Goal: Transaction & Acquisition: Purchase product/service

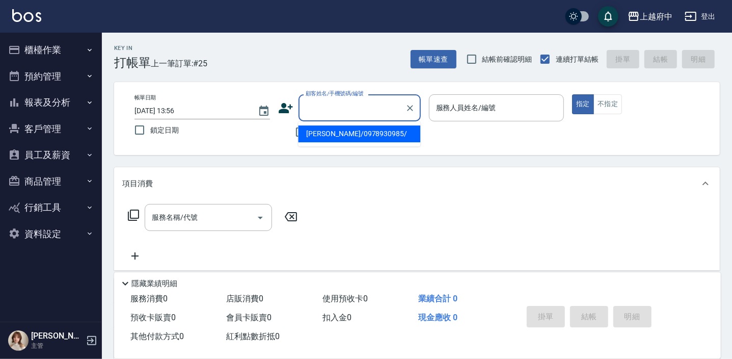
click at [335, 111] on input "顧客姓名/手機號碼/編號" at bounding box center [352, 108] width 98 height 18
type input "0981381537"
click at [408, 112] on icon "Clear" at bounding box center [410, 108] width 10 height 10
click at [327, 136] on span "不留客資" at bounding box center [325, 132] width 29 height 11
click at [311, 136] on input "不留客資" at bounding box center [300, 131] width 21 height 21
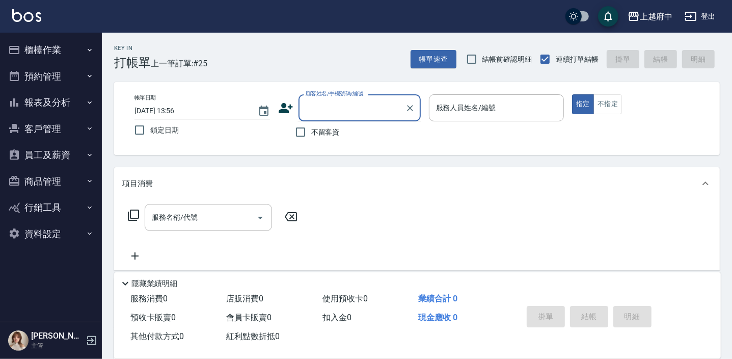
checkbox input "true"
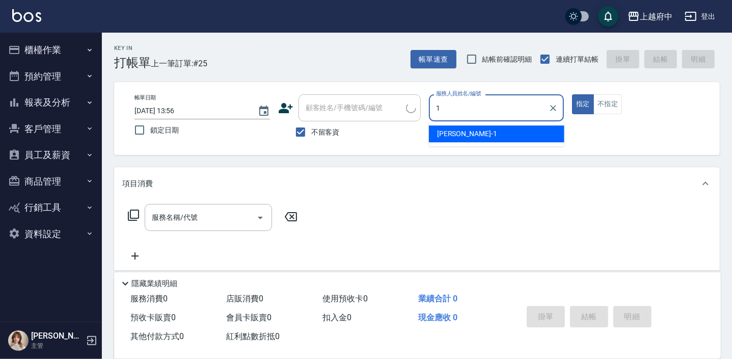
type input "[PERSON_NAME] -1"
type button "true"
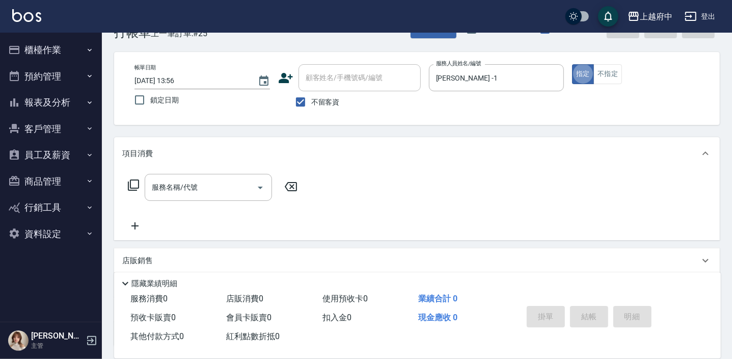
scroll to position [46, 0]
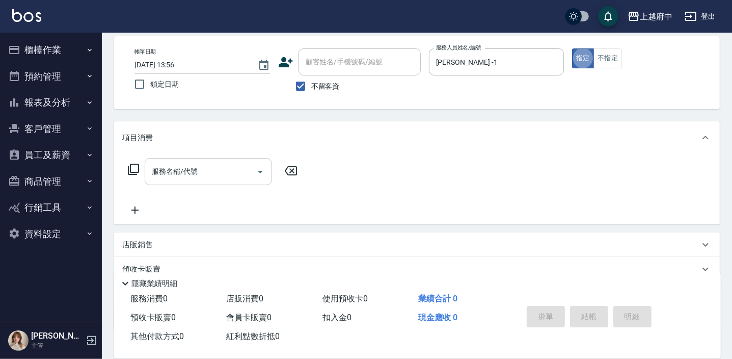
click at [229, 173] on input "服務名稱/代號" at bounding box center [200, 171] width 103 height 18
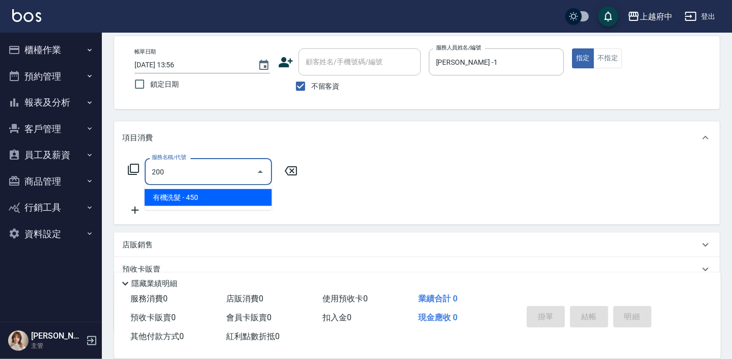
type input "有機洗髮(200)"
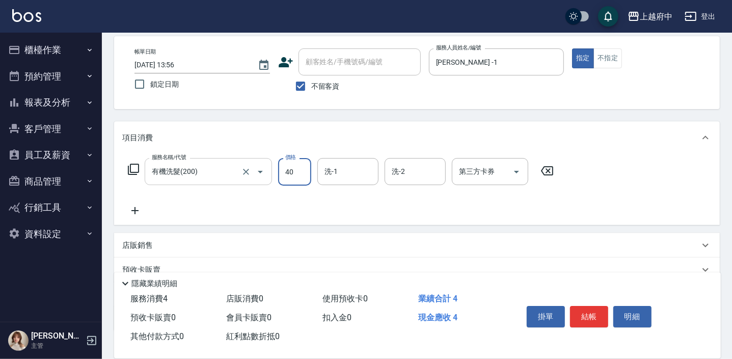
type input "400"
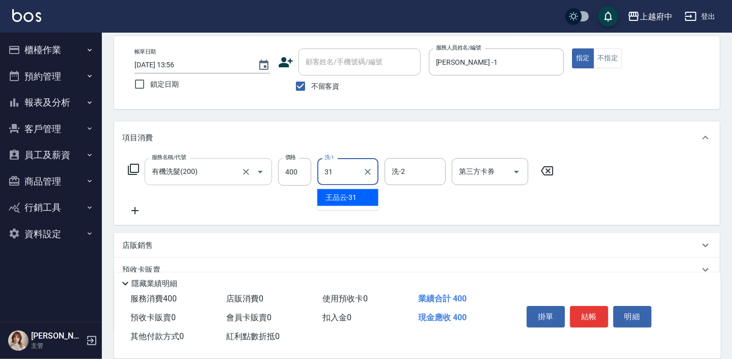
type input "[PERSON_NAME]-31"
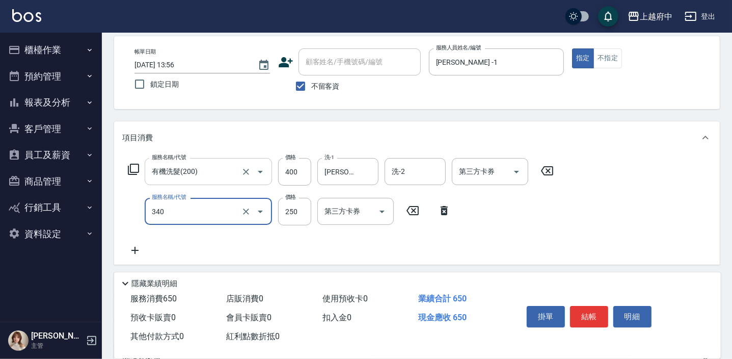
type input "剪髮(340)"
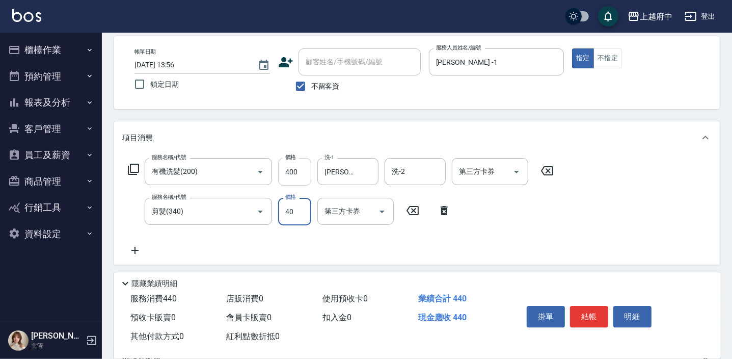
click at [297, 172] on input "400" at bounding box center [294, 172] width 33 height 28
click at [295, 208] on input "40" at bounding box center [294, 212] width 33 height 28
type input "400"
click at [419, 264] on div "項目消費 服務名稱/代號 有機洗髮(200) 服務名稱/代號 價格 400 價格 洗-1 [PERSON_NAME]-31 洗-1 洗-2 洗-2 第三方卡券…" at bounding box center [417, 245] width 606 height 249
click at [591, 320] on button "結帳" at bounding box center [589, 316] width 38 height 21
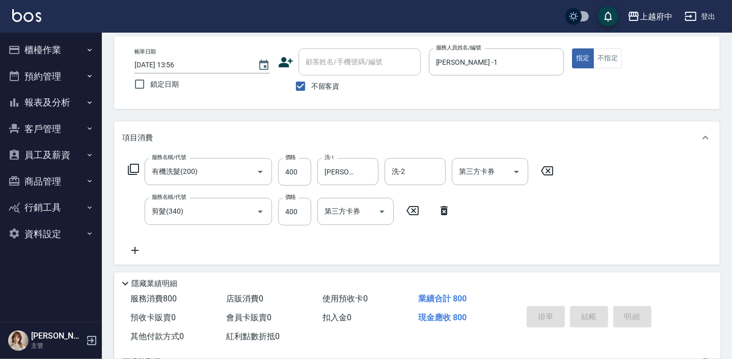
type input "[DATE] 16:38"
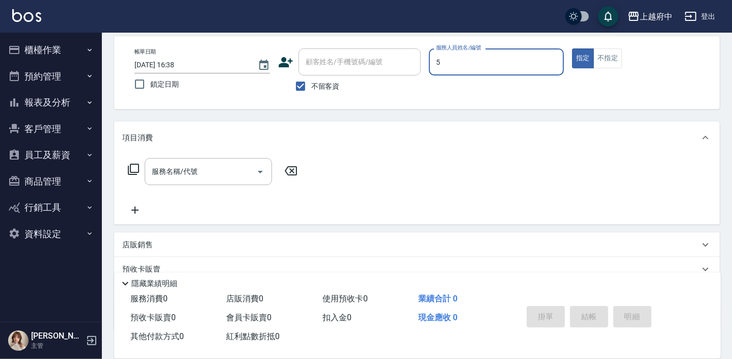
type input "[PERSON_NAME]-5"
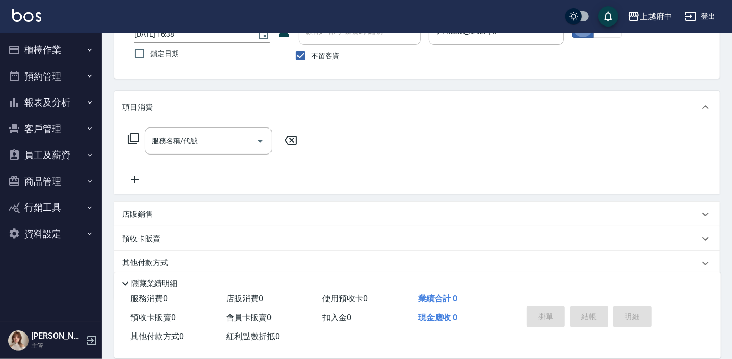
scroll to position [92, 0]
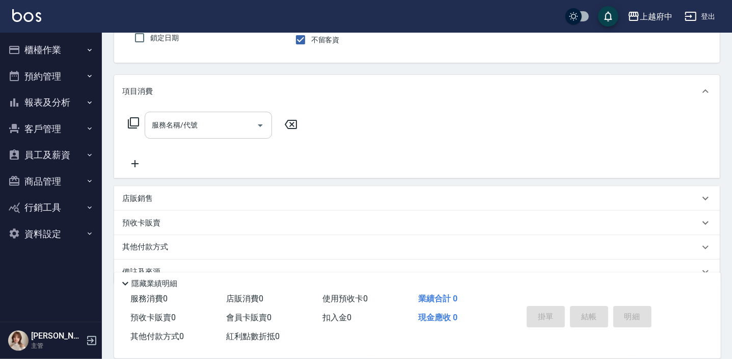
click at [205, 129] on input "服務名稱/代號" at bounding box center [200, 125] width 103 height 18
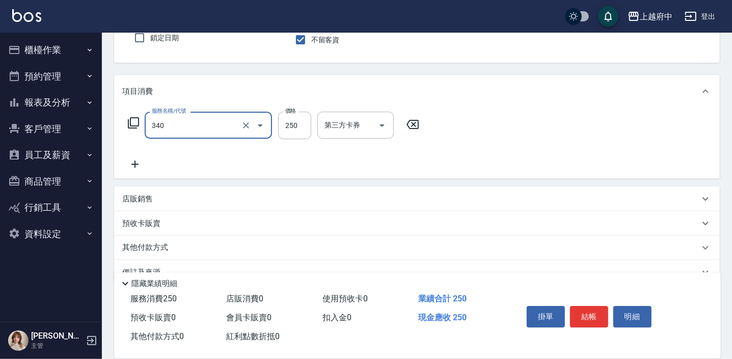
type input "剪髮(340)"
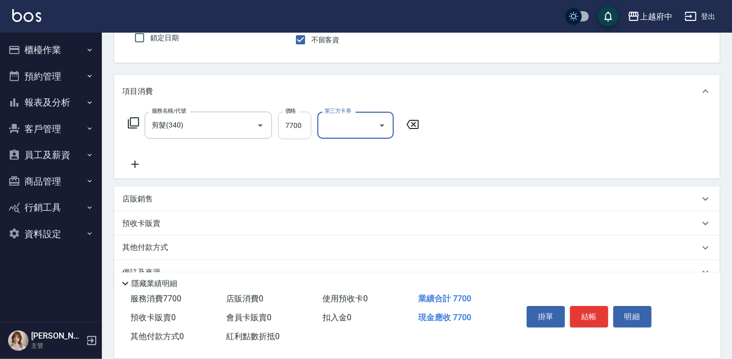
click at [293, 124] on input "7700" at bounding box center [294, 126] width 33 height 28
type input "700"
click at [591, 314] on button "結帳" at bounding box center [589, 316] width 38 height 21
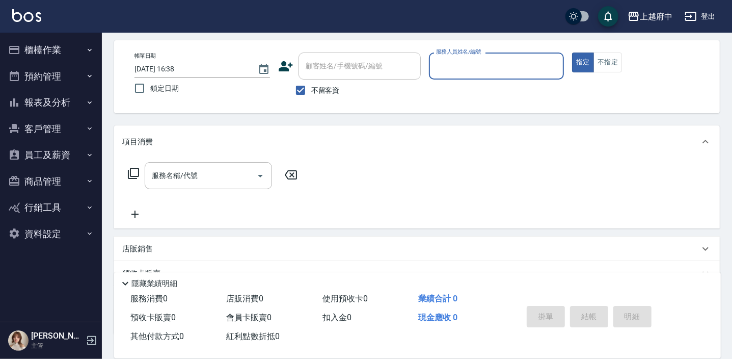
scroll to position [0, 0]
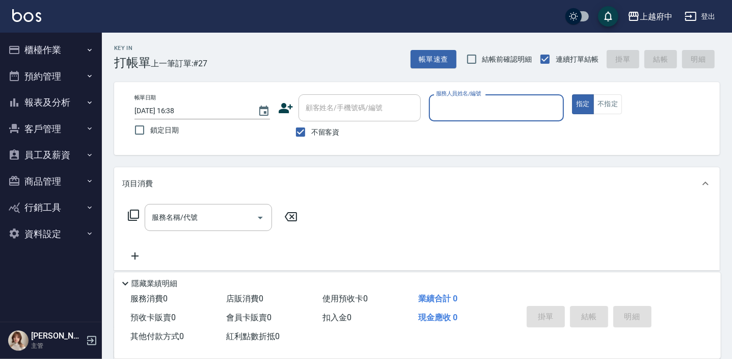
drag, startPoint x: 310, startPoint y: 132, endPoint x: 326, endPoint y: 114, distance: 24.9
click at [309, 132] on input "不留客資" at bounding box center [300, 131] width 21 height 21
checkbox input "false"
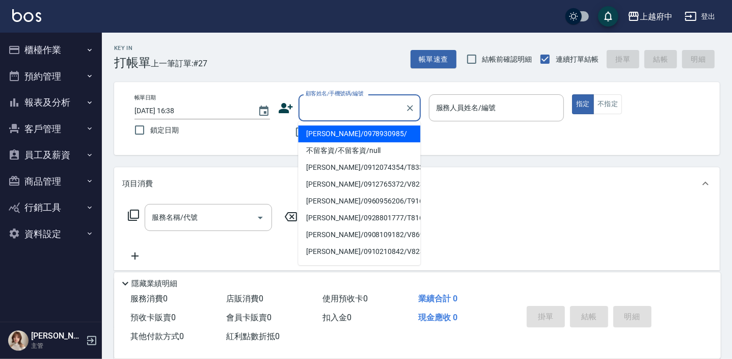
click at [327, 111] on div "顧客姓名/手機號碼/編號 顧客姓名/手機號碼/編號" at bounding box center [360, 107] width 122 height 27
type input "ㄏ"
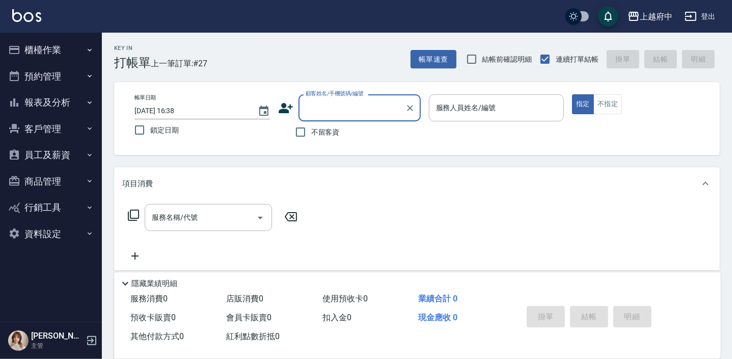
type input "ㄒ"
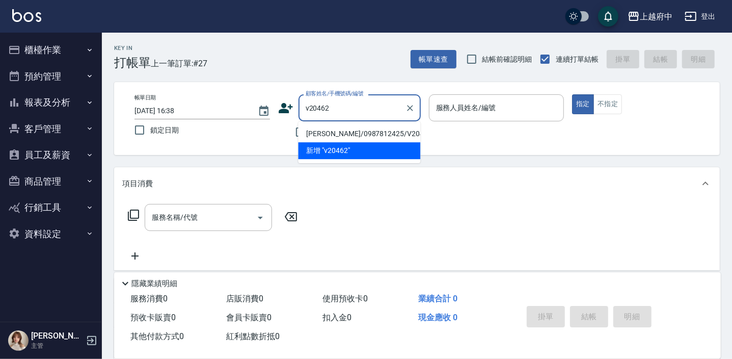
click at [386, 133] on li "[PERSON_NAME]/0987812425/V20462" at bounding box center [359, 133] width 122 height 17
type input "[PERSON_NAME]/0987812425/V20462"
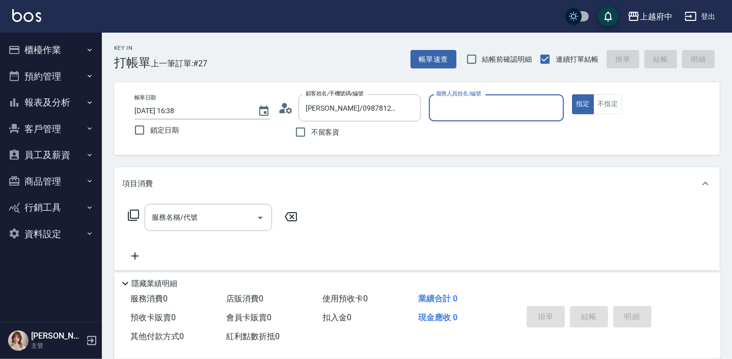
type input "[PERSON_NAME]-5"
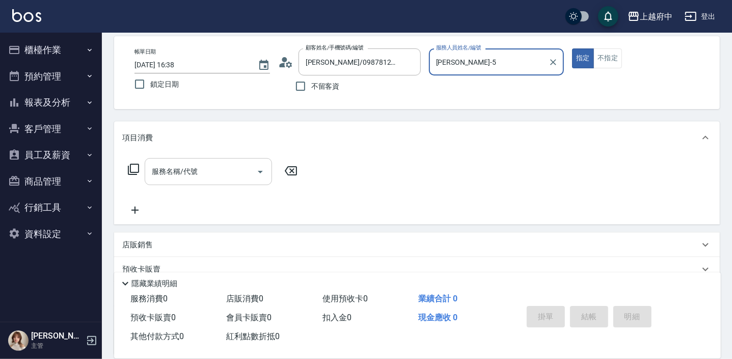
click at [199, 167] on input "服務名稱/代號" at bounding box center [200, 171] width 103 height 18
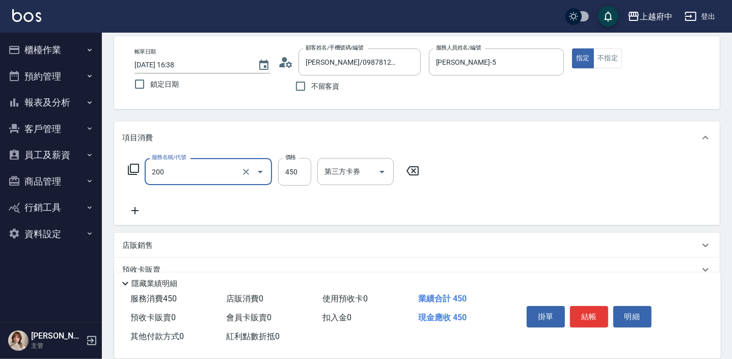
type input "有機洗髮(200)"
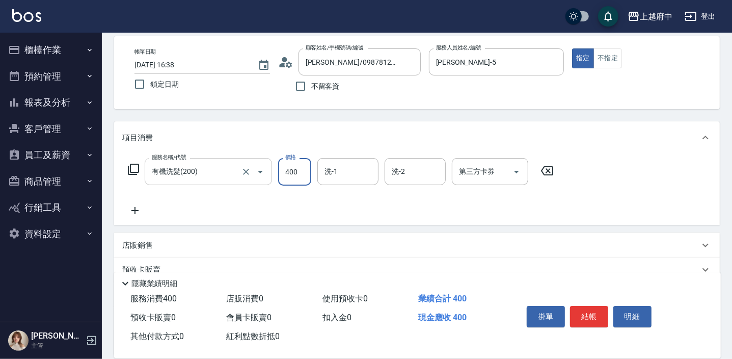
type input "400"
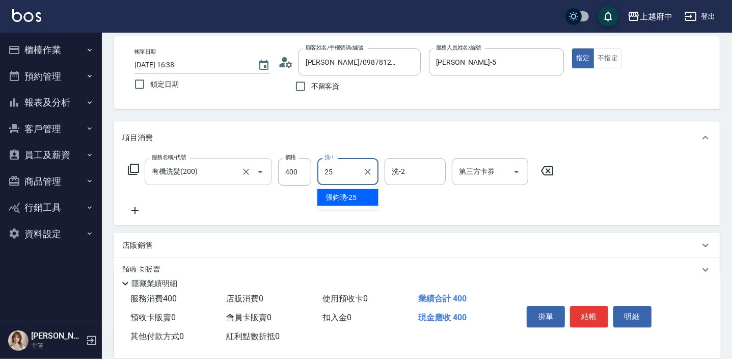
type input "[PERSON_NAME]-25"
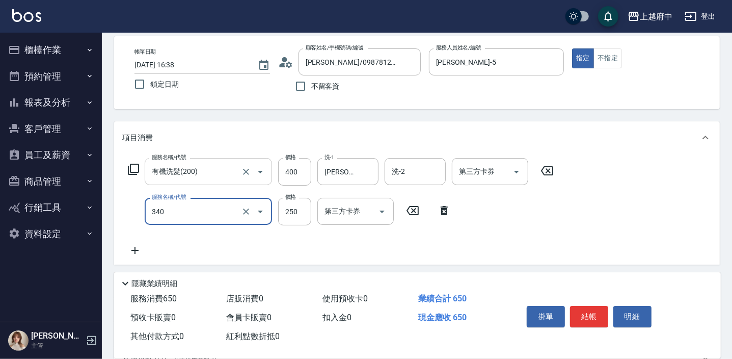
type input "剪髮(340)"
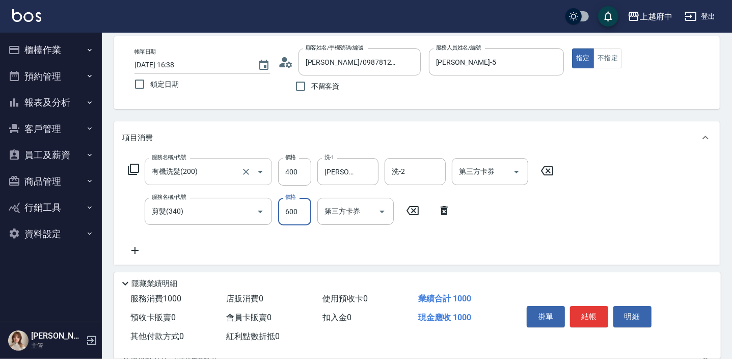
type input "600"
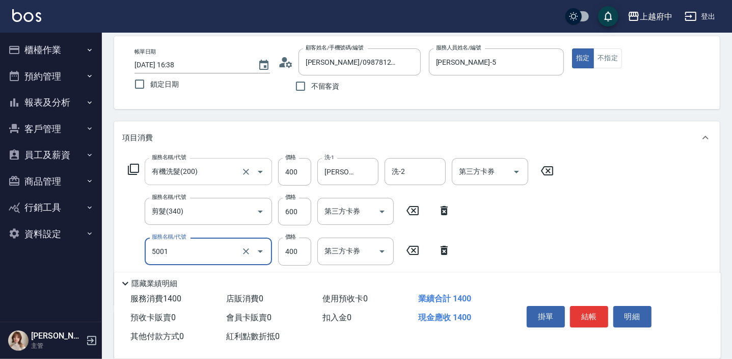
type input "側邊壓貼(5001)"
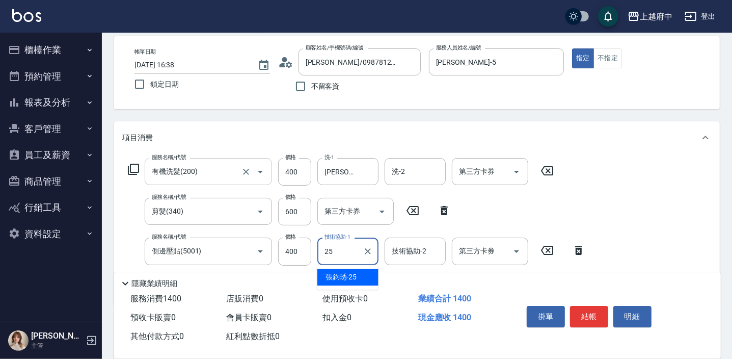
type input "[PERSON_NAME]-25"
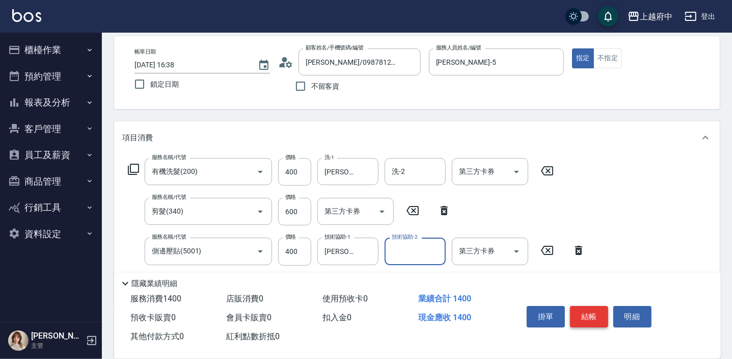
click at [595, 319] on button "結帳" at bounding box center [589, 316] width 38 height 21
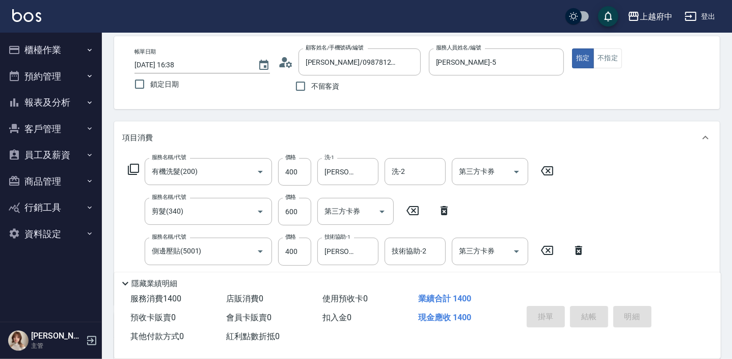
type input "[DATE] 16:39"
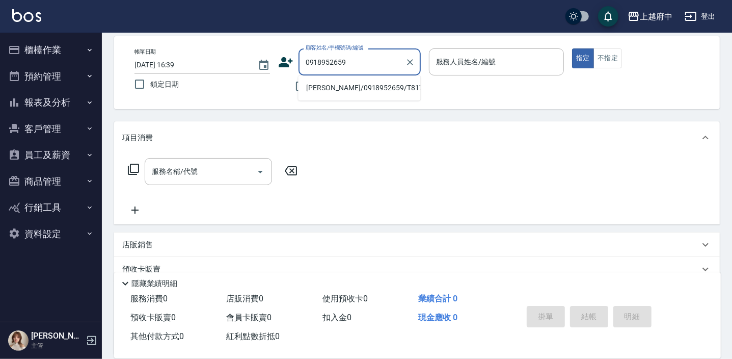
click at [400, 86] on li "[PERSON_NAME]/0918952659/T81702" at bounding box center [359, 87] width 122 height 17
type input "[PERSON_NAME]/0918952659/T81702"
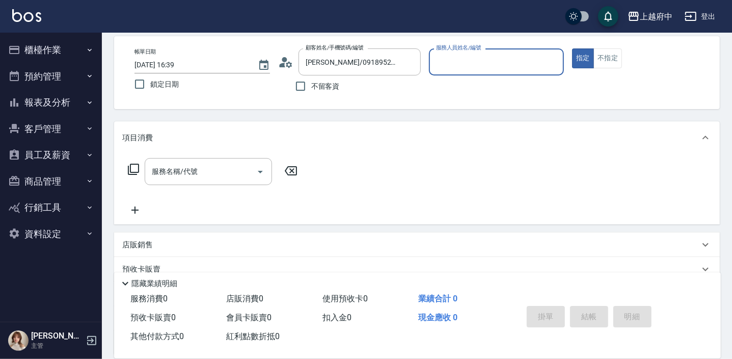
type input "Fanny-7"
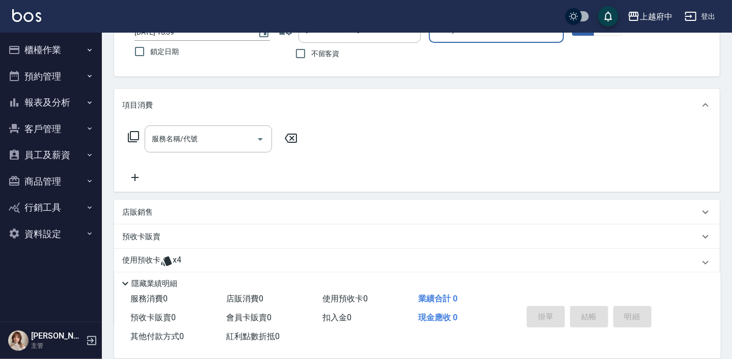
scroll to position [92, 0]
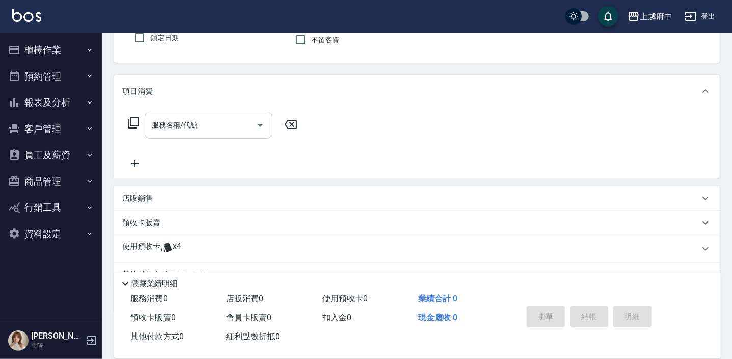
click at [202, 130] on input "服務名稱/代號" at bounding box center [200, 125] width 103 height 18
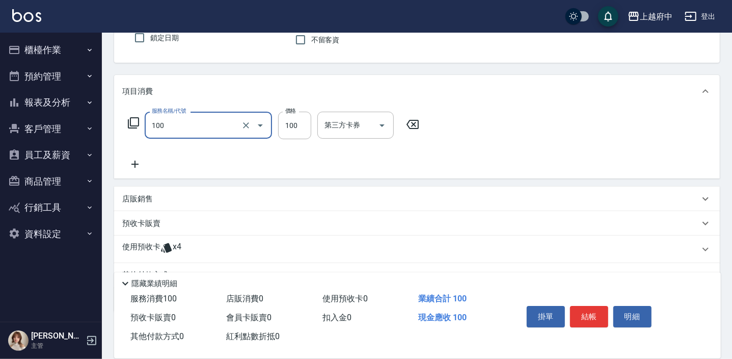
type input "造型/修[PERSON_NAME](100)"
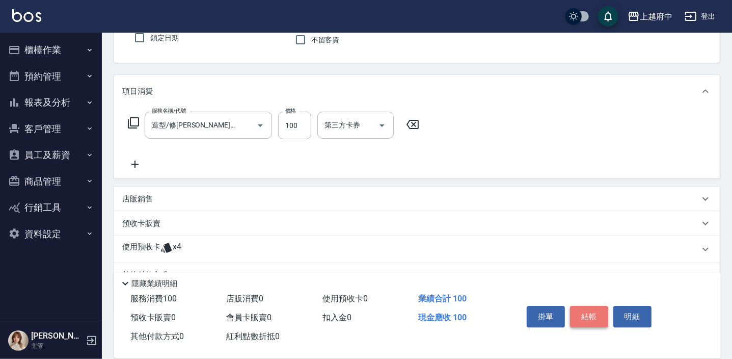
click at [594, 310] on button "結帳" at bounding box center [589, 316] width 38 height 21
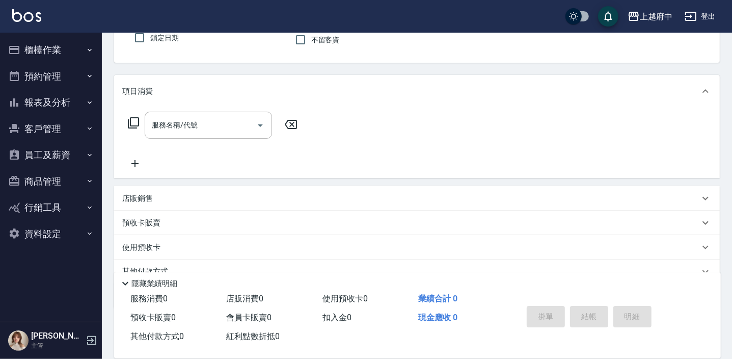
scroll to position [46, 0]
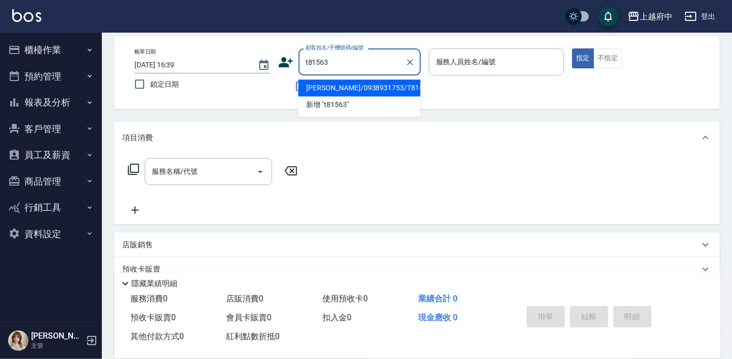
click at [356, 89] on li "[PERSON_NAME]/0938931753/T81563" at bounding box center [359, 87] width 122 height 17
type input "[PERSON_NAME]/0938931753/T81563"
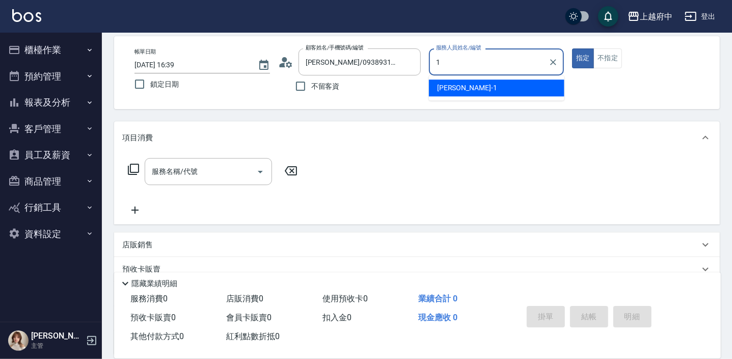
click at [470, 87] on div "[PERSON_NAME] -1" at bounding box center [497, 87] width 136 height 17
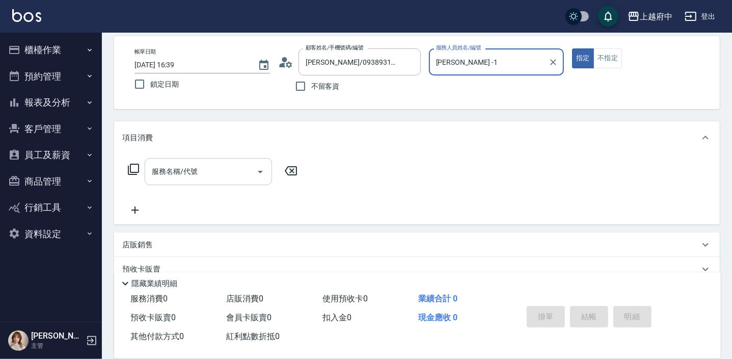
type input "[PERSON_NAME] -1"
click at [199, 164] on input "服務名稱/代號" at bounding box center [200, 171] width 103 height 18
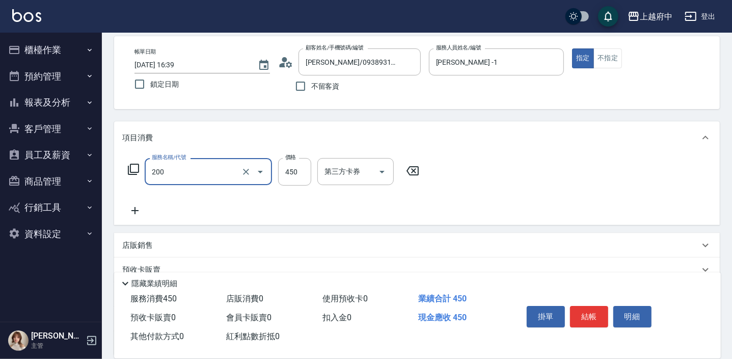
type input "有機洗髮(200)"
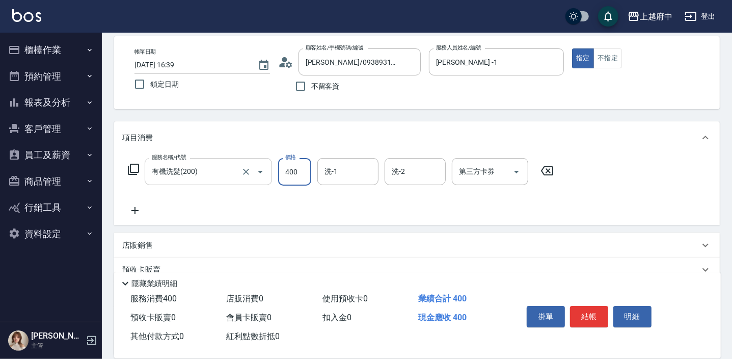
type input "400"
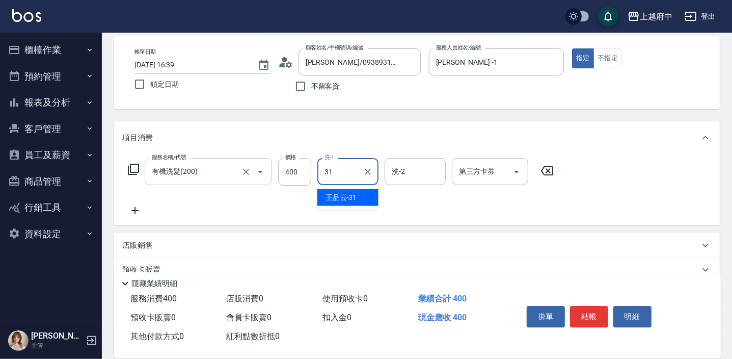
type input "[PERSON_NAME]-31"
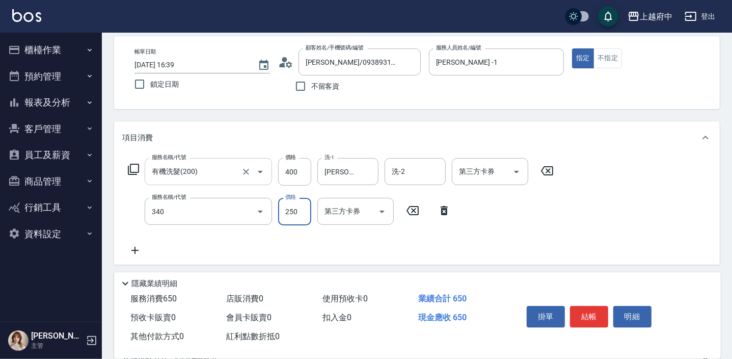
type input "剪髮(340)"
type input "330"
click at [588, 314] on button "結帳" at bounding box center [589, 316] width 38 height 21
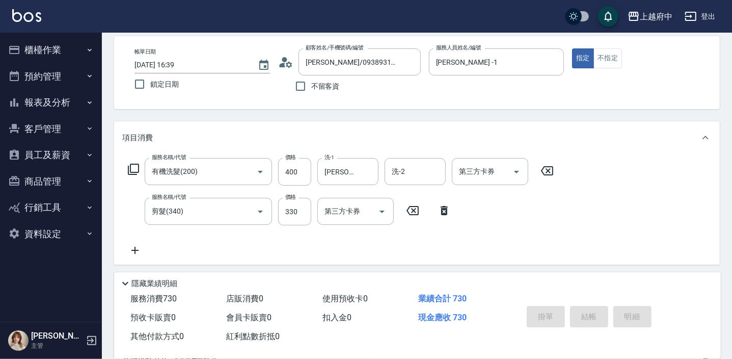
type input "[DATE] 16:41"
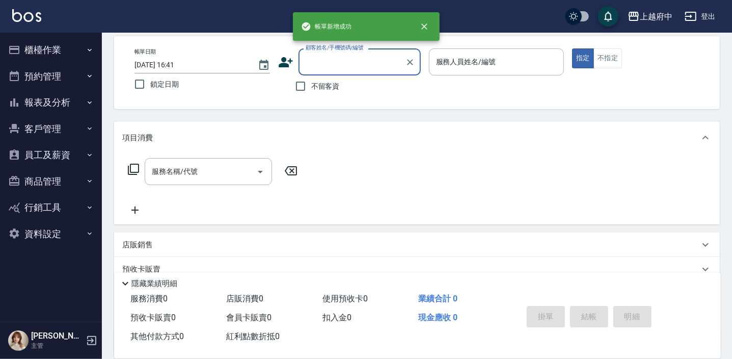
click at [75, 48] on button "櫃檯作業" at bounding box center [51, 50] width 94 height 26
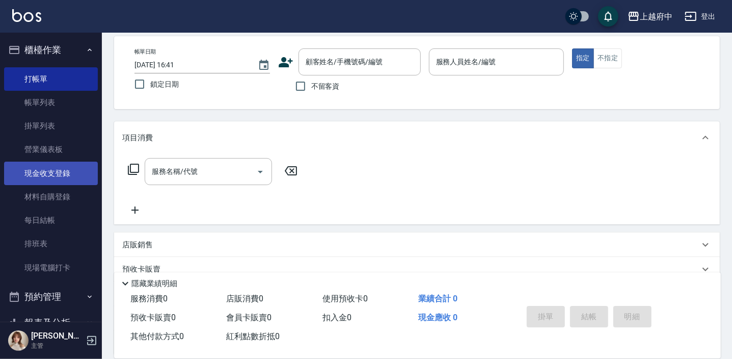
click at [53, 174] on link "現金收支登錄" at bounding box center [51, 172] width 94 height 23
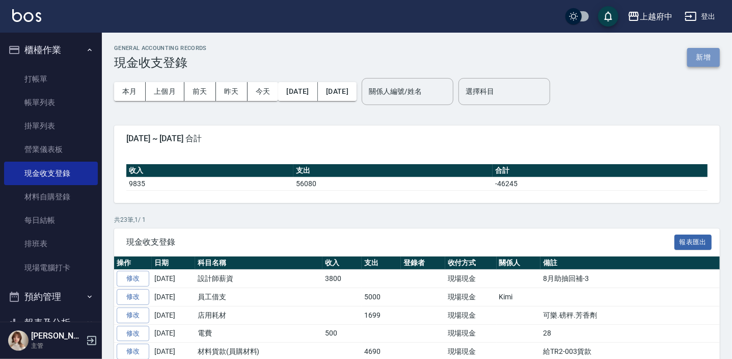
click at [699, 63] on button "新增" at bounding box center [703, 57] width 33 height 19
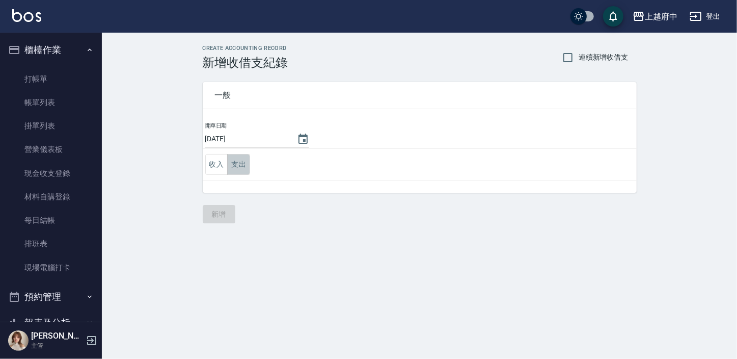
click at [229, 163] on button "支出" at bounding box center [238, 164] width 23 height 21
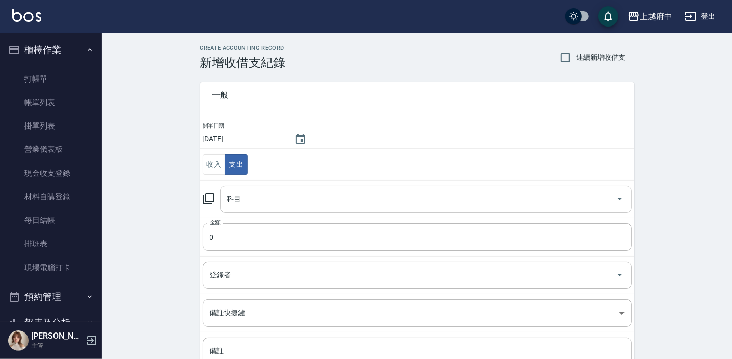
click at [244, 186] on div "科目" at bounding box center [426, 198] width 412 height 27
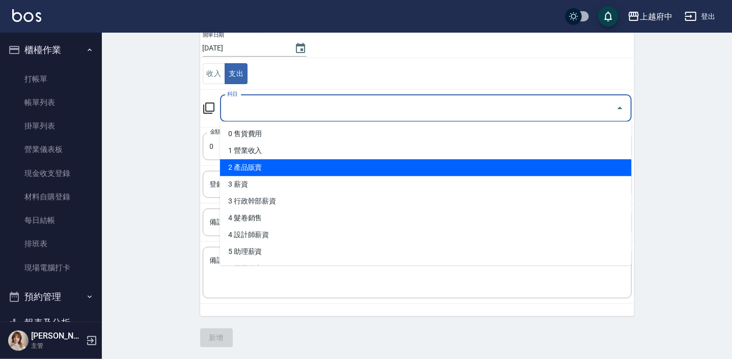
click at [257, 172] on li "2 產品販賣" at bounding box center [426, 167] width 412 height 17
type input "2 產品販賣"
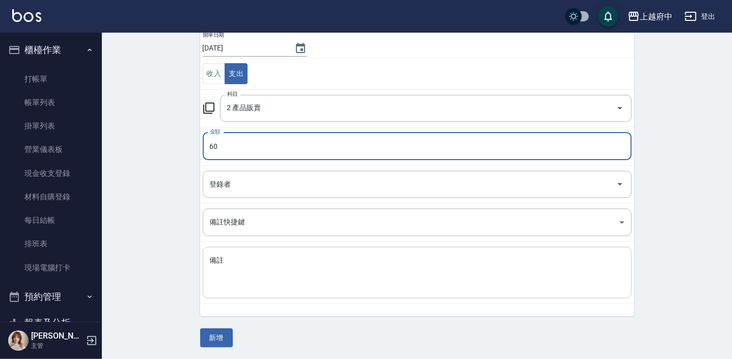
type input "60"
click at [224, 255] on textarea "備註" at bounding box center [417, 272] width 415 height 35
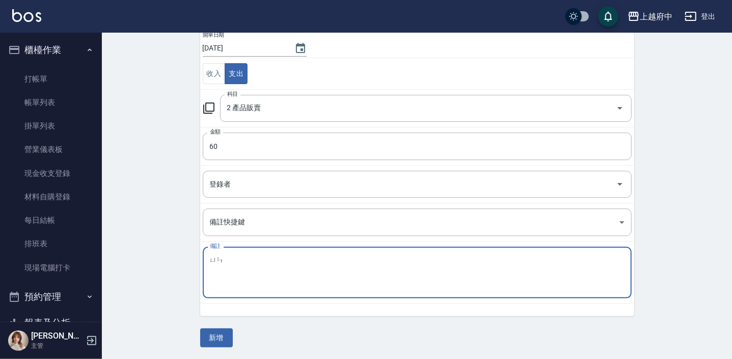
type textarea "韻"
click at [210, 255] on textarea "寄送運費" at bounding box center [417, 272] width 415 height 35
type textarea "1-寄送運費"
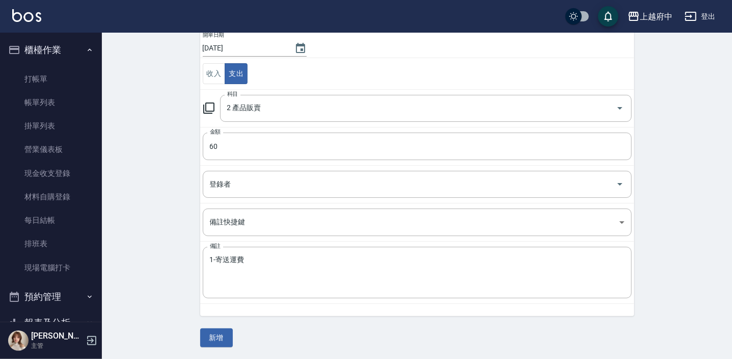
click at [231, 305] on div "開單日期 [DATE] 收入 支出 科目 2 產品販賣 科目 金額 60 金額 登錄者 登錄者 備註快捷鍵 ​ 備註快捷鍵 備註 1-寄送運費 x 備註" at bounding box center [417, 173] width 434 height 285
click at [224, 336] on button "新增" at bounding box center [216, 337] width 33 height 19
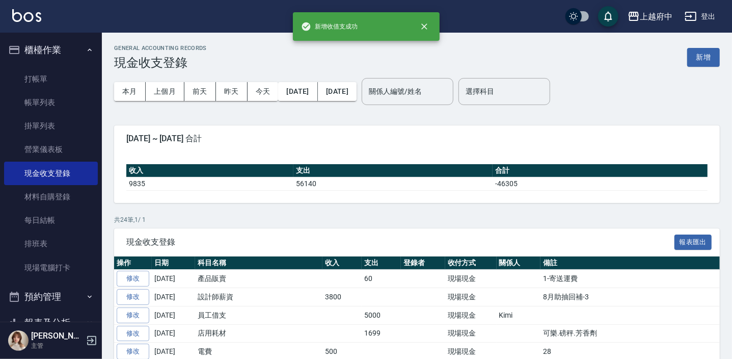
drag, startPoint x: 49, startPoint y: 79, endPoint x: 183, endPoint y: 91, distance: 134.0
click at [49, 79] on link "打帳單" at bounding box center [51, 78] width 94 height 23
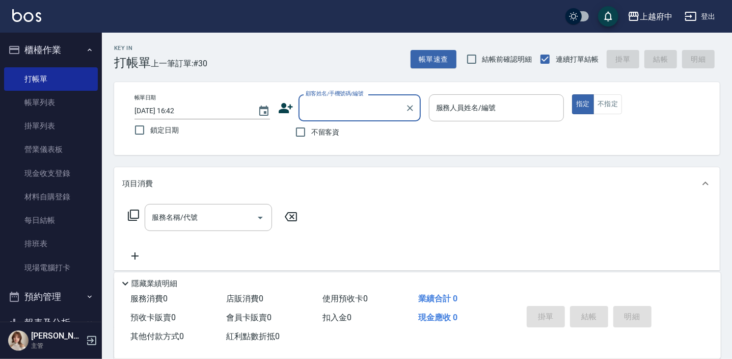
click at [324, 136] on span "不留客資" at bounding box center [325, 132] width 29 height 11
click at [311, 136] on input "不留客資" at bounding box center [300, 131] width 21 height 21
checkbox input "true"
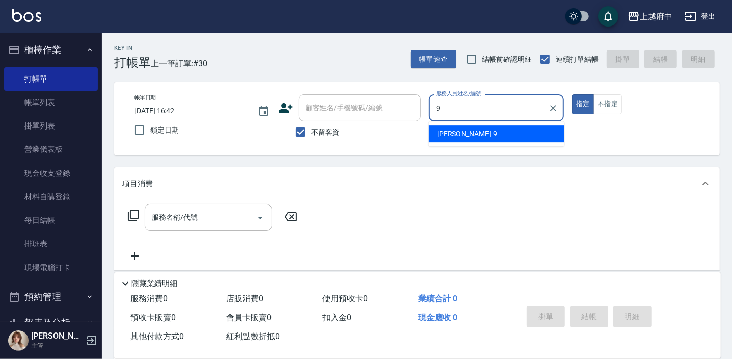
click at [493, 142] on div "[PERSON_NAME] -9" at bounding box center [497, 133] width 136 height 17
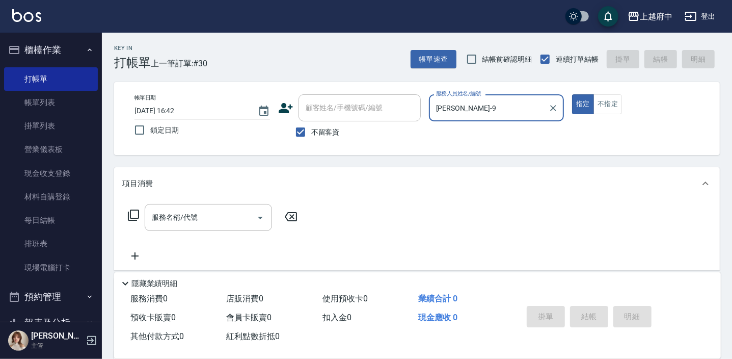
scroll to position [46, 0]
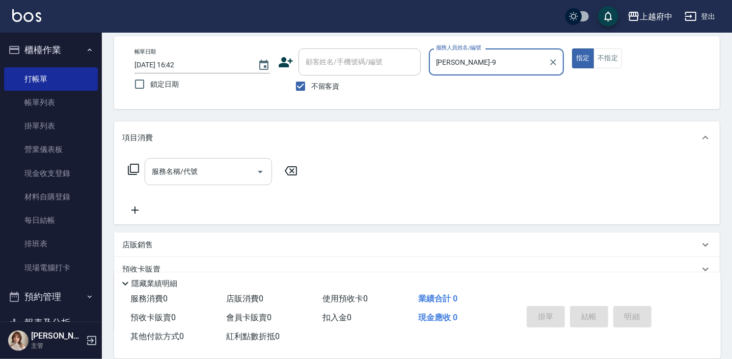
type input "[PERSON_NAME]-9"
click at [204, 166] on input "服務名稱/代號" at bounding box center [200, 171] width 103 height 18
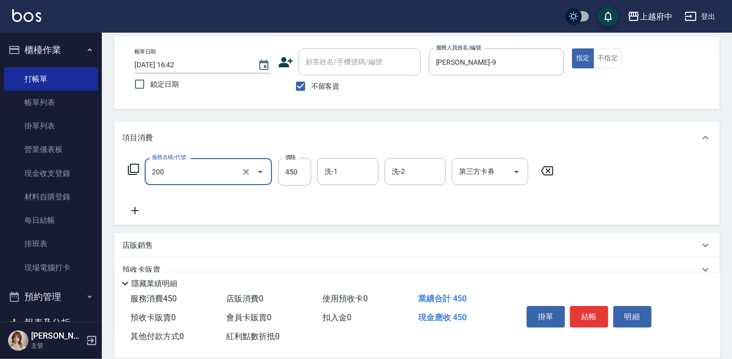
type input "有機洗髮(200)"
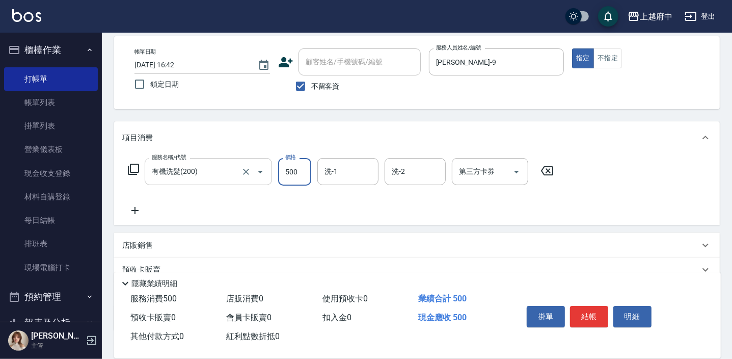
type input "500"
click at [234, 168] on input "有機洗髮(200)" at bounding box center [194, 171] width 90 height 18
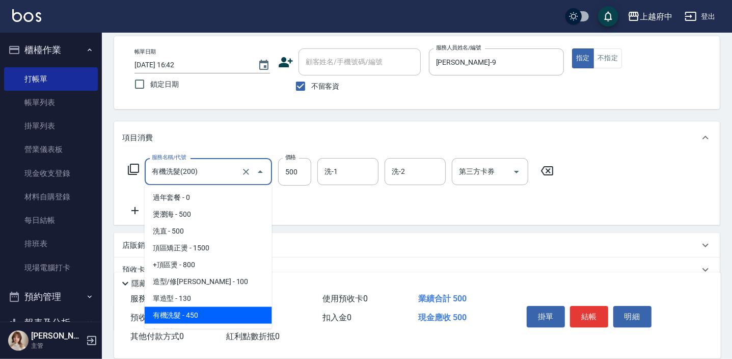
click at [234, 168] on input "有機洗髮(200)" at bounding box center [194, 171] width 90 height 18
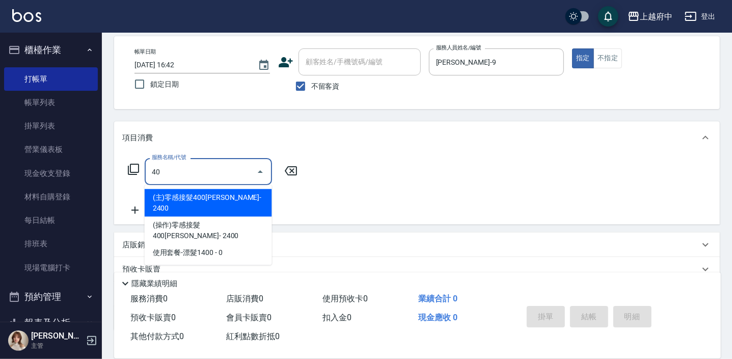
type input "4"
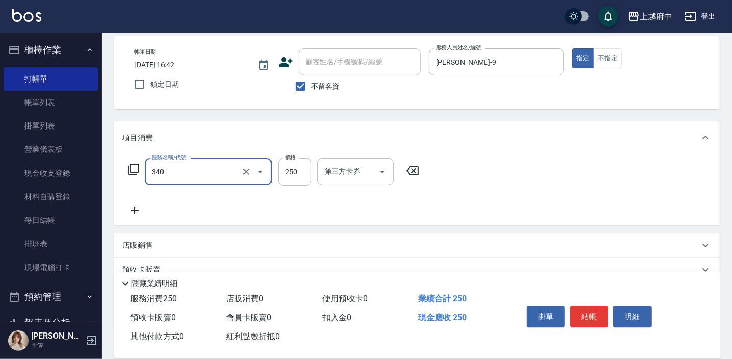
type input "剪髮(340)"
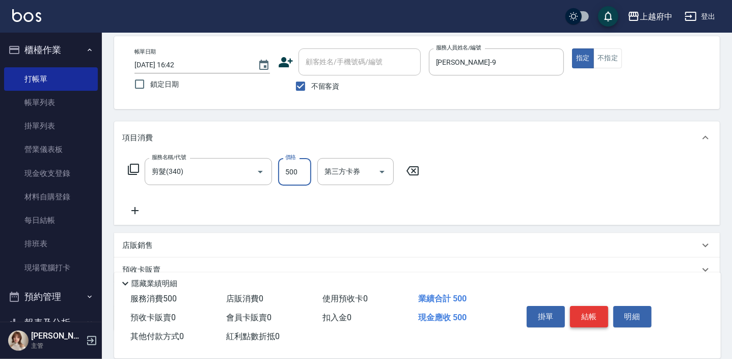
type input "500"
click at [601, 315] on button "結帳" at bounding box center [589, 316] width 38 height 21
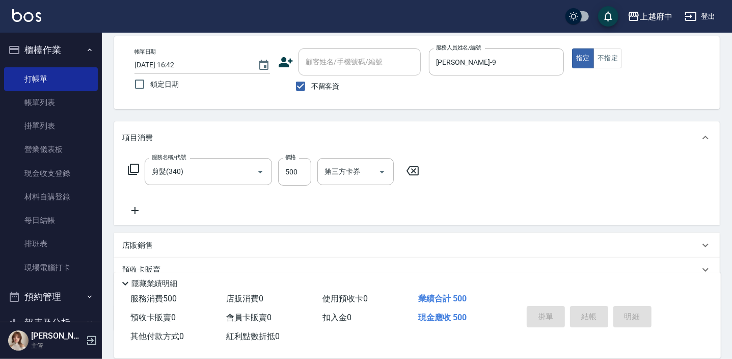
type input "[DATE] 16:43"
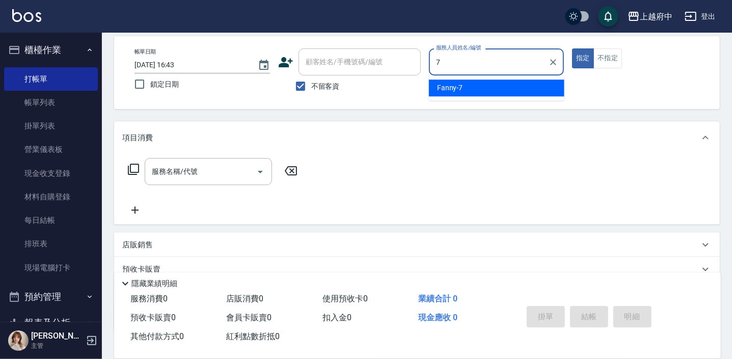
click at [468, 92] on div "Fanny -7" at bounding box center [497, 87] width 136 height 17
type input "Fanny-7"
click at [188, 175] on div "服務名稱/代號 服務名稱/代號" at bounding box center [208, 171] width 127 height 27
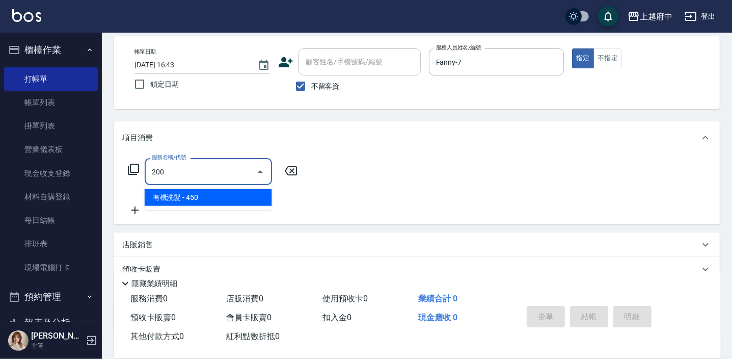
type input "有機洗髮(200)"
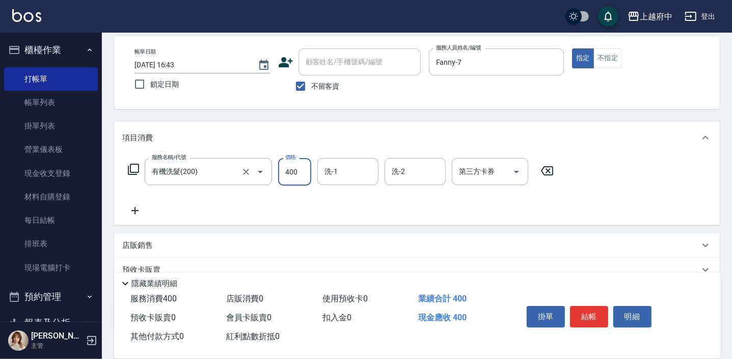
type input "400"
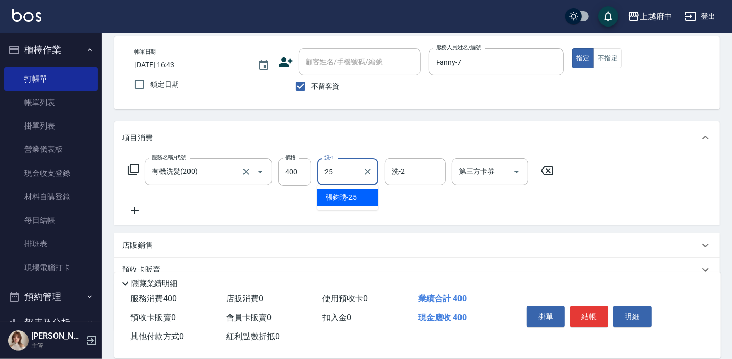
type input "[PERSON_NAME]-25"
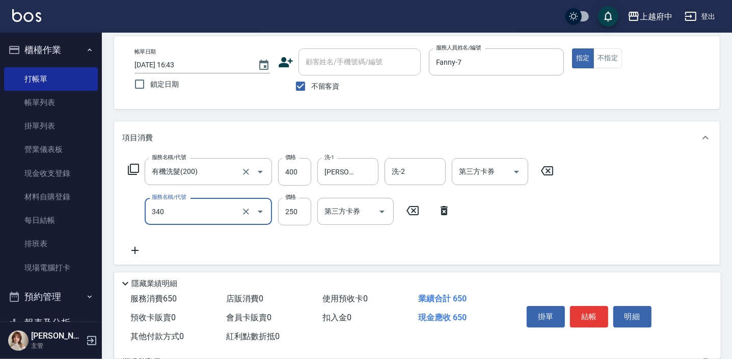
type input "剪髮(340)"
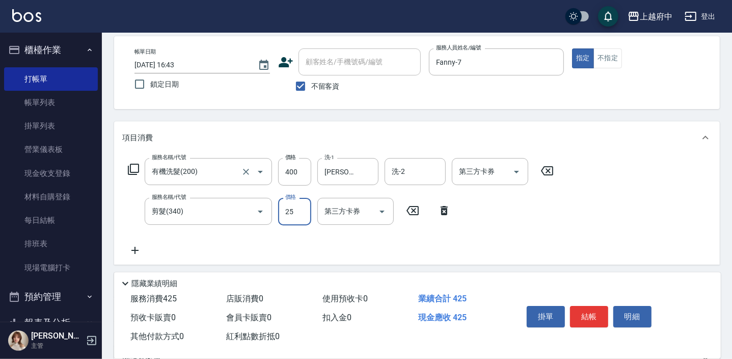
type input "250"
click at [573, 310] on button "結帳" at bounding box center [589, 316] width 38 height 21
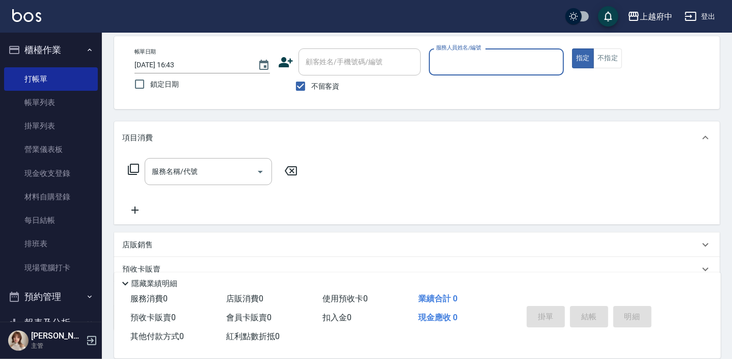
click at [333, 86] on span "不留客資" at bounding box center [325, 86] width 29 height 11
click at [311, 86] on input "不留客資" at bounding box center [300, 85] width 21 height 21
checkbox input "false"
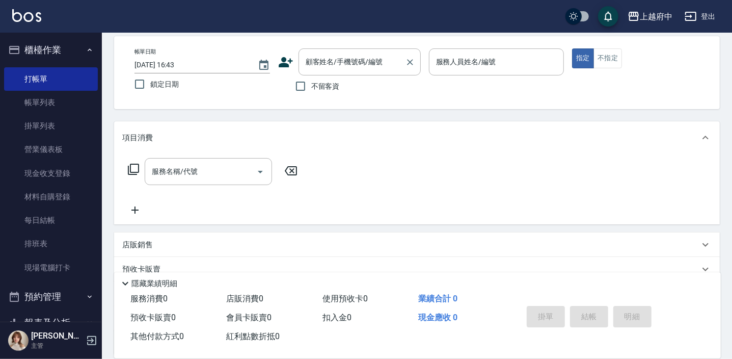
click at [341, 64] on div "顧客姓名/手機號碼/編號 顧客姓名/手機號碼/編號" at bounding box center [360, 61] width 122 height 27
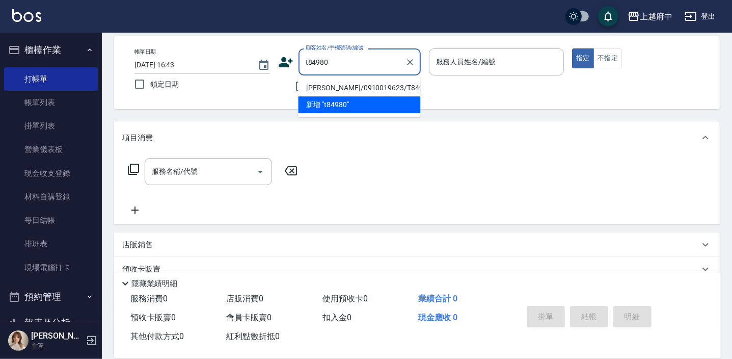
click at [397, 89] on li "[PERSON_NAME]/0910019623/T84980" at bounding box center [359, 87] width 122 height 17
type input "[PERSON_NAME]/0910019623/T84980"
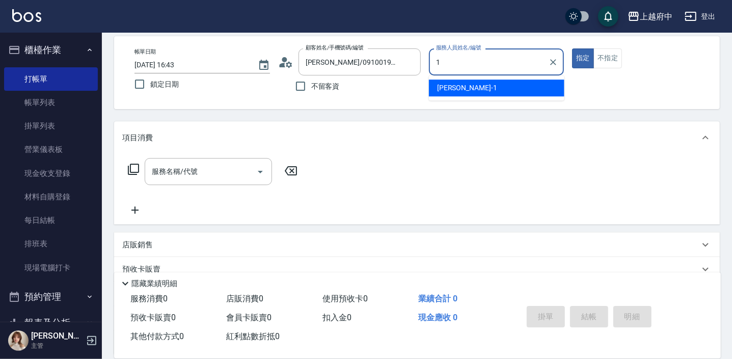
click at [487, 92] on div "[PERSON_NAME] -1" at bounding box center [497, 87] width 136 height 17
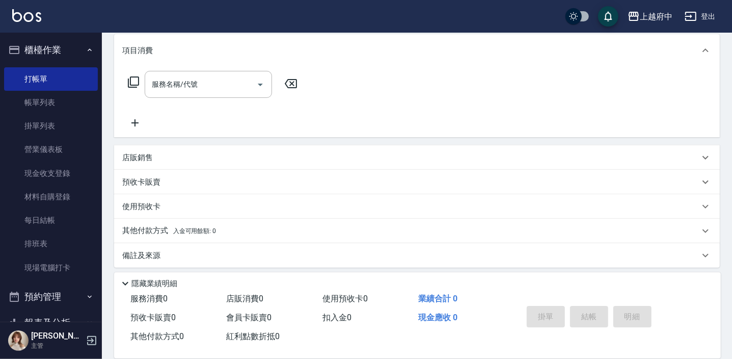
scroll to position [138, 0]
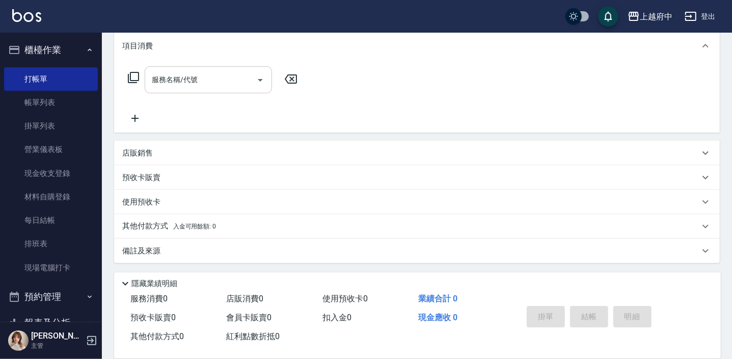
type input "[PERSON_NAME] -1"
click at [196, 85] on input "服務名稱/代號" at bounding box center [200, 80] width 103 height 18
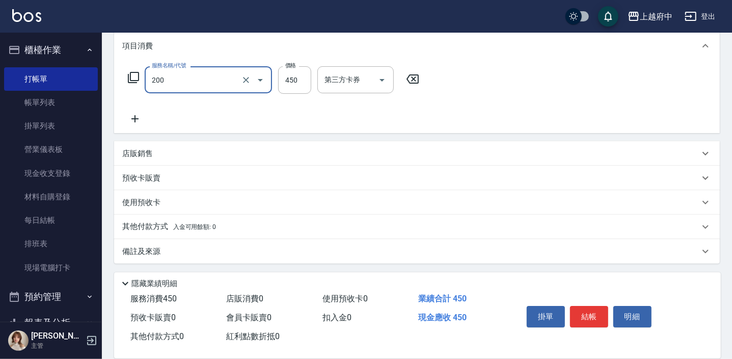
type input "有機洗髮(200)"
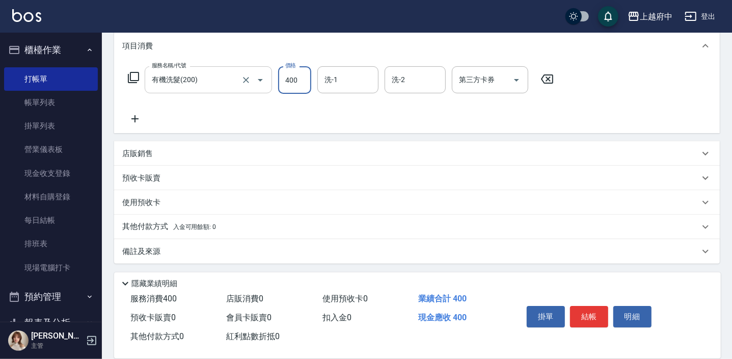
type input "400"
type input "[PERSON_NAME]-26"
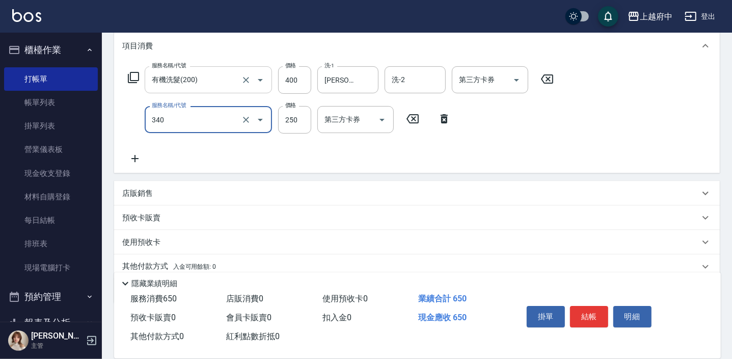
type input "剪髮(340)"
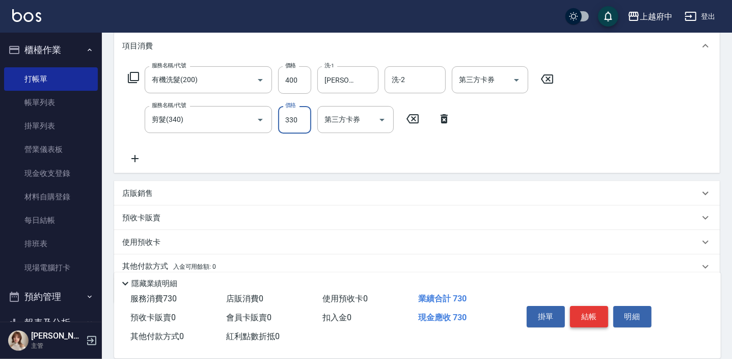
type input "330"
click at [598, 312] on button "結帳" at bounding box center [589, 316] width 38 height 21
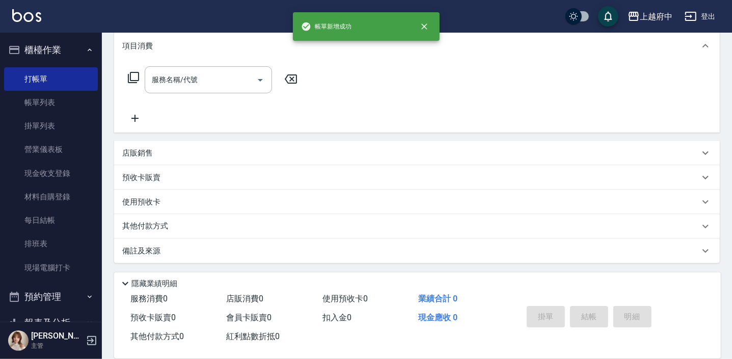
scroll to position [0, 0]
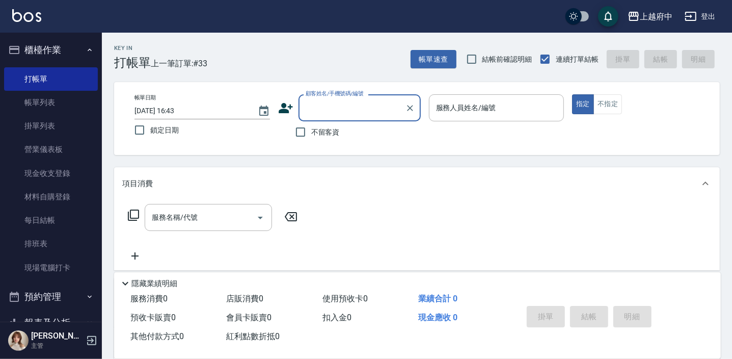
drag, startPoint x: 323, startPoint y: 136, endPoint x: 425, endPoint y: 120, distance: 103.0
click at [323, 136] on span "不留客資" at bounding box center [325, 132] width 29 height 11
click at [311, 136] on input "不留客資" at bounding box center [300, 131] width 21 height 21
checkbox input "true"
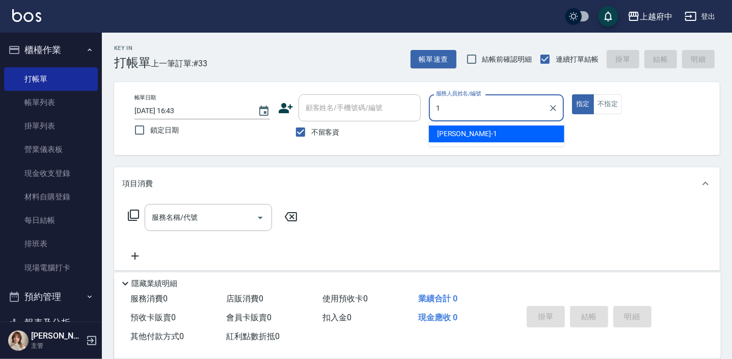
click at [468, 129] on div "[PERSON_NAME] -1" at bounding box center [497, 133] width 136 height 17
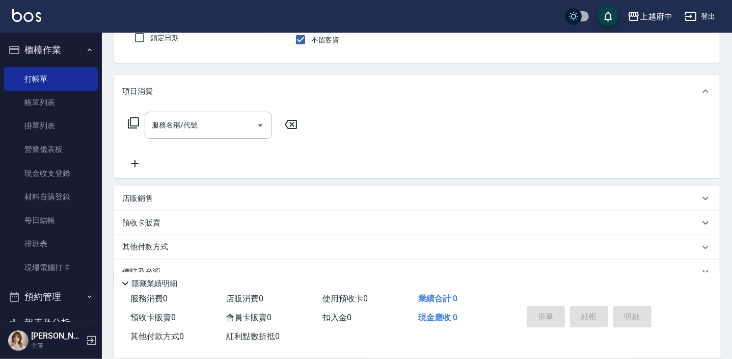
scroll to position [46, 0]
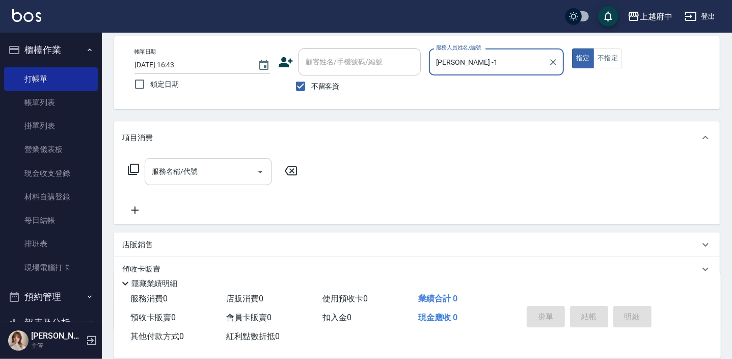
type input "[PERSON_NAME] -1"
click at [193, 174] on div "服務名稱/代號 服務名稱/代號" at bounding box center [208, 171] width 127 height 27
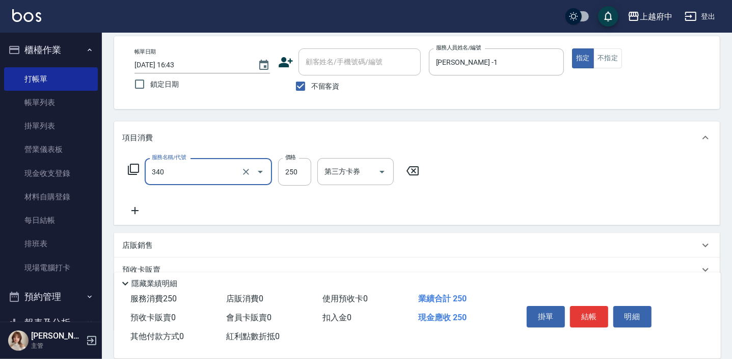
type input "剪髮(340)"
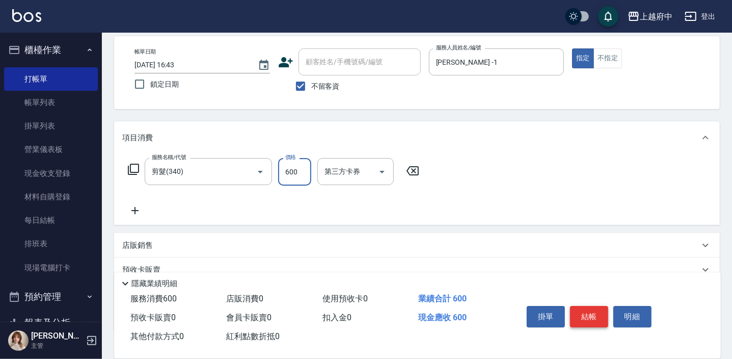
type input "600"
click at [586, 316] on button "結帳" at bounding box center [589, 316] width 38 height 21
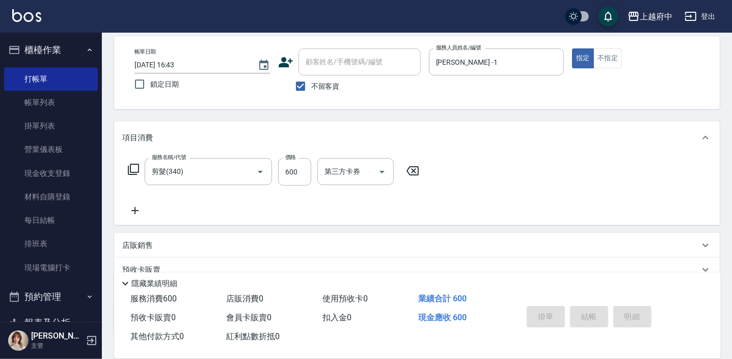
type input "[DATE] 16:45"
drag, startPoint x: 299, startPoint y: 84, endPoint x: 313, endPoint y: 72, distance: 18.1
click at [300, 84] on input "不留客資" at bounding box center [300, 85] width 21 height 21
checkbox input "false"
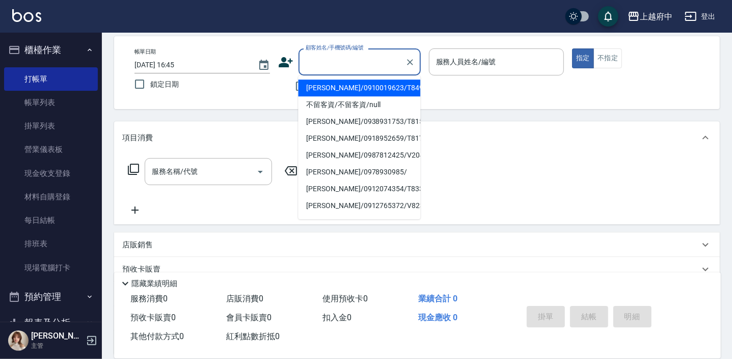
click at [323, 66] on input "顧客姓名/手機號碼/編號" at bounding box center [352, 62] width 98 height 18
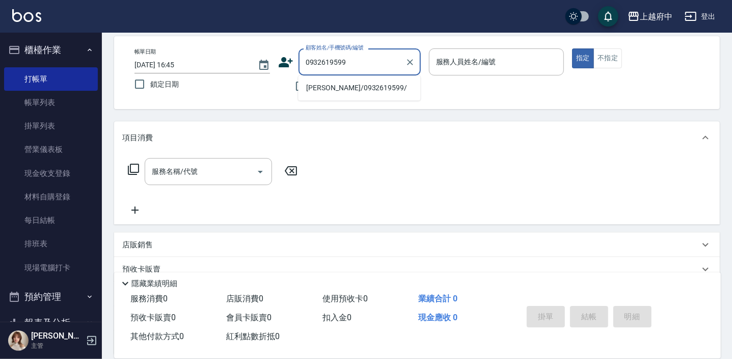
click at [378, 91] on li "[PERSON_NAME]/0932619599/" at bounding box center [359, 87] width 122 height 17
type input "[PERSON_NAME]/0932619599/"
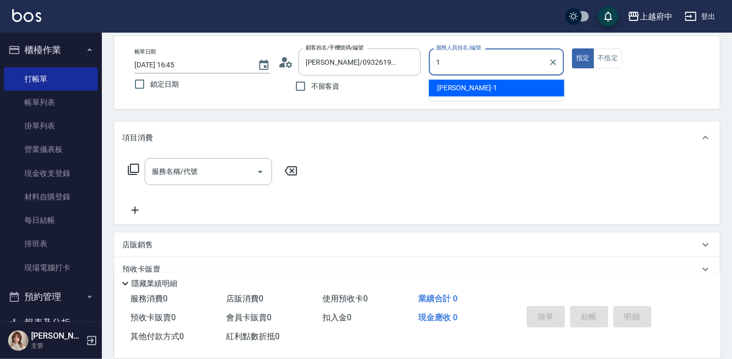
type input "[PERSON_NAME] -1"
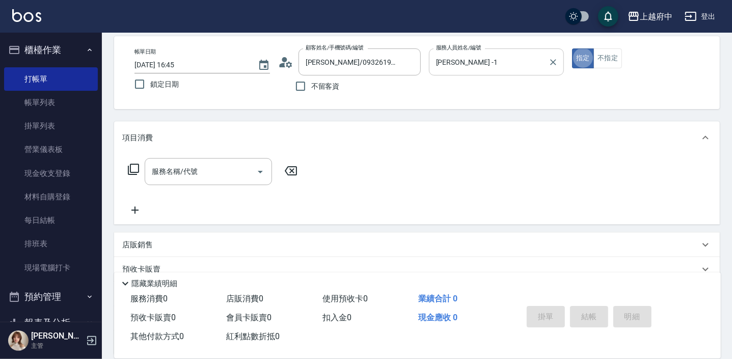
type button "true"
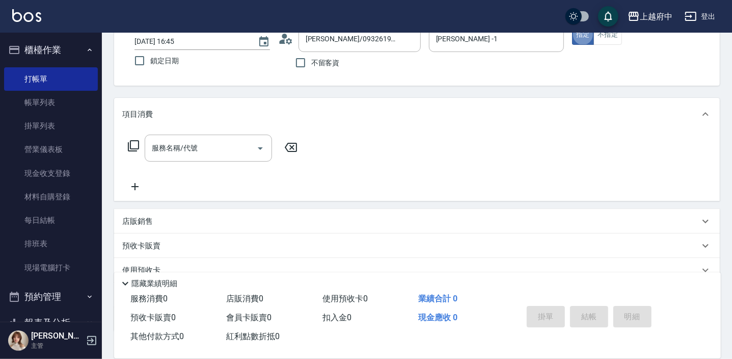
scroll to position [92, 0]
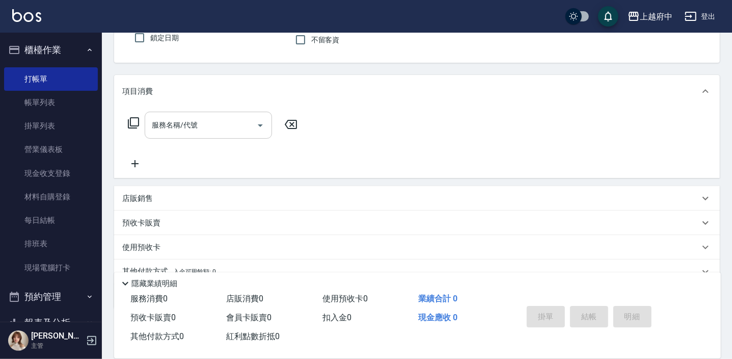
click at [213, 122] on input "服務名稱/代號" at bounding box center [200, 125] width 103 height 18
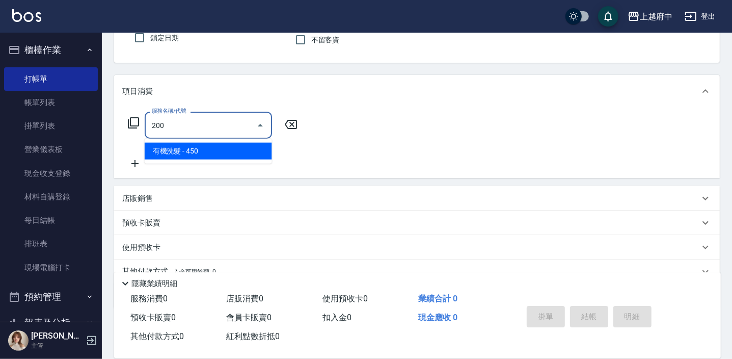
type input "有機洗髮(200)"
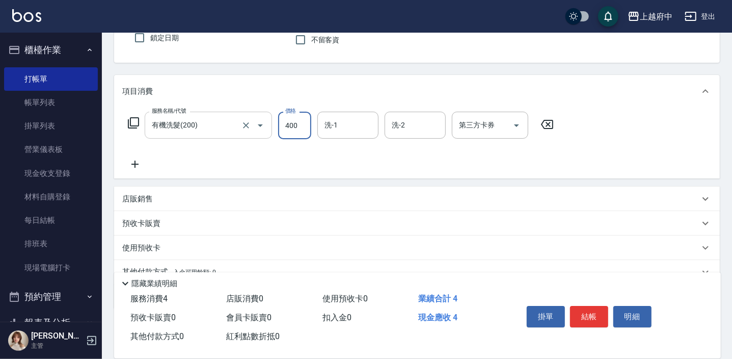
type input "400"
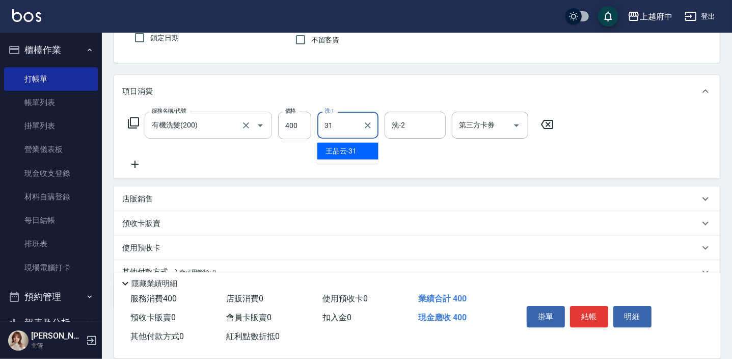
type input "[PERSON_NAME]-31"
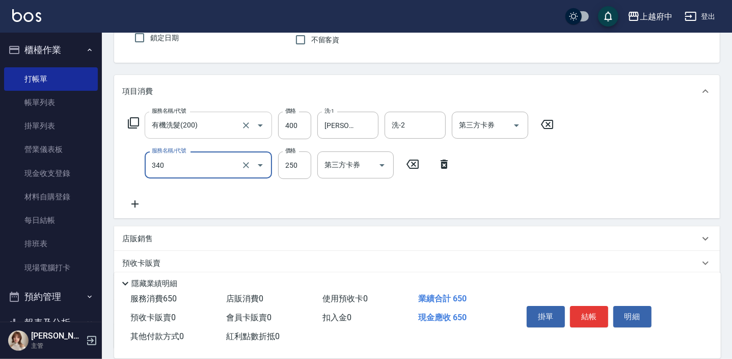
type input "剪髮(340)"
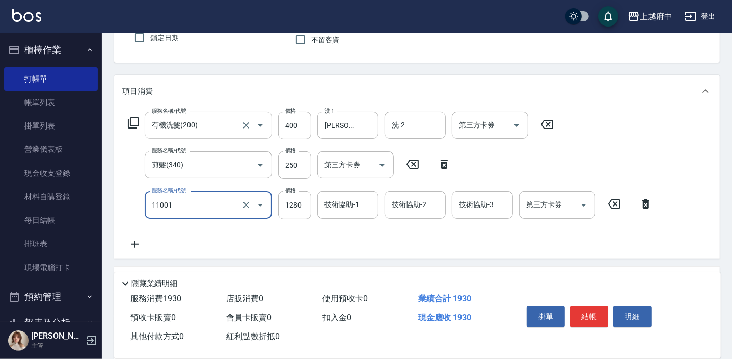
type input "燙髮S(11001)"
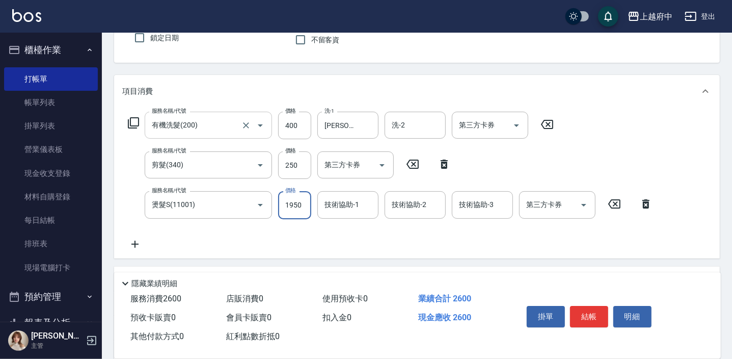
type input "1950"
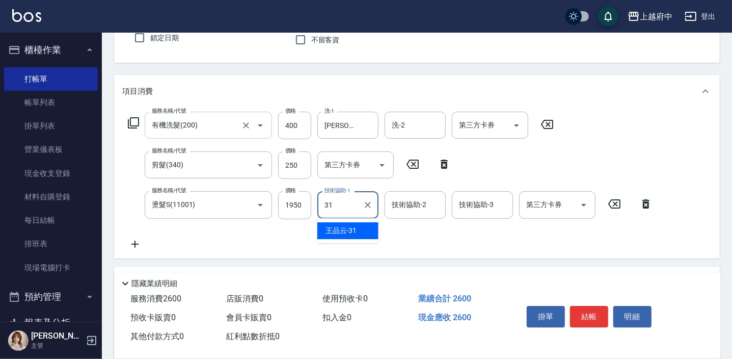
type input "[PERSON_NAME]-31"
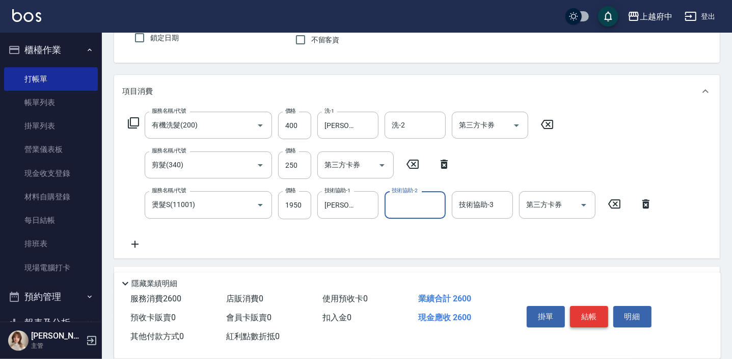
click at [594, 317] on button "結帳" at bounding box center [589, 316] width 38 height 21
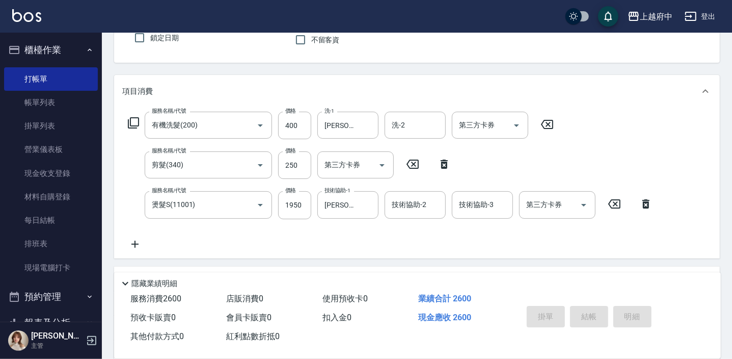
type input "[DATE] 16:46"
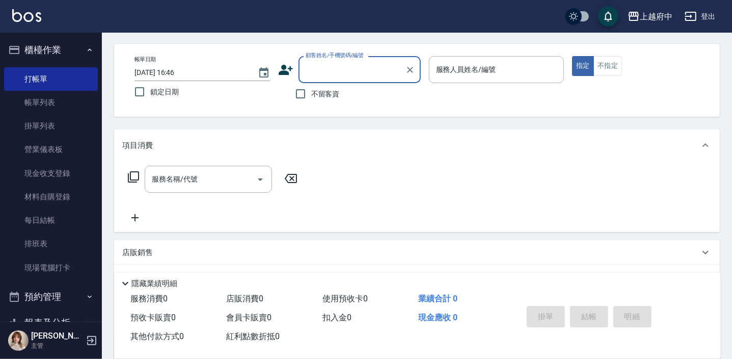
scroll to position [0, 0]
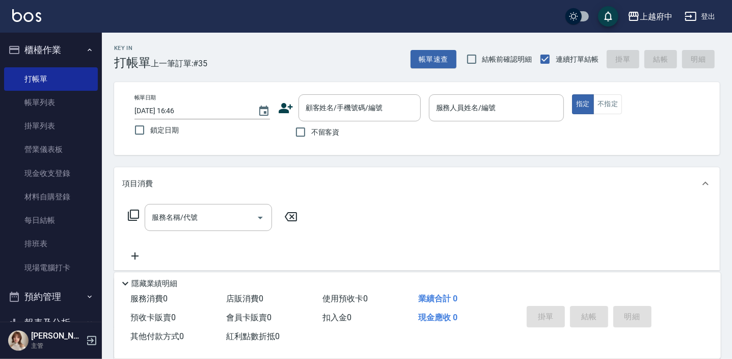
click at [282, 105] on icon at bounding box center [286, 108] width 14 height 10
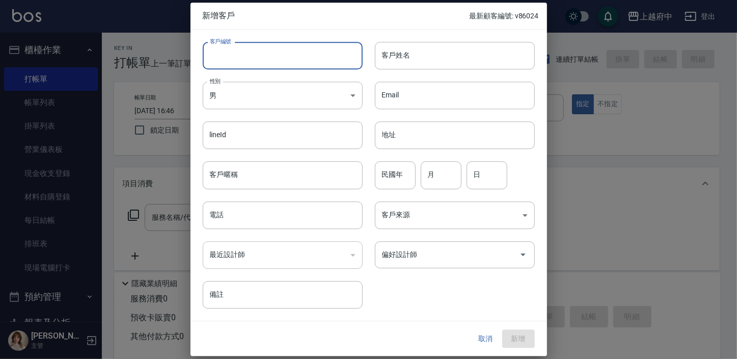
click at [237, 57] on input "客戶編號" at bounding box center [283, 56] width 160 height 28
type input "t"
type input "T91663"
click at [452, 58] on input "客戶姓名" at bounding box center [455, 56] width 160 height 28
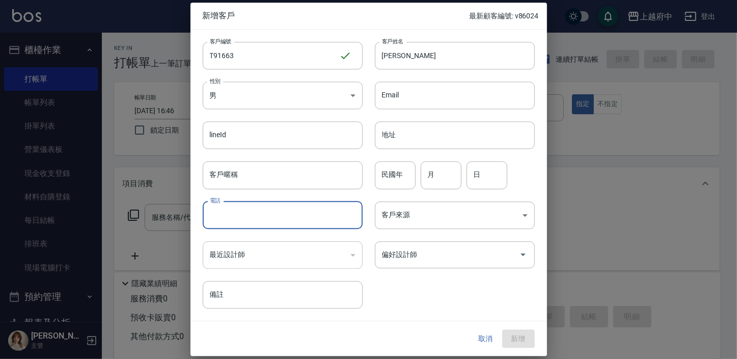
click at [280, 215] on input "電話" at bounding box center [283, 215] width 160 height 28
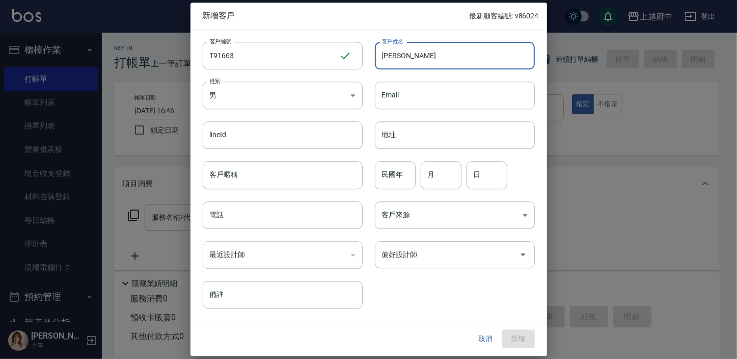
click at [426, 62] on input "[PERSON_NAME]" at bounding box center [455, 56] width 160 height 28
type input "施婉怡"
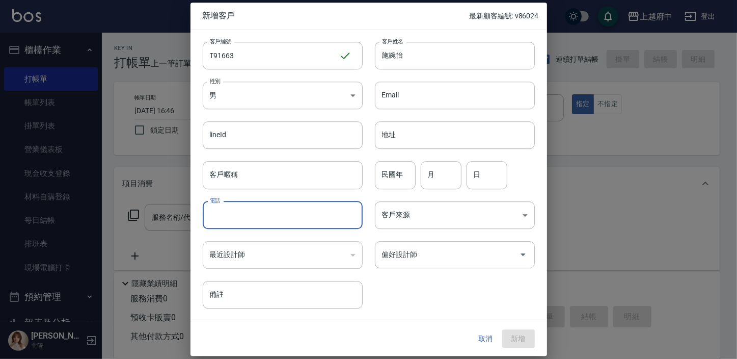
click at [245, 219] on input "電話" at bounding box center [283, 215] width 160 height 28
type input "0906887270"
click at [410, 178] on input "民國年" at bounding box center [395, 175] width 41 height 28
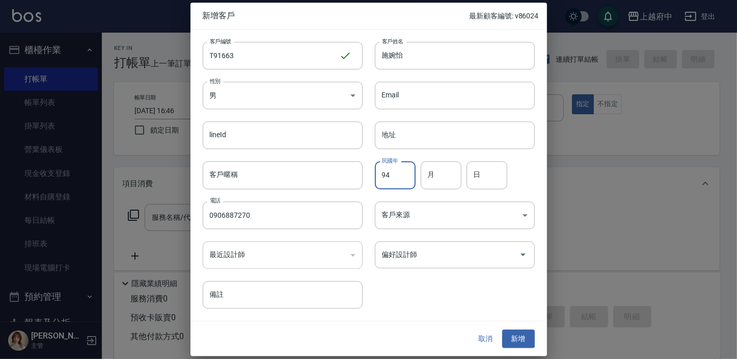
type input "94"
type input "11"
type input "07"
click at [446, 288] on div "客戶編號 T91663 ​ 客戶編號 客戶姓名 [PERSON_NAME] 客戶姓名 性別 男 [DEMOGRAPHIC_DATA] 性別 Email Ema…" at bounding box center [363, 169] width 344 height 279
click at [259, 172] on input "客戶暱稱" at bounding box center [283, 175] width 160 height 28
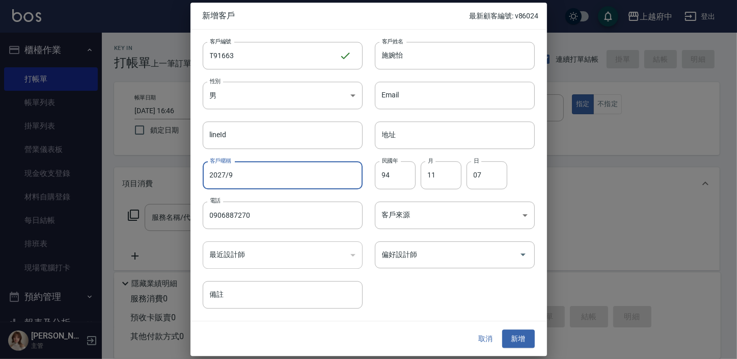
type input "2027/9"
click at [414, 298] on div "客戶編號 T91663 ​ 客戶編號 客戶姓名 [PERSON_NAME] 客戶姓名 性別 男 [DEMOGRAPHIC_DATA] 性別 Email Ema…" at bounding box center [363, 169] width 344 height 279
click at [439, 257] on input "偏好設計師" at bounding box center [448, 255] width 136 height 18
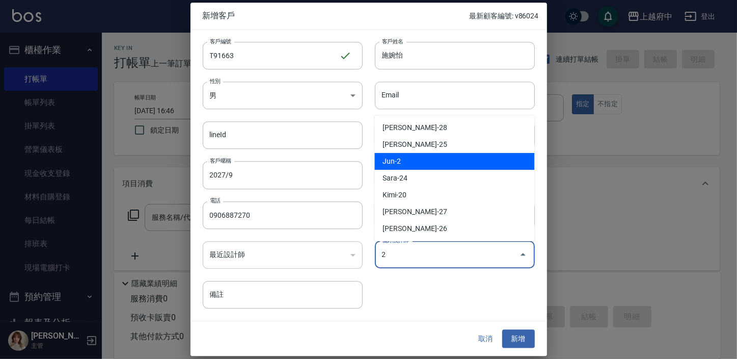
click at [411, 163] on li "Jun-2" at bounding box center [454, 161] width 160 height 17
type input "Jun"
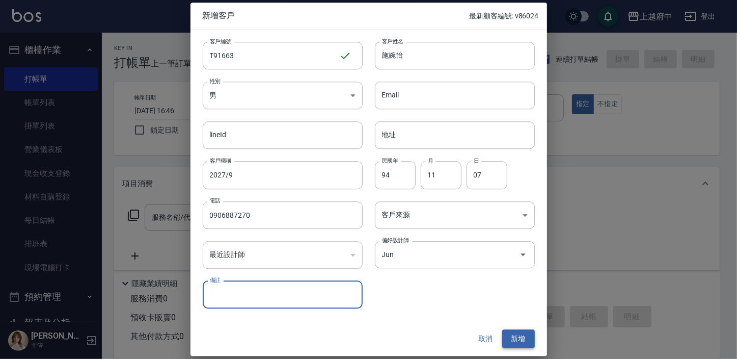
click at [524, 341] on button "新增" at bounding box center [518, 338] width 33 height 19
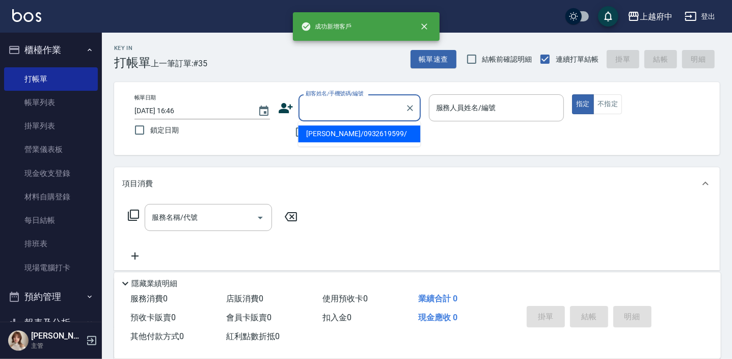
click at [327, 114] on input "顧客姓名/手機號碼/編號" at bounding box center [352, 108] width 98 height 18
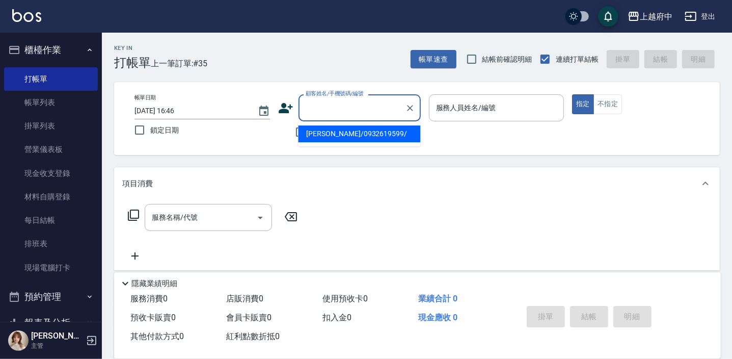
type input "ㄔ"
click at [335, 134] on li "[PERSON_NAME]/0906887270/T91663" at bounding box center [359, 133] width 122 height 17
type input "[PERSON_NAME]/0906887270/T91663"
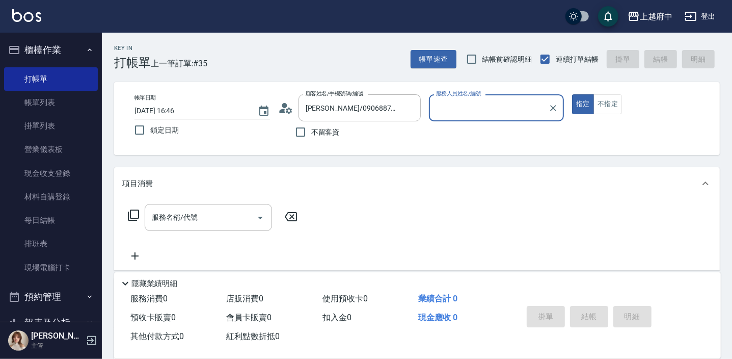
type input "Jun-2"
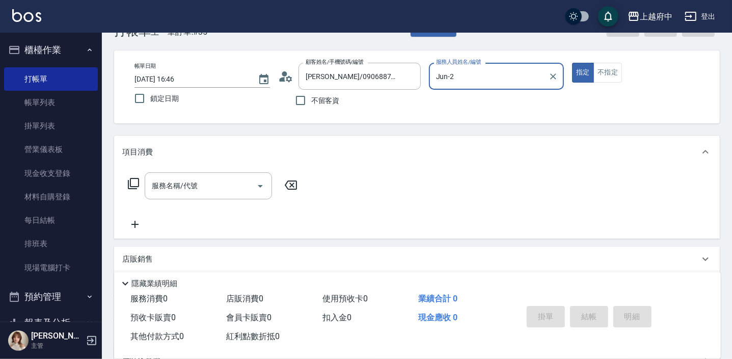
scroll to position [46, 0]
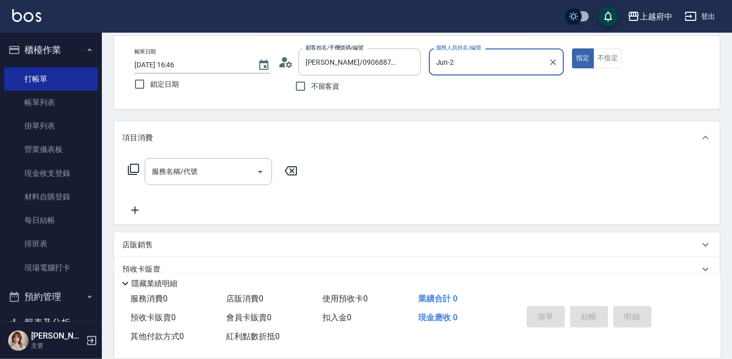
click at [171, 167] on div "服務名稱/代號 服務名稱/代號" at bounding box center [208, 171] width 127 height 27
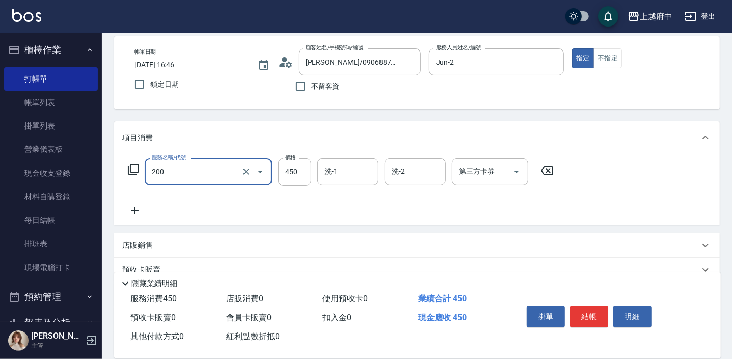
type input "有機洗髮(200)"
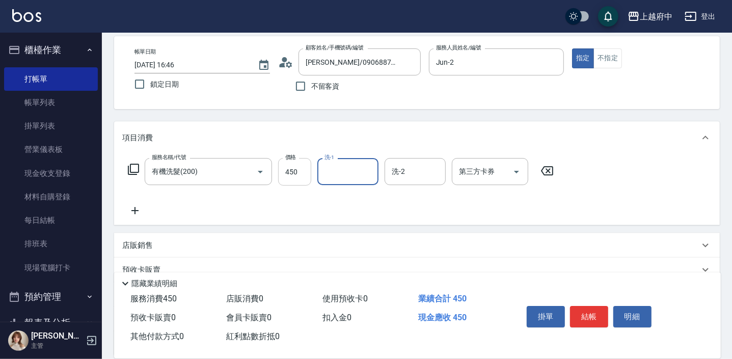
click at [287, 175] on input "450" at bounding box center [294, 172] width 33 height 28
type input "400"
type input "[PERSON_NAME]-26"
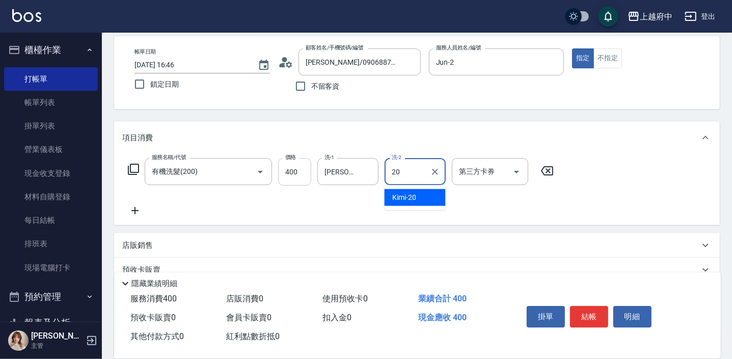
type input "Kimi-20"
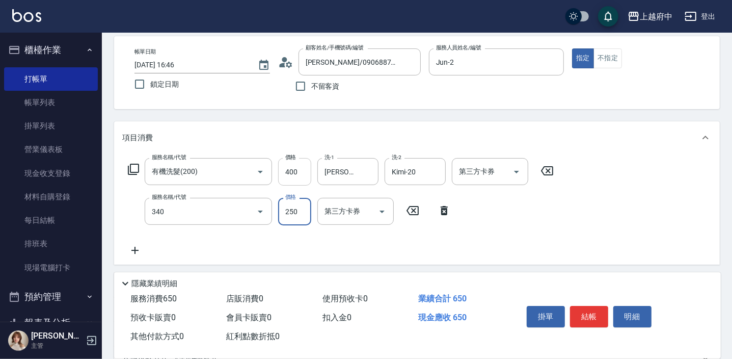
type input "剪髮(340)"
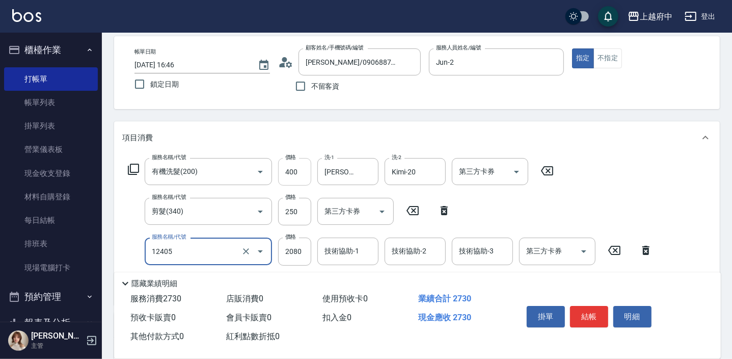
type input "染髮L(12405)"
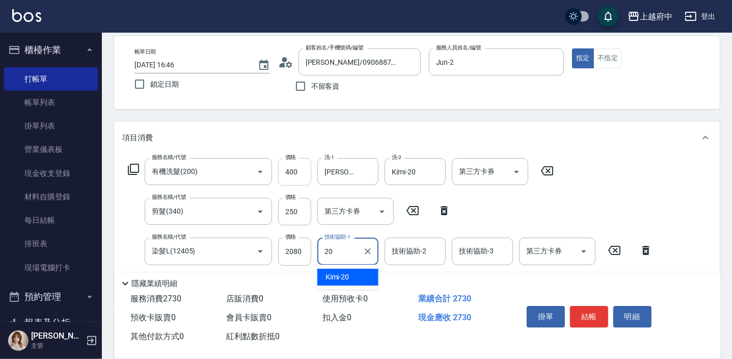
type input "Kimi-20"
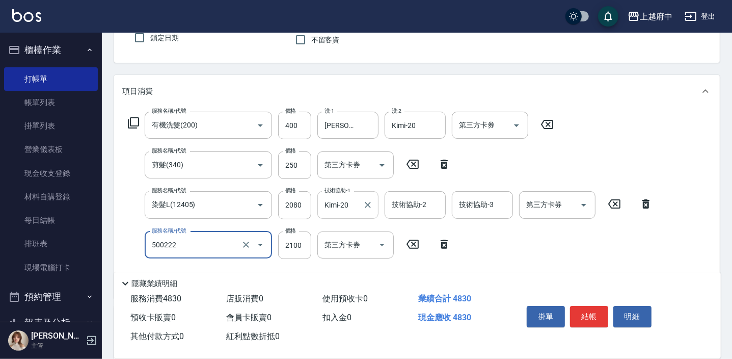
type input "漂髮 長(500222)"
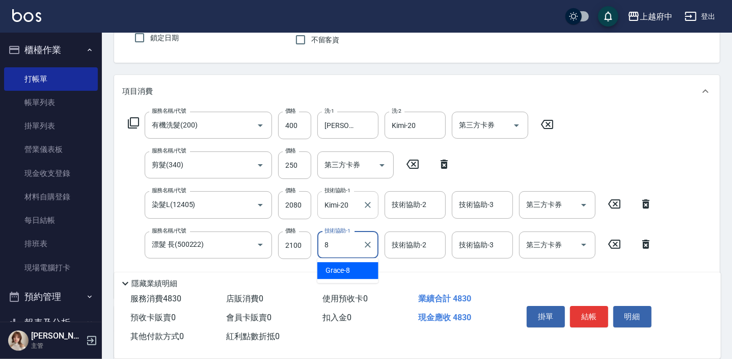
type input "Grace-8"
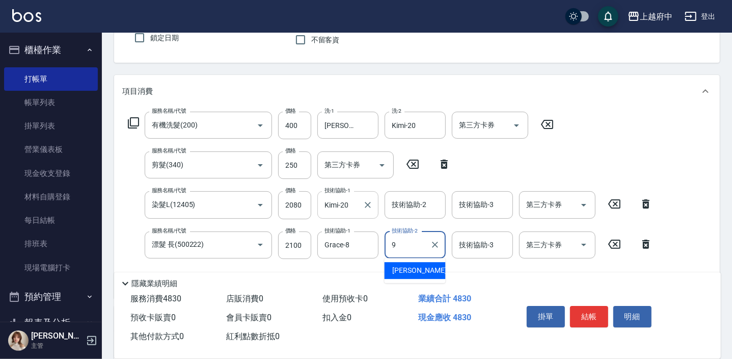
type input "[PERSON_NAME]-9"
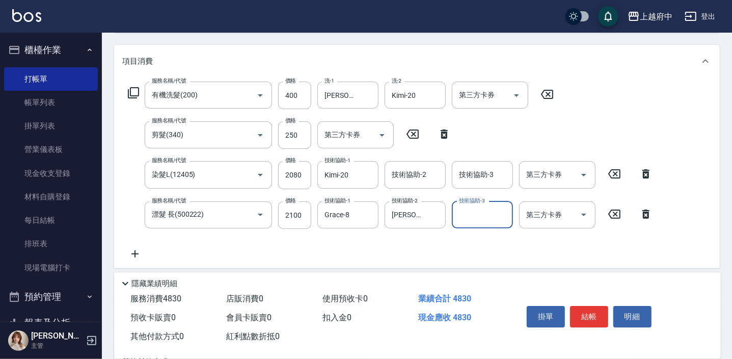
scroll to position [139, 0]
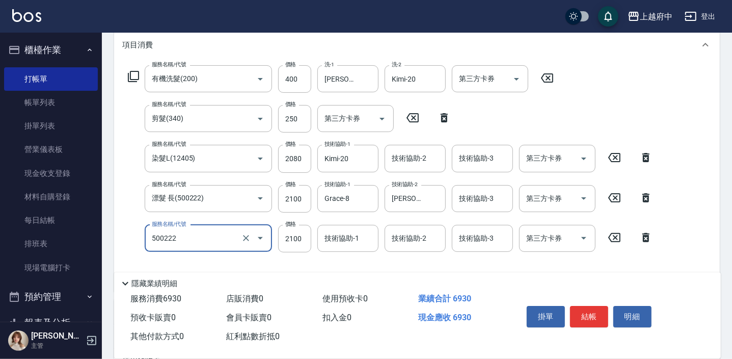
type input "漂髮 長(500222)"
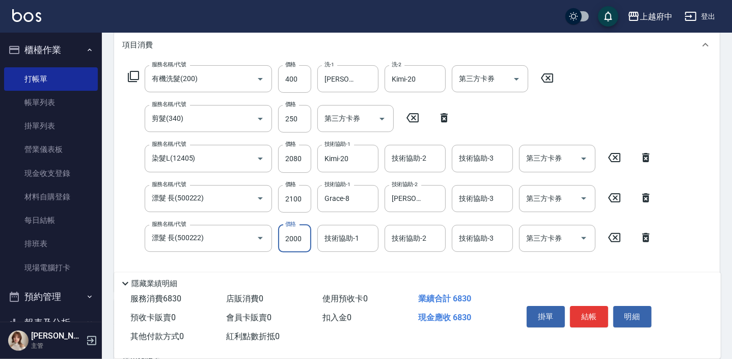
type input "2000"
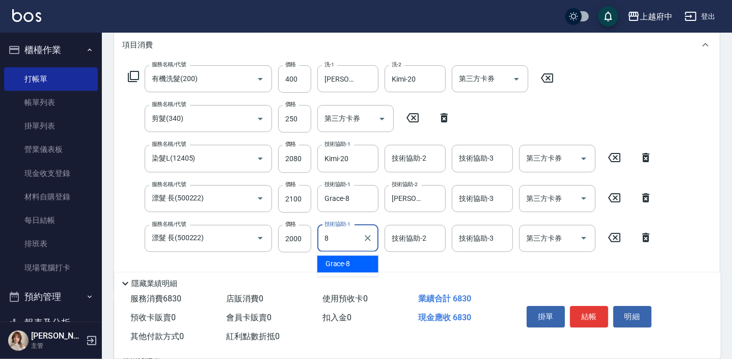
type input "Grace-8"
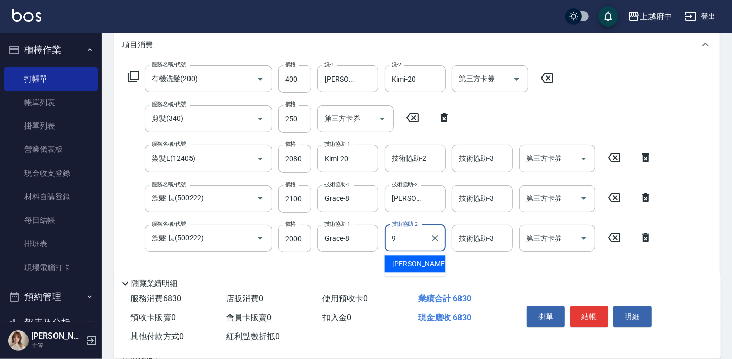
type input "[PERSON_NAME]-9"
click at [274, 258] on div "服務名稱/代號 有機洗髮(200) 服務名稱/代號 價格 400 價格 洗-1 [PERSON_NAME]-26 洗-1 洗-2 Kimi-20 洗-2 第三…" at bounding box center [390, 174] width 536 height 218
click at [304, 164] on input "2080" at bounding box center [294, 159] width 33 height 28
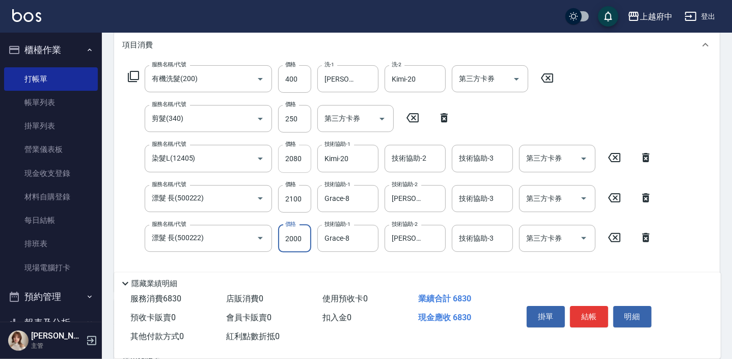
click at [304, 164] on input "2080" at bounding box center [294, 159] width 33 height 28
type input "1425"
click at [290, 200] on input "2100" at bounding box center [294, 199] width 33 height 28
type input "1425"
click at [294, 260] on div "服務名稱/代號 有機洗髮(200) 服務名稱/代號 價格 400 價格 洗-1 [PERSON_NAME]-26 洗-1 洗-2 Kimi-20 洗-2 第三…" at bounding box center [390, 174] width 536 height 218
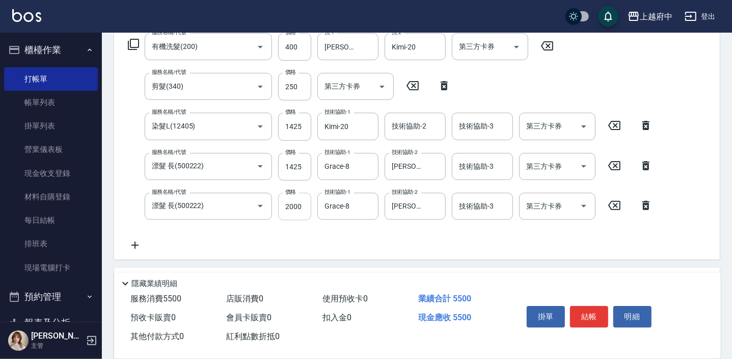
scroll to position [185, 0]
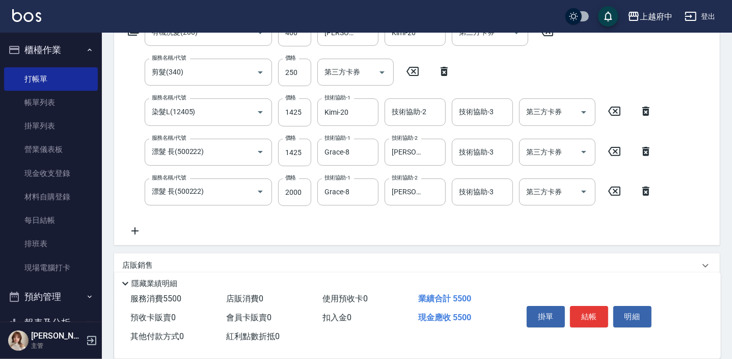
click at [143, 225] on icon at bounding box center [134, 231] width 25 height 12
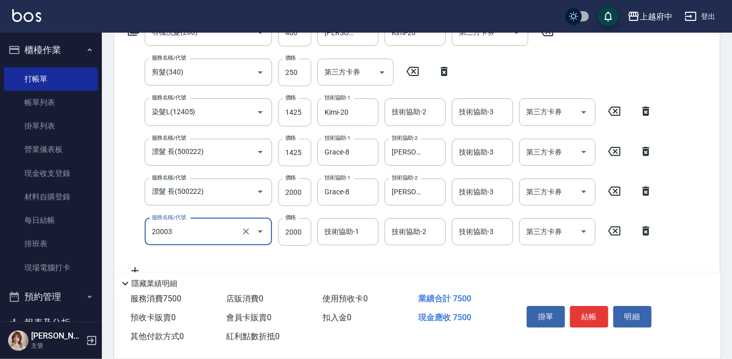
type input "M3D護髮(20003)"
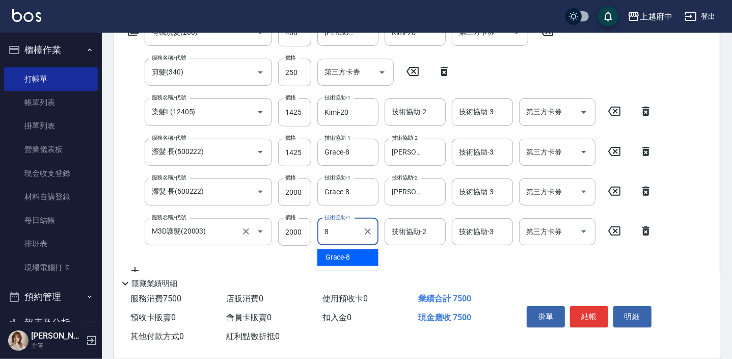
type input "Grace-8"
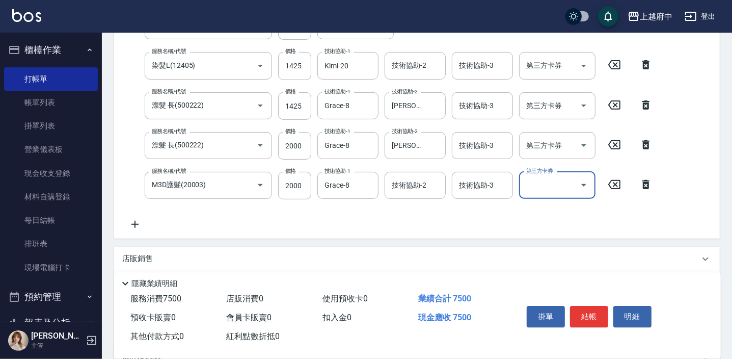
scroll to position [278, 0]
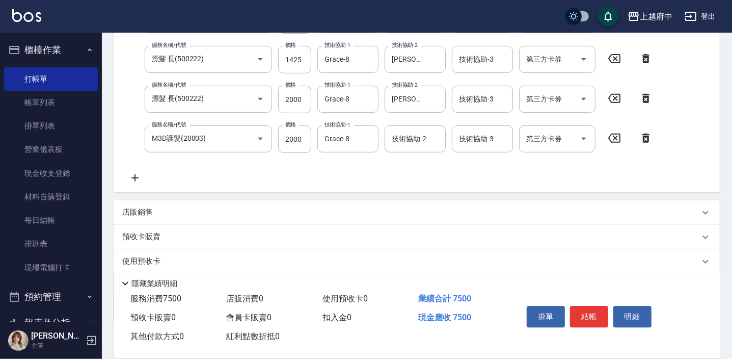
click at [153, 212] on div "店販銷售" at bounding box center [410, 212] width 577 height 11
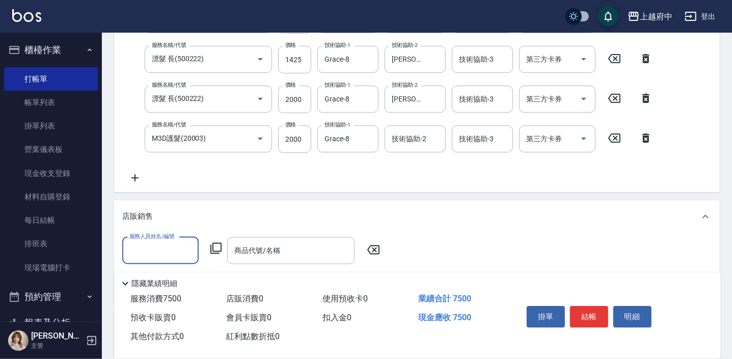
scroll to position [0, 0]
type input "9"
click at [136, 276] on span "Jun -2" at bounding box center [139, 276] width 18 height 11
type input "Jun-2"
click at [252, 243] on input "商品代號/名稱" at bounding box center [291, 250] width 118 height 18
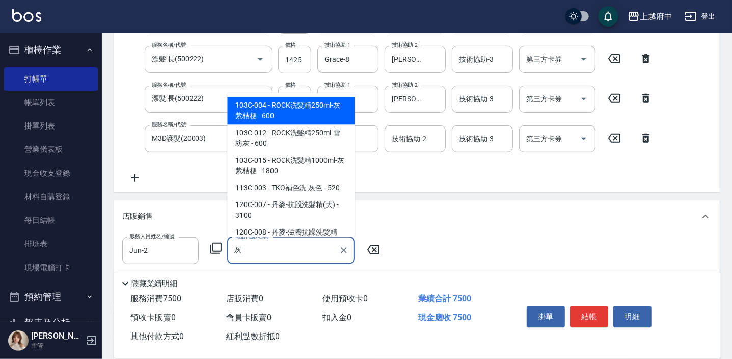
click at [308, 133] on span "103C-012 - ROCK洗髮精250ml-雪紡灰 - 600" at bounding box center [290, 139] width 127 height 28
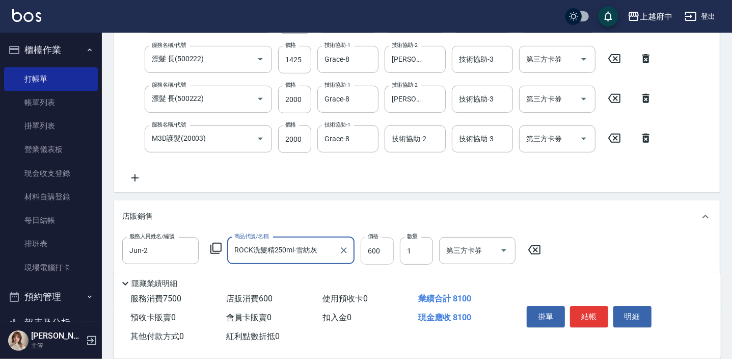
type input "ROCK洗髮精250ml-雪紡灰"
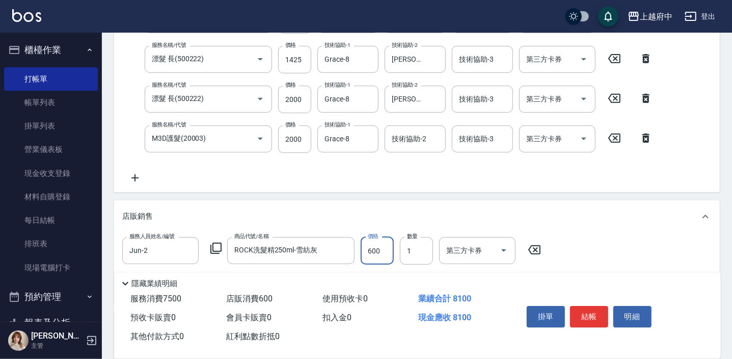
click at [378, 257] on input "600" at bounding box center [377, 251] width 33 height 28
type input "540"
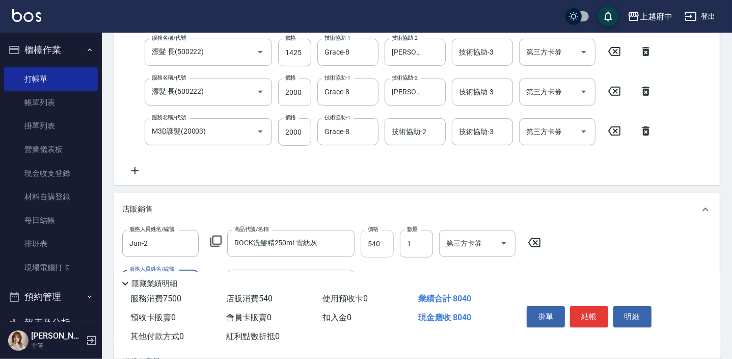
scroll to position [370, 0]
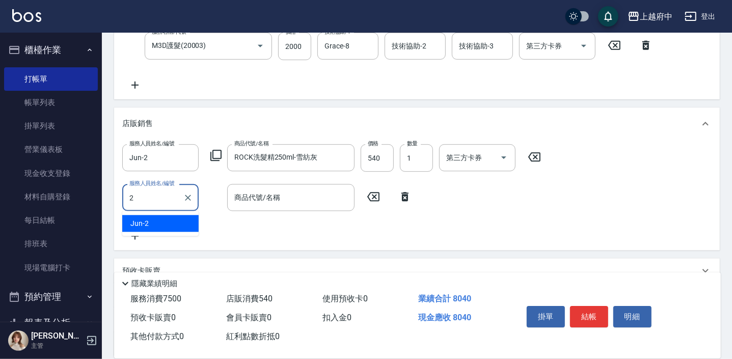
type input "Jun-2"
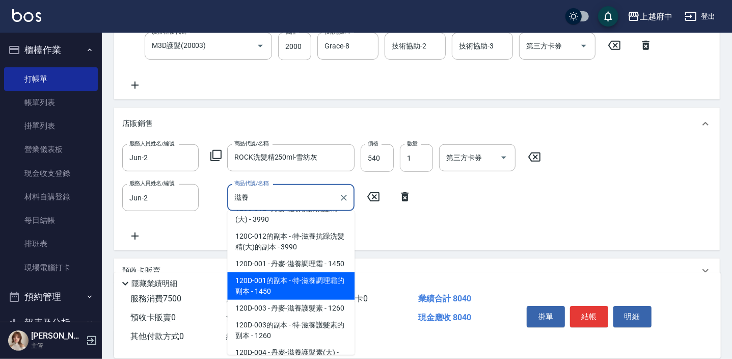
scroll to position [139, 0]
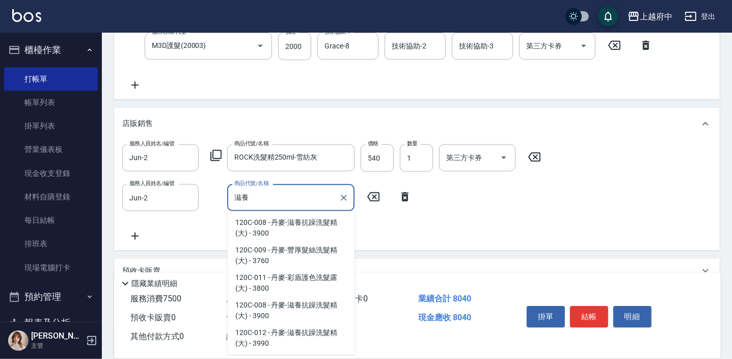
click at [297, 186] on span "120C-008 - 丹麥-滋養抗躁洗髮精(大) - 3900" at bounding box center [290, 173] width 127 height 28
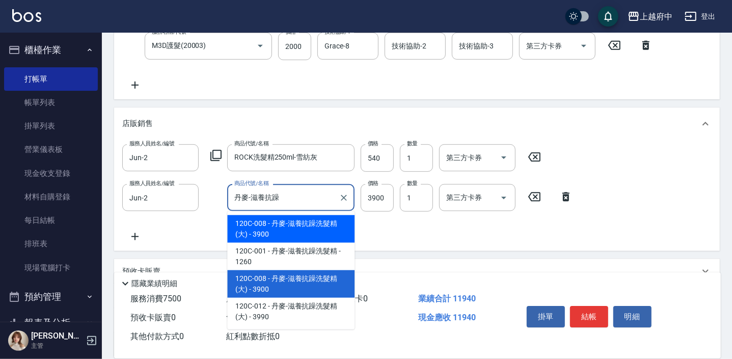
type input "丹麥-滋養抗躁洗髮精"
type input "1260"
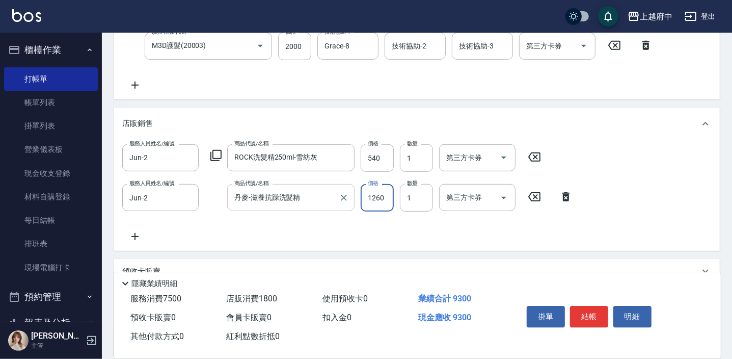
click at [306, 205] on input "丹麥-滋養抗躁洗髮精" at bounding box center [283, 197] width 103 height 18
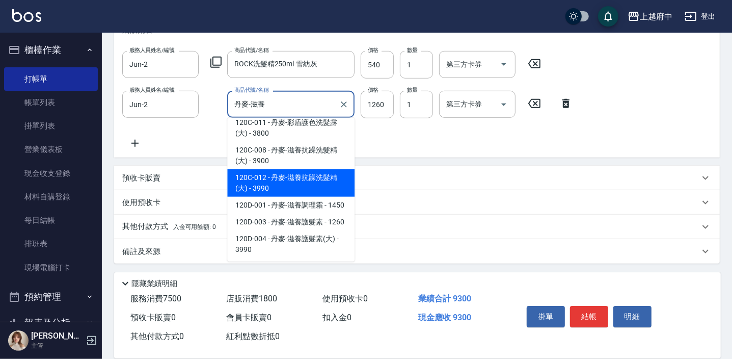
scroll to position [139, 0]
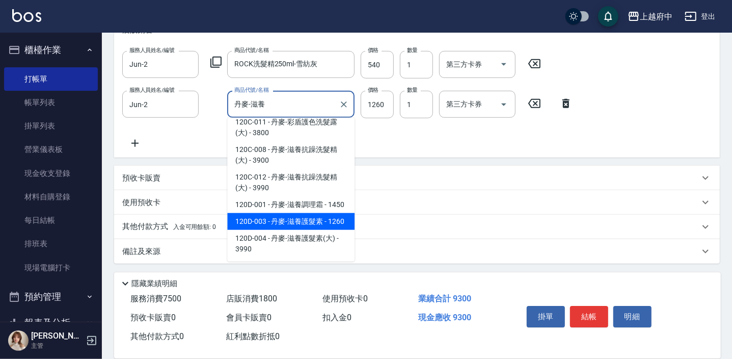
click at [319, 213] on span "120D-003 - 丹麥-滋養護髮素 - 1260" at bounding box center [290, 221] width 127 height 17
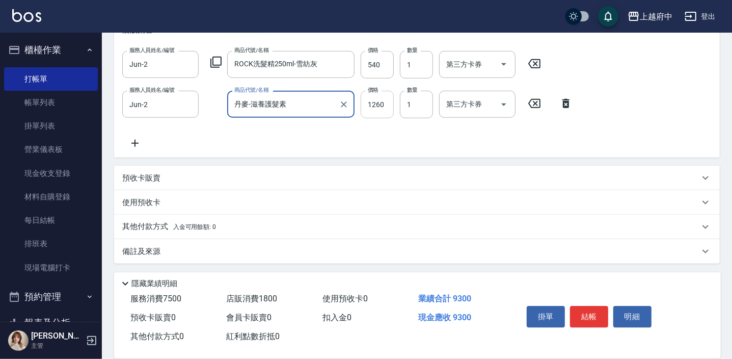
type input "丹麥-滋養護髮素"
click at [372, 112] on input "1260" at bounding box center [377, 105] width 33 height 28
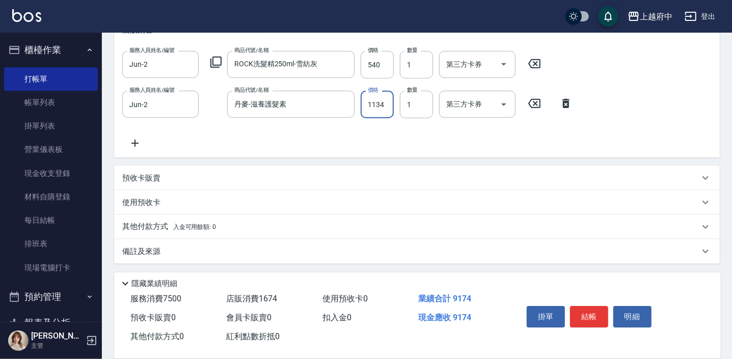
type input "1134"
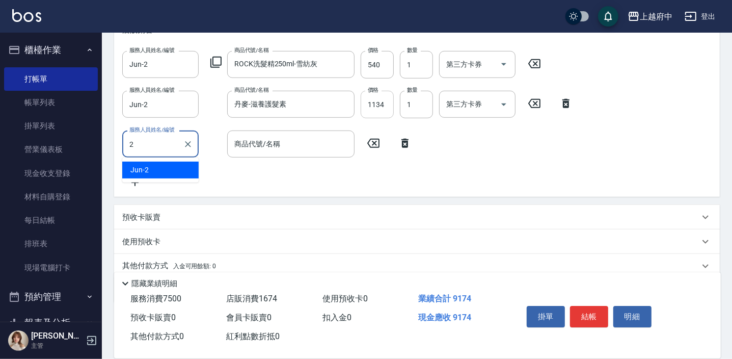
type input "Jun-2"
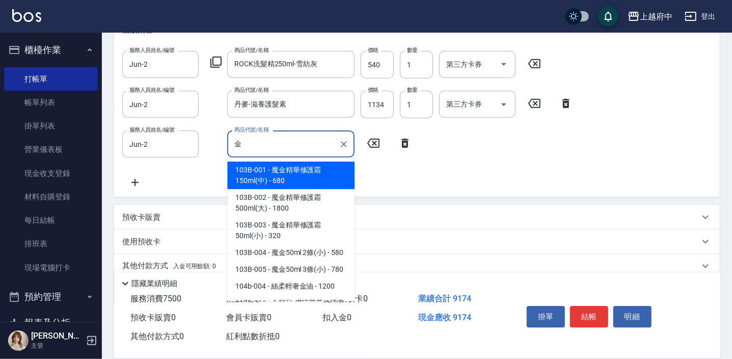
scroll to position [80, 0]
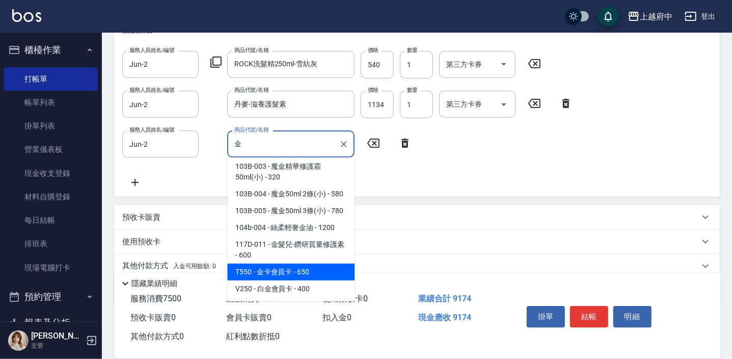
click at [314, 273] on span "T550 - 金卡會員卡 - 650" at bounding box center [290, 271] width 127 height 17
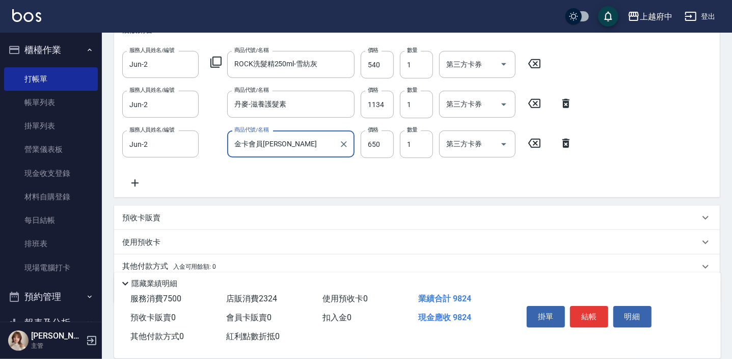
type input "金卡會員[PERSON_NAME]"
click at [373, 199] on div "項目消費 服務名稱/代號 有機洗髮(200) 服務名稱/代號 價格 400 價格 洗-1 [PERSON_NAME]-26 洗-1 洗-2 Kimi-20 洗…" at bounding box center [417, 4] width 606 height 600
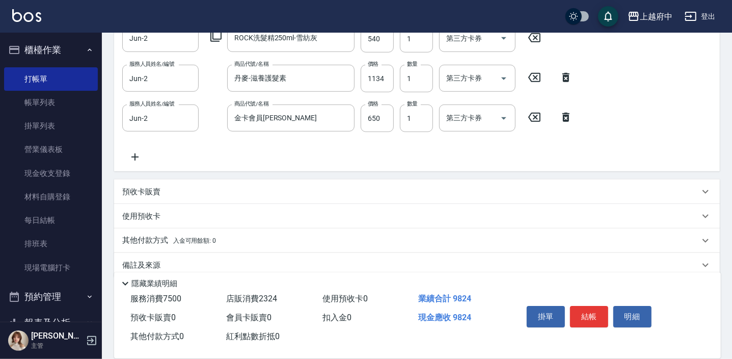
scroll to position [504, 0]
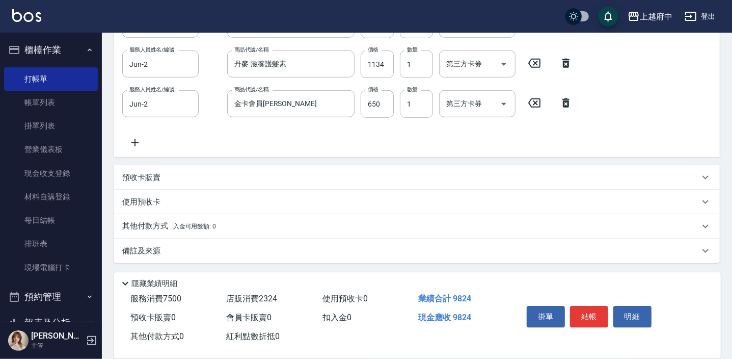
click at [190, 225] on span "入金可用餘額: 0" at bounding box center [194, 226] width 43 height 7
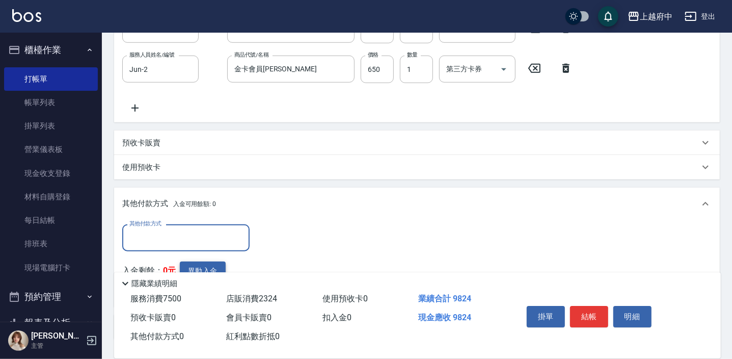
scroll to position [596, 0]
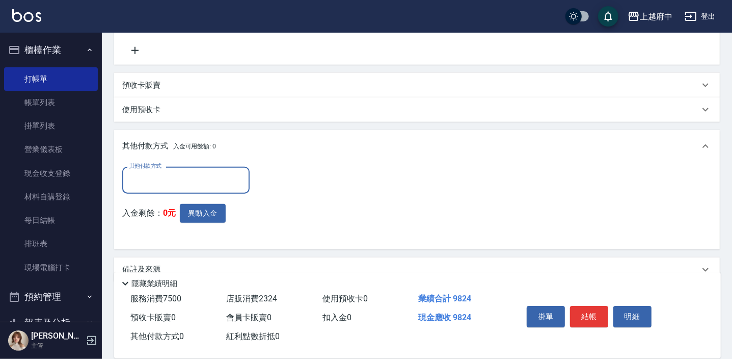
click at [176, 182] on input "其他付款方式" at bounding box center [186, 180] width 118 height 18
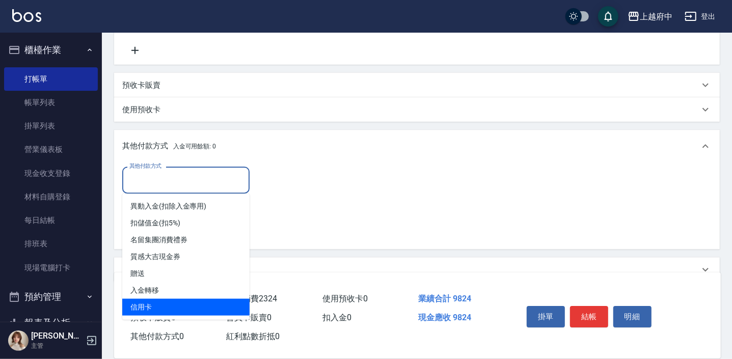
drag, startPoint x: 150, startPoint y: 306, endPoint x: 201, endPoint y: 262, distance: 67.2
click at [149, 306] on span "信用卡" at bounding box center [185, 307] width 127 height 17
type input "信用卡"
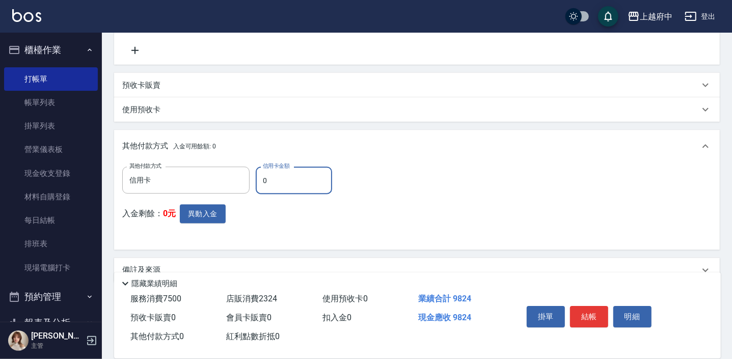
click at [275, 186] on input "0" at bounding box center [294, 181] width 76 height 28
type input "9824"
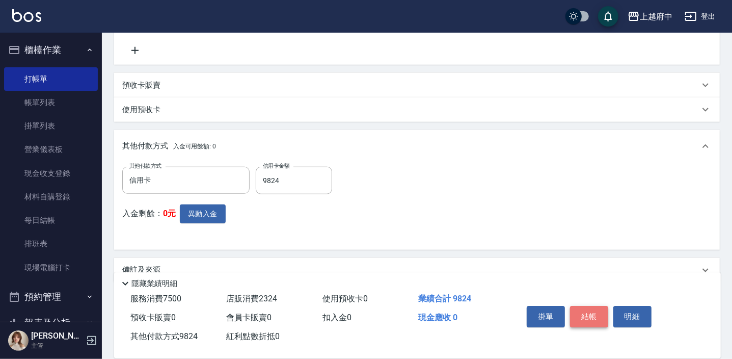
click at [588, 311] on button "結帳" at bounding box center [589, 316] width 38 height 21
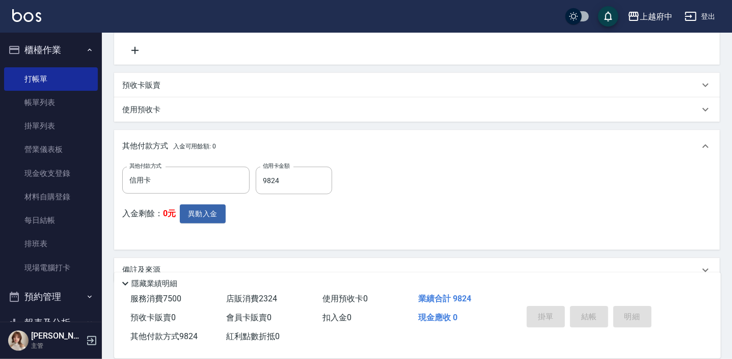
type input "[DATE] 16:52"
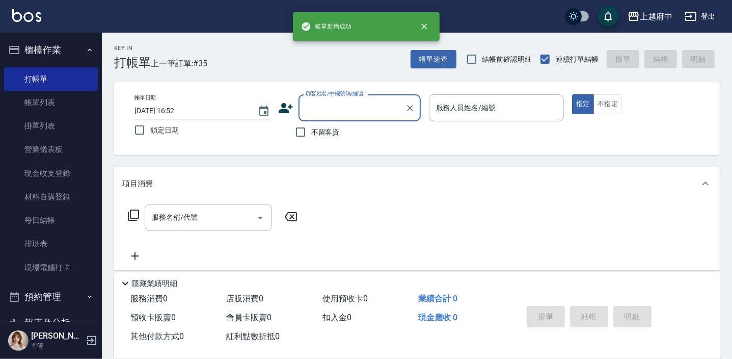
scroll to position [0, 0]
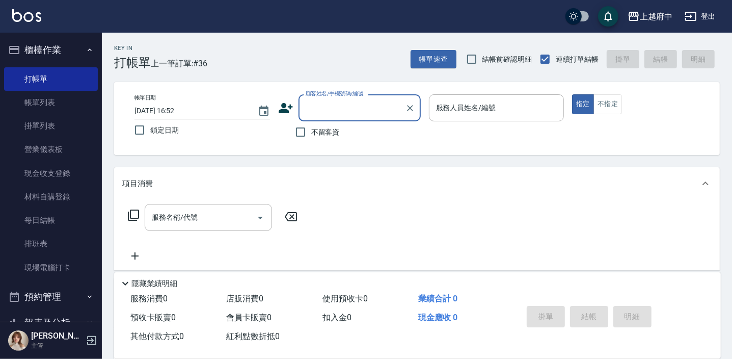
type input "ㄔ"
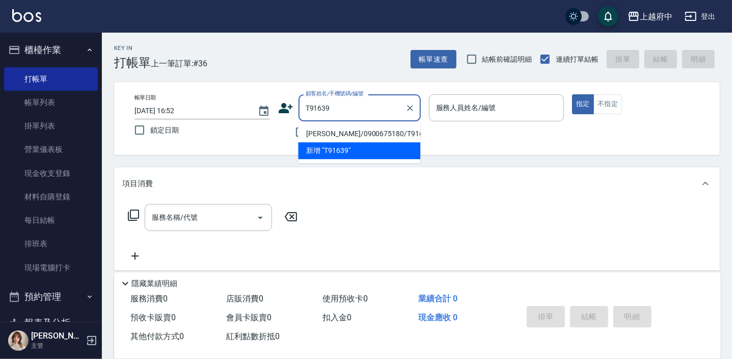
click at [343, 130] on li "[PERSON_NAME]/0900675180/T91639" at bounding box center [359, 133] width 122 height 17
type input "[PERSON_NAME]/0900675180/T91639"
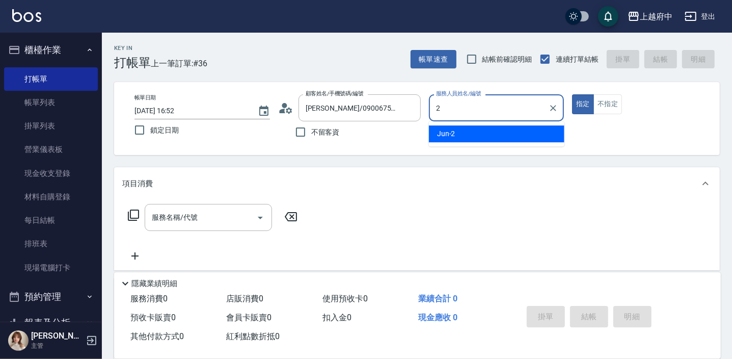
type input "Jun-2"
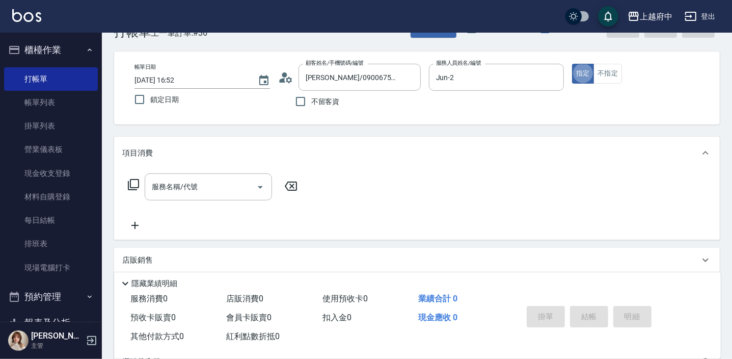
scroll to position [46, 0]
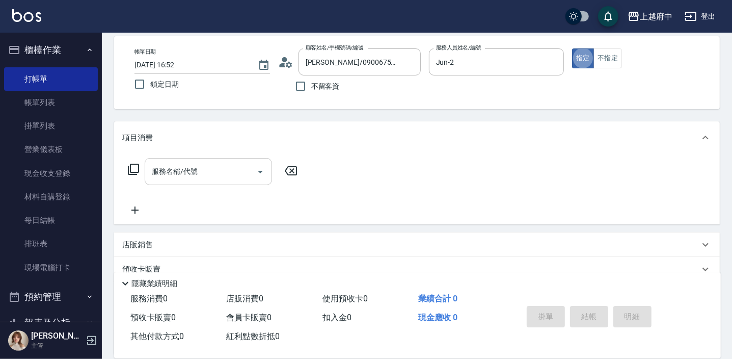
click at [208, 173] on input "服務名稱/代號" at bounding box center [200, 171] width 103 height 18
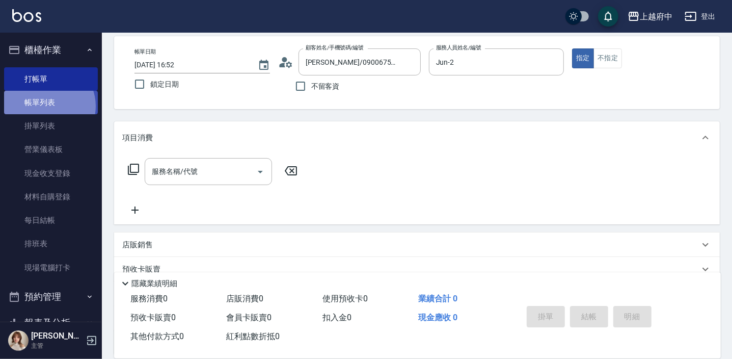
click at [46, 106] on link "帳單列表" at bounding box center [51, 102] width 94 height 23
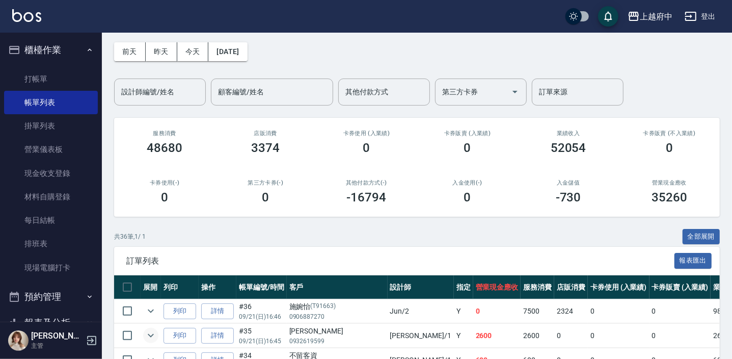
scroll to position [92, 0]
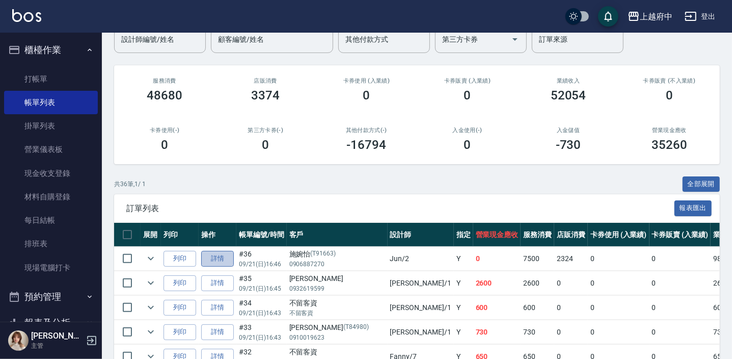
click at [223, 262] on link "詳情" at bounding box center [217, 259] width 33 height 16
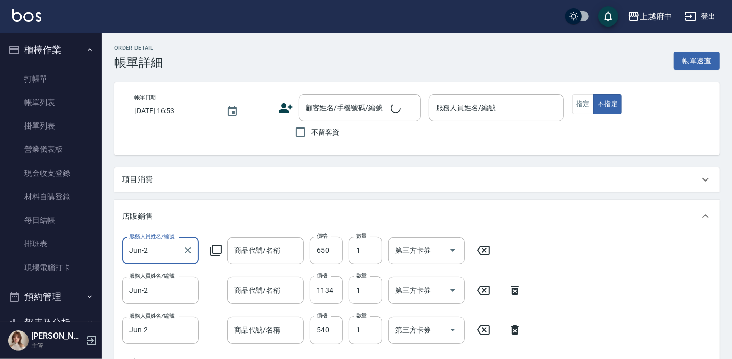
scroll to position [18, 0]
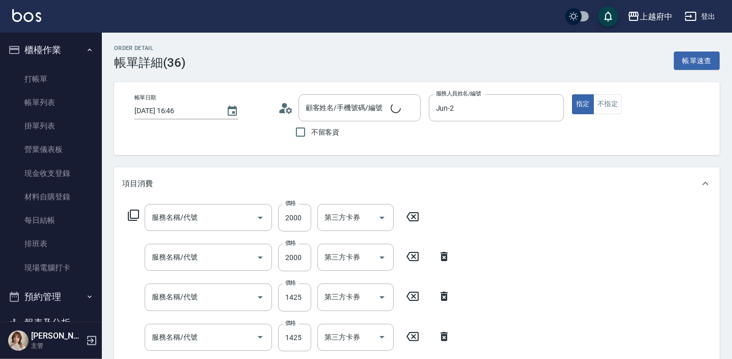
type input "[DATE] 16:46"
type input "Jun-2"
type input "金卡會員[PERSON_NAME]"
type input "丹麥-滋養護髮素"
type input "ROCK洗髮精250ml-雪紡灰"
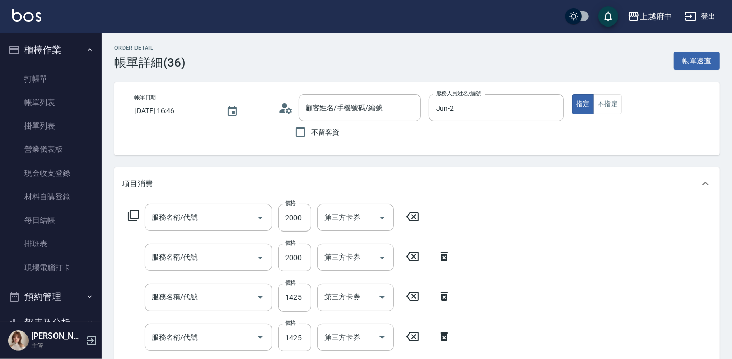
scroll to position [0, 0]
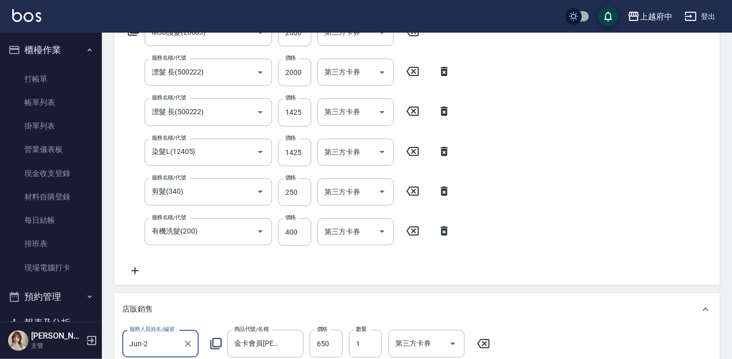
type input "M3D護髮(20003)"
type input "漂髮 長(500222)"
type input "染髮L(12405)"
type input "剪髮(340)"
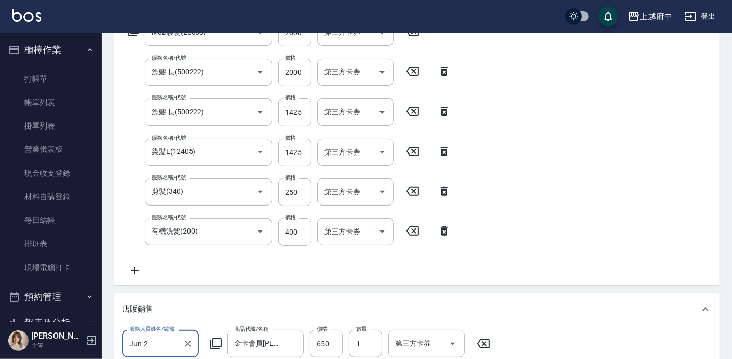
type input "有機洗髮(200)"
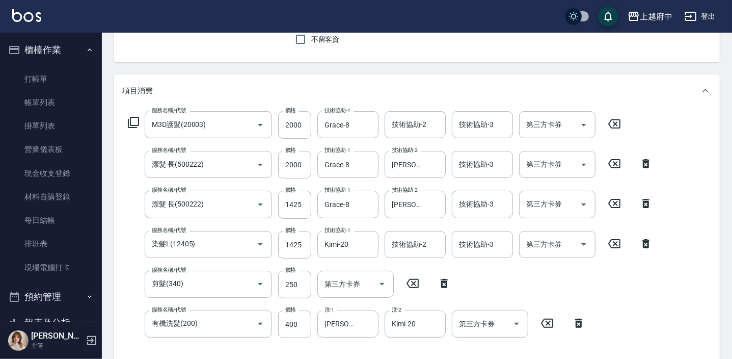
type input "[PERSON_NAME]/0906887270/T91663"
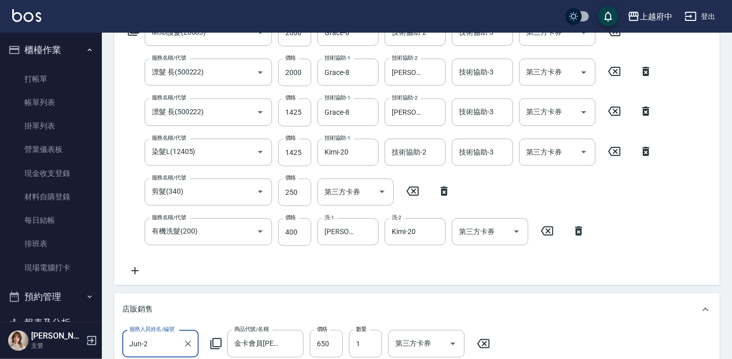
click at [137, 267] on icon at bounding box center [134, 270] width 25 height 12
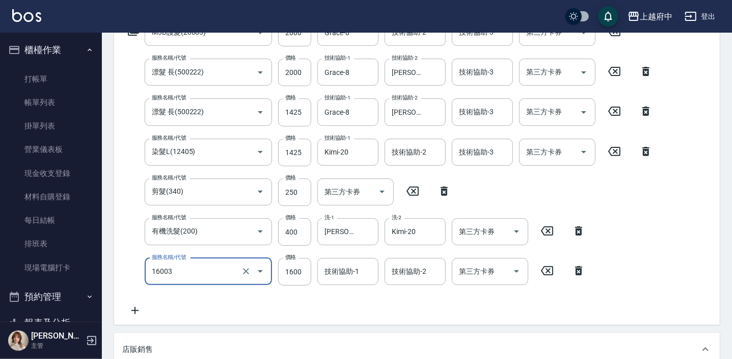
type input "漸層/手刷(16003)"
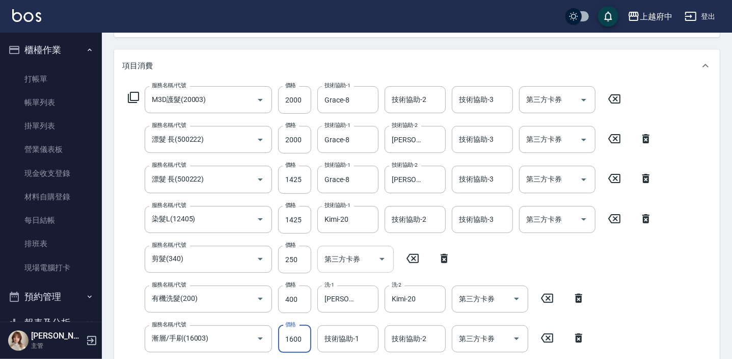
scroll to position [139, 0]
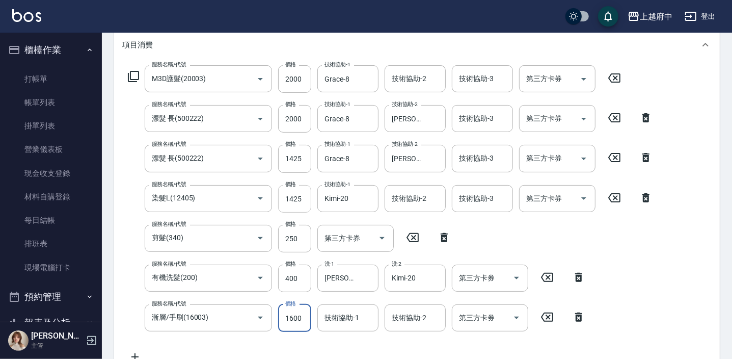
click at [286, 199] on input "1425" at bounding box center [294, 199] width 33 height 28
type input "625"
click at [292, 160] on input "1425" at bounding box center [294, 159] width 33 height 28
type input "6"
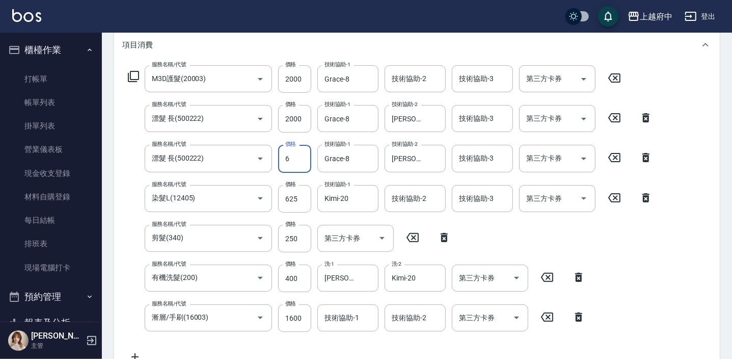
type input "0"
type input "625"
click at [127, 190] on div "服務名稱/代號 染髮L(12405) 服務名稱/代號 價格 625 價格 技術協助-1 Kimi-20 技術協助-1 技術協助-2 技術協助-2 技術協助-3…" at bounding box center [390, 199] width 536 height 28
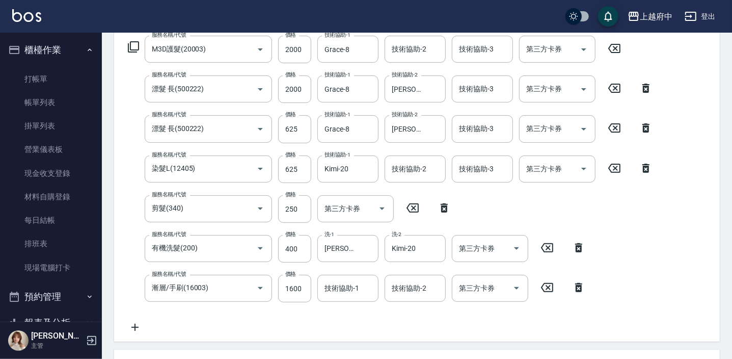
scroll to position [212, 0]
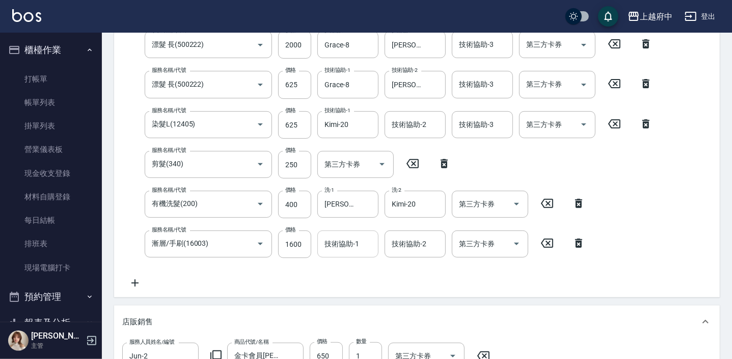
click at [342, 248] on div "技術協助-1 技術協助-1" at bounding box center [347, 243] width 61 height 27
click at [337, 276] on div "Kimi -20" at bounding box center [347, 269] width 61 height 17
type input "Kimi-20"
click at [342, 301] on div "項目消費 服務名稱/代號 M3D護髮(20003) 服務名稱/代號 價格 2000 價格 技術協助-1 Grace-8 技術協助-1 技術協助-2 技術協助-…" at bounding box center [417, 331] width 606 height 752
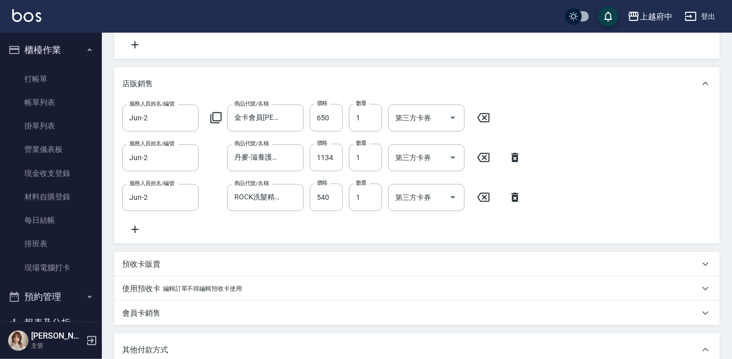
scroll to position [675, 0]
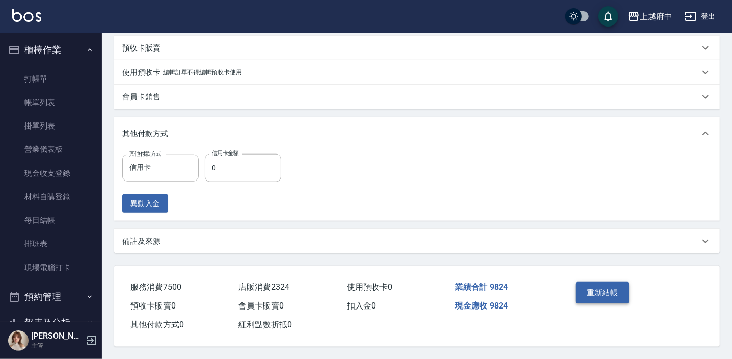
click at [607, 289] on button "重新結帳" at bounding box center [603, 292] width 54 height 21
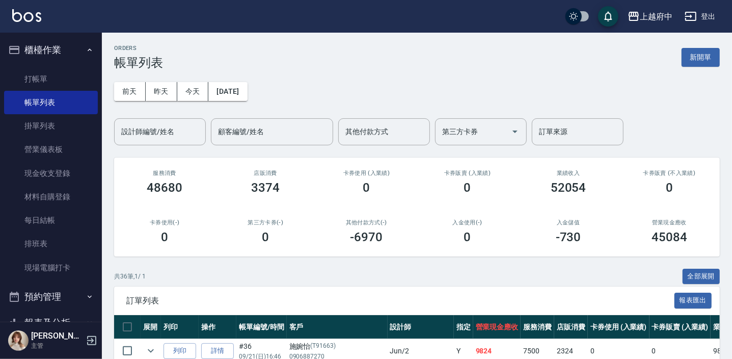
scroll to position [185, 0]
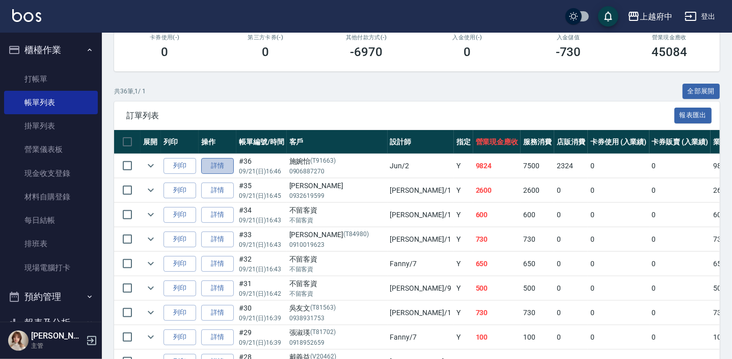
click at [219, 165] on link "詳情" at bounding box center [217, 166] width 33 height 16
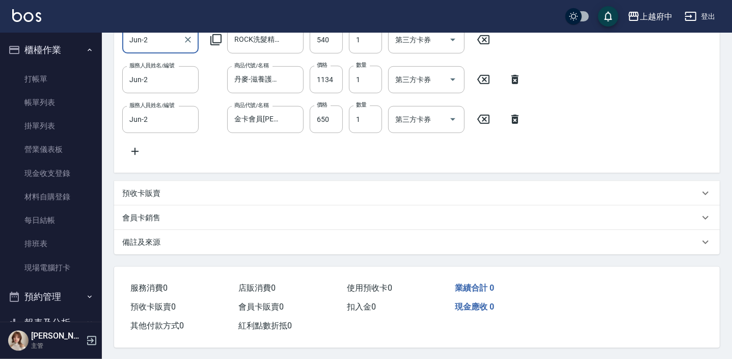
type input "漸層/手刷(16003)"
type input "有機洗髮(200)"
type input "剪髮(340)"
type input "染髮L(12405)"
type input "漂髮 長(500222)"
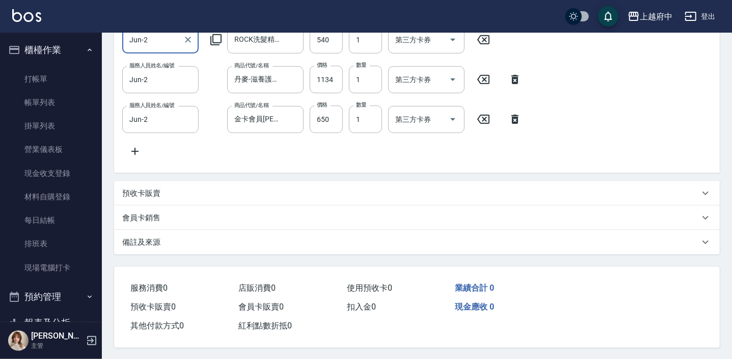
type input "漂髮 長(500222)"
type input "M3D護髮(20003)"
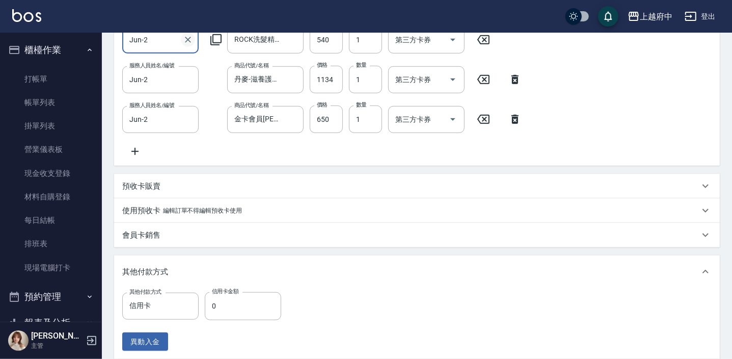
type input "[DATE] 16:46"
type input "Jun-2"
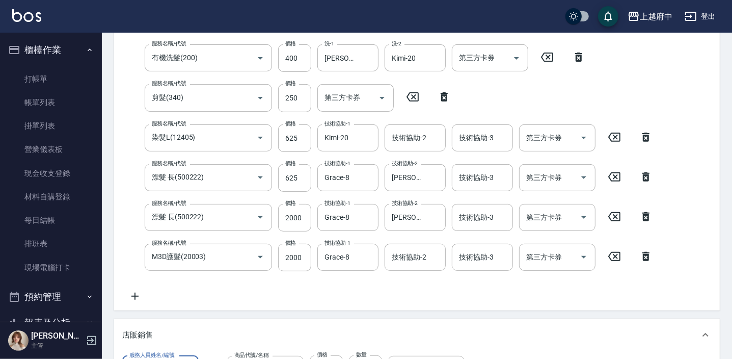
type input "[PERSON_NAME]/0906887270/T91663"
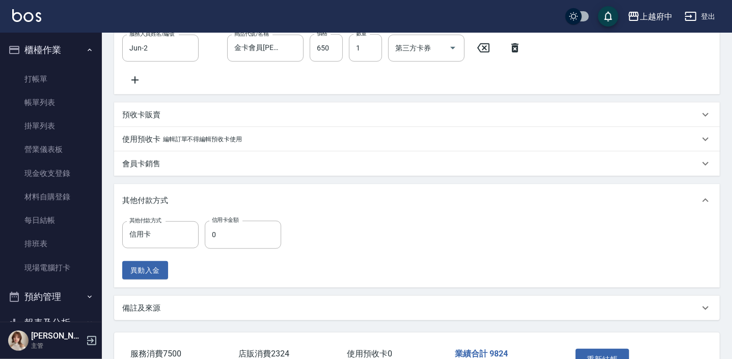
scroll to position [675, 0]
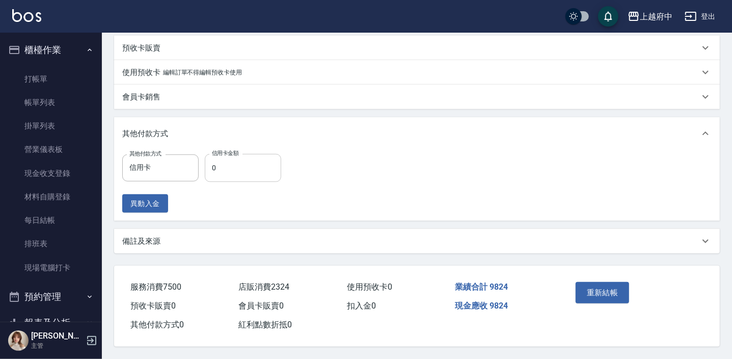
click at [232, 161] on input "0" at bounding box center [243, 168] width 76 height 28
type input "9824"
click at [609, 292] on button "重新結帳" at bounding box center [603, 292] width 54 height 21
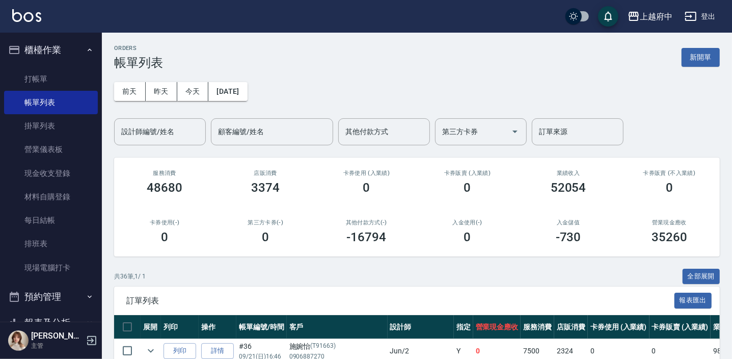
scroll to position [187, 0]
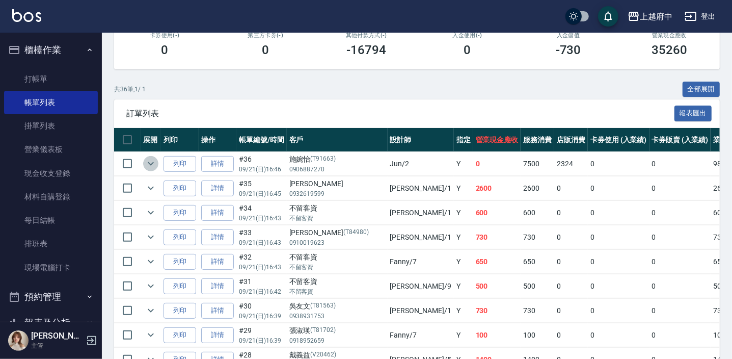
click at [149, 162] on icon "expand row" at bounding box center [151, 163] width 12 height 12
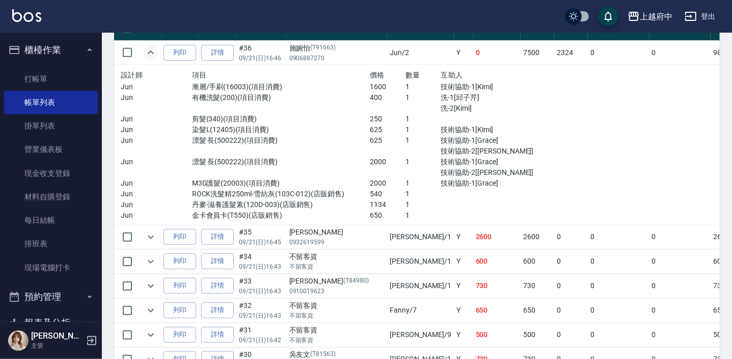
scroll to position [326, 0]
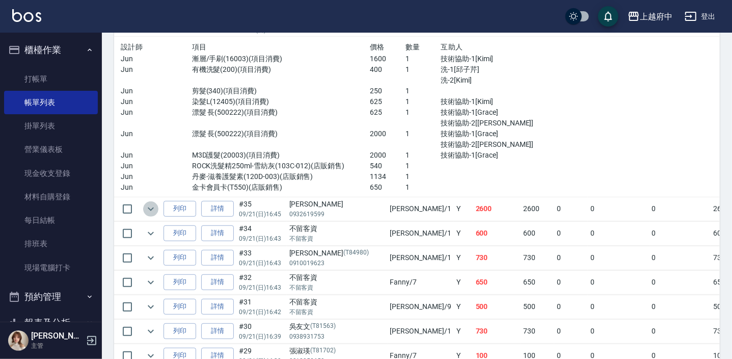
click at [151, 206] on icon "expand row" at bounding box center [151, 209] width 12 height 12
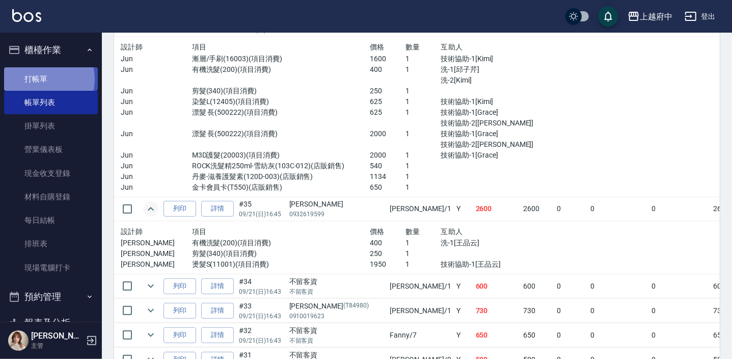
click at [42, 79] on link "打帳單" at bounding box center [51, 78] width 94 height 23
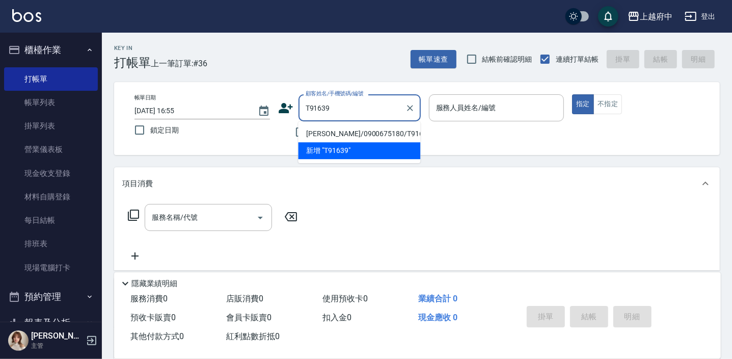
click at [361, 128] on li "[PERSON_NAME]/0900675180/T91639" at bounding box center [359, 133] width 122 height 17
type input "[PERSON_NAME]/0900675180/T91639"
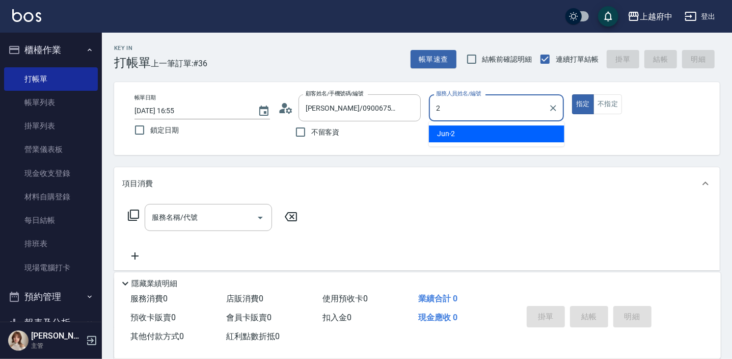
click at [448, 138] on span "Jun -2" at bounding box center [446, 133] width 18 height 11
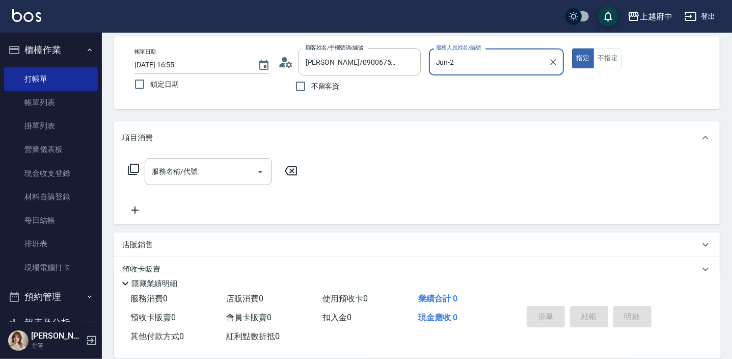
scroll to position [46, 0]
type input "Jun-2"
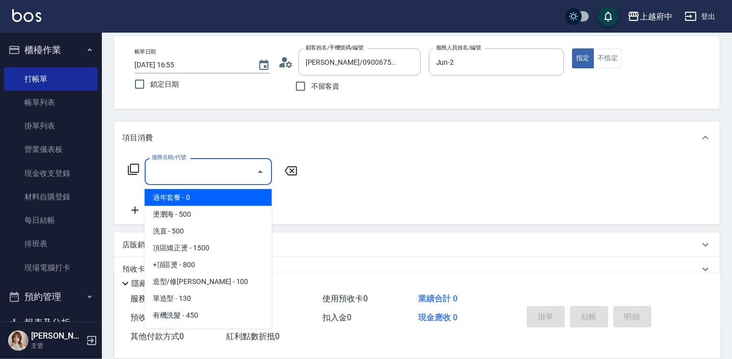
click at [195, 168] on div "服務名稱/代號 服務名稱/代號" at bounding box center [208, 171] width 127 height 27
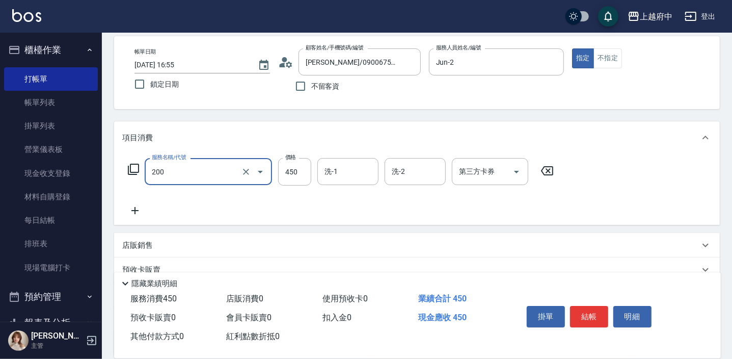
type input "有機洗髮(200)"
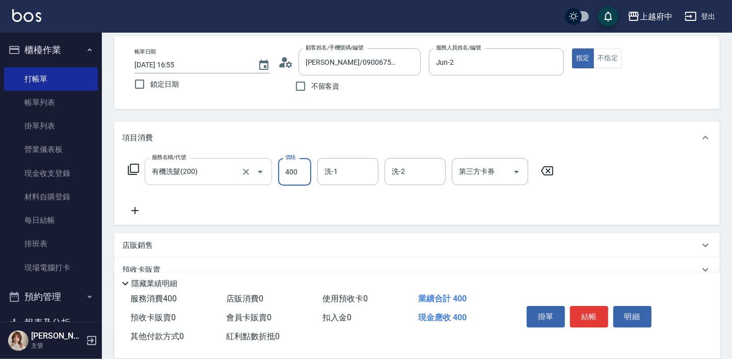
type input "400"
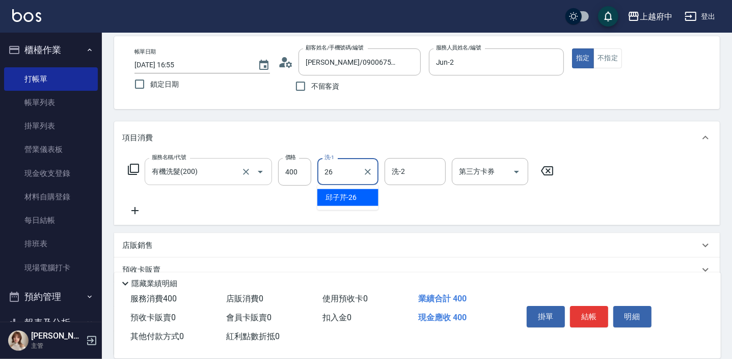
type input "[PERSON_NAME]-26"
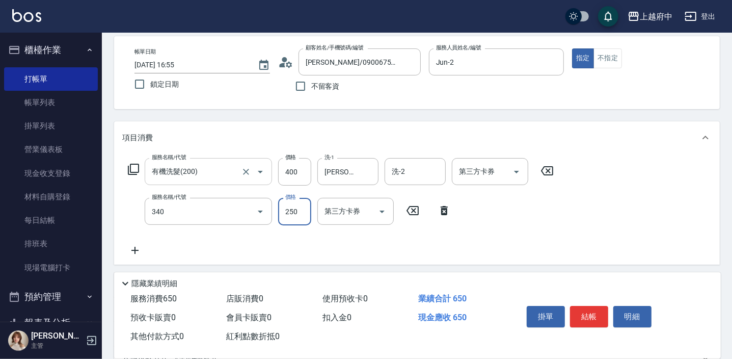
type input "剪髮(340)"
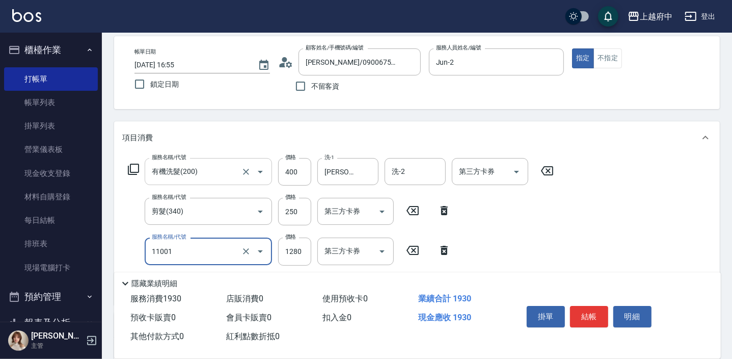
type input "燙髮S(11001)"
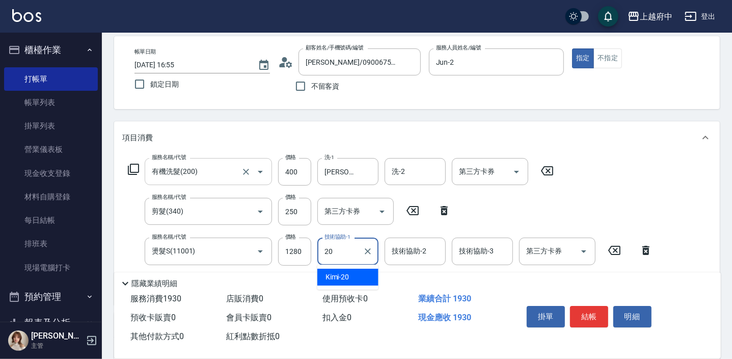
type input "Kimi-20"
click at [196, 249] on input "燙髮S(11001)" at bounding box center [194, 251] width 90 height 18
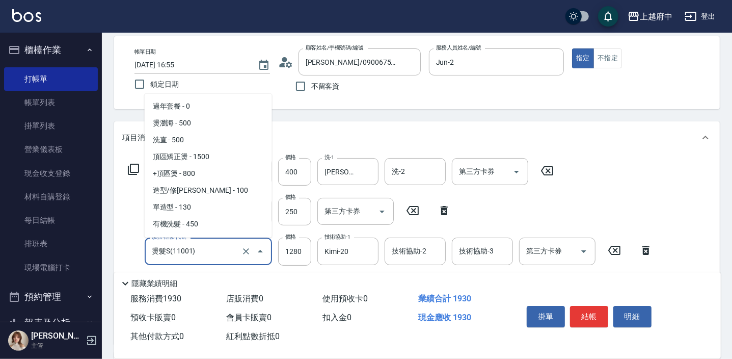
click at [196, 249] on input "燙髮S(11001)" at bounding box center [194, 251] width 90 height 18
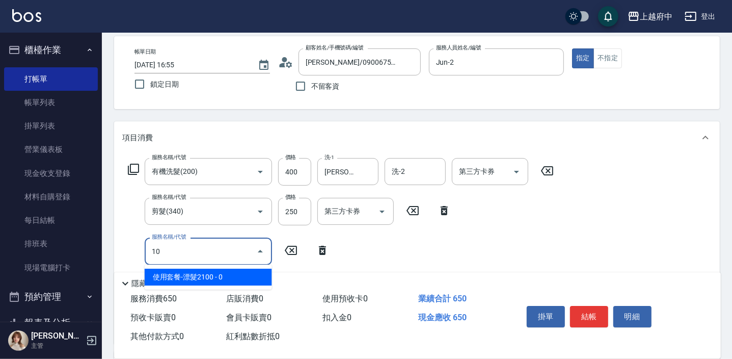
scroll to position [0, 0]
click at [219, 274] on span "染髮S - 1980" at bounding box center [208, 276] width 127 height 17
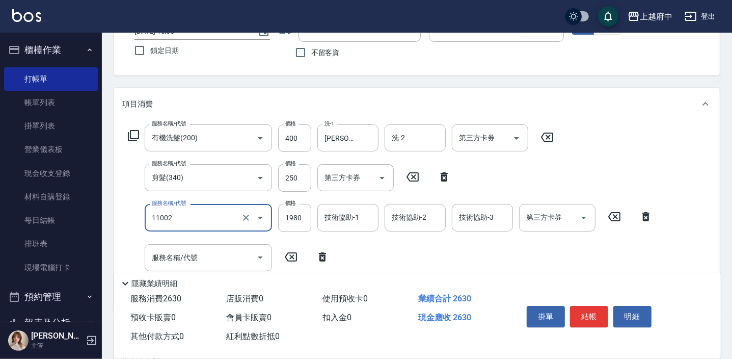
scroll to position [92, 0]
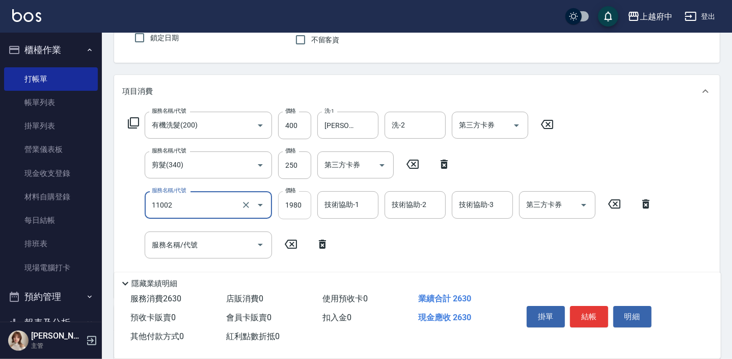
click at [299, 204] on input "1980" at bounding box center [294, 205] width 33 height 28
type input "染髮S(11002)"
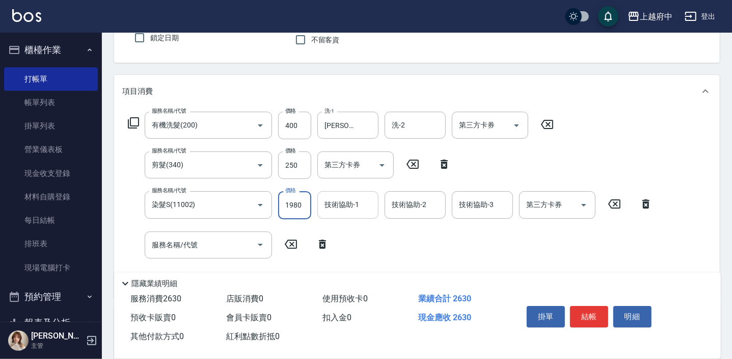
click at [344, 200] on div "技術協助-1 技術協助-1" at bounding box center [347, 204] width 61 height 27
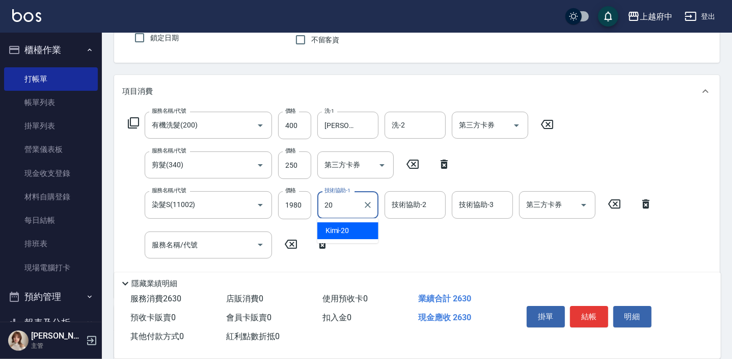
type input "Kimi-20"
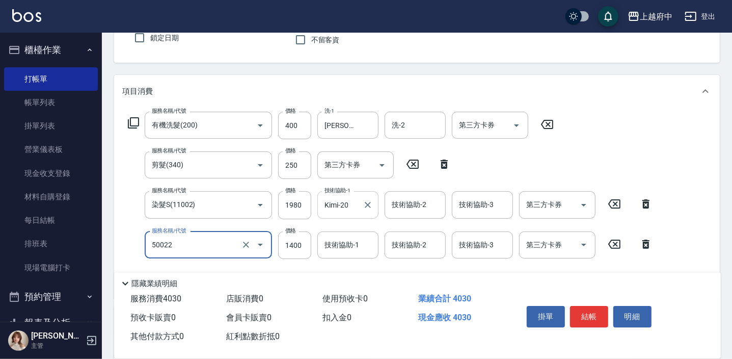
type input "漂髮 中(50022)"
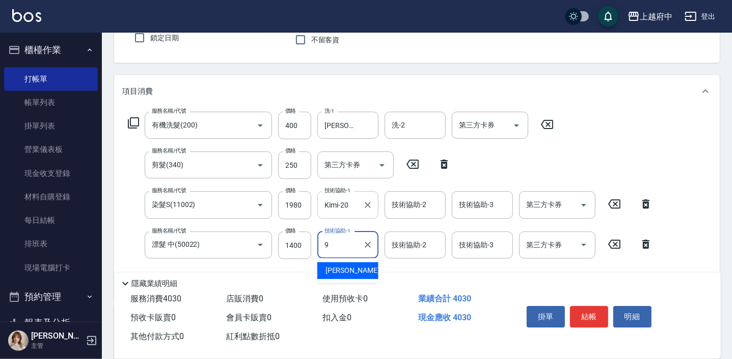
type input "[PERSON_NAME]-9"
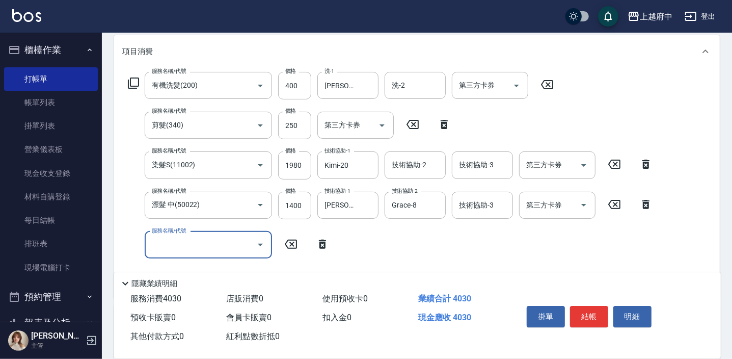
scroll to position [185, 0]
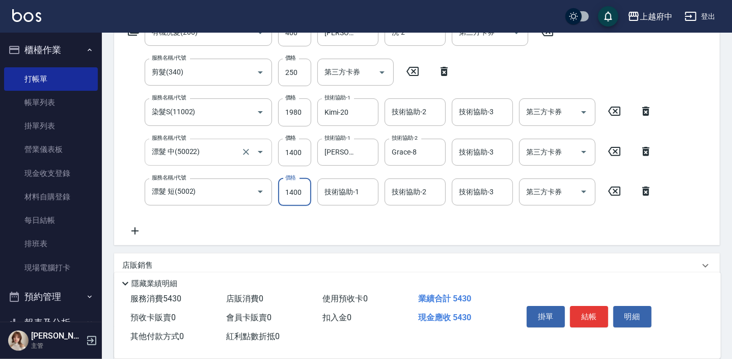
click at [212, 153] on input "漂髮 中(50022)" at bounding box center [194, 152] width 90 height 18
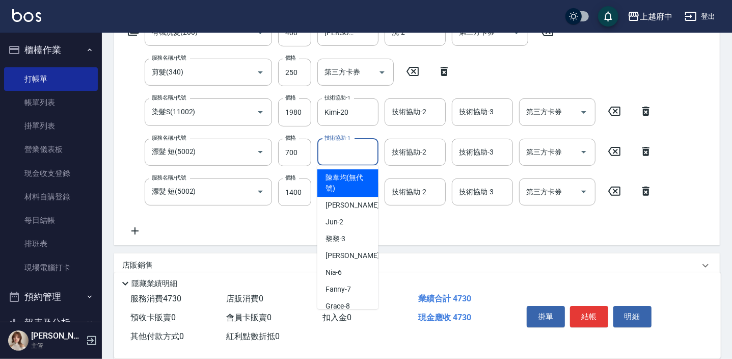
click at [348, 157] on input "技術協助-1" at bounding box center [348, 152] width 52 height 18
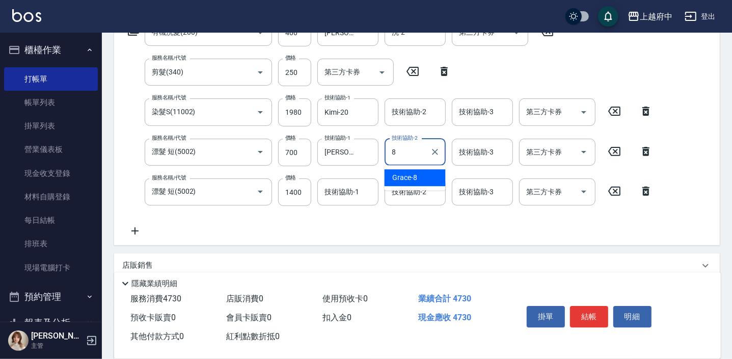
click at [415, 178] on span "Grace -8" at bounding box center [405, 177] width 25 height 11
click at [340, 192] on div "技術協助-1 技術協助-1" at bounding box center [347, 191] width 61 height 27
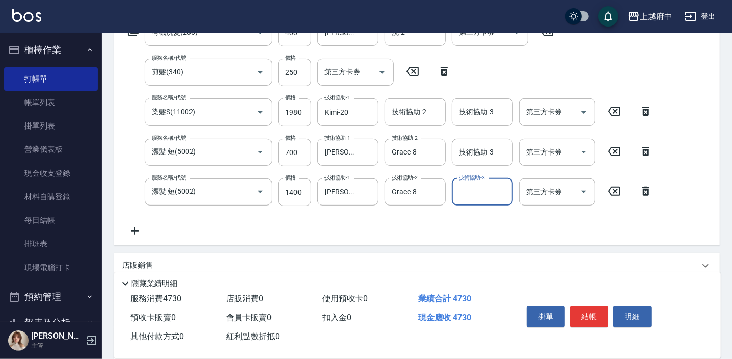
click at [354, 247] on div "項目消費 服務名稱/代號 有機洗髮(200) 服務名稱/代號 價格 400 價格 洗-1 [PERSON_NAME]-26 洗-1 洗-2 洗-2 第三方卡券…" at bounding box center [417, 178] width 606 height 393
click at [303, 112] on input "1980" at bounding box center [294, 112] width 33 height 28
click at [302, 112] on input "1980" at bounding box center [294, 112] width 33 height 28
click at [287, 149] on input "700" at bounding box center [294, 153] width 33 height 28
click at [272, 247] on div "項目消費 服務名稱/代號 有機洗髮(200) 服務名稱/代號 價格 400 價格 洗-1 [PERSON_NAME]-26 洗-1 洗-2 洗-2 第三方卡券…" at bounding box center [417, 178] width 606 height 393
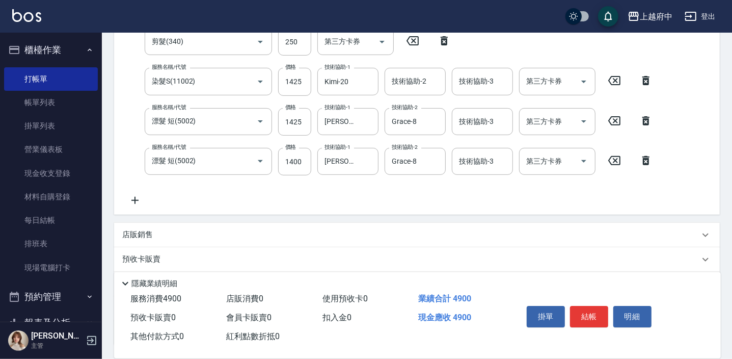
scroll to position [231, 0]
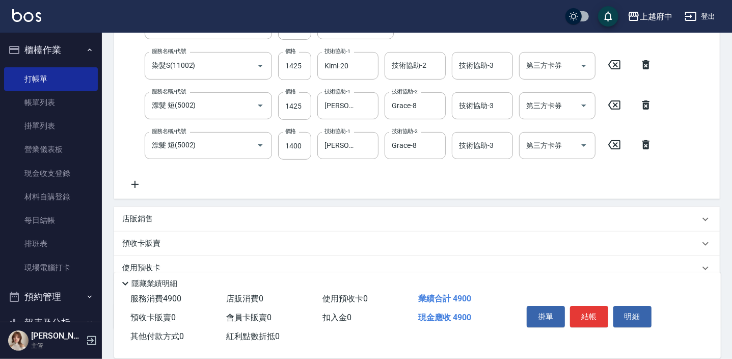
click at [132, 184] on icon at bounding box center [134, 184] width 25 height 12
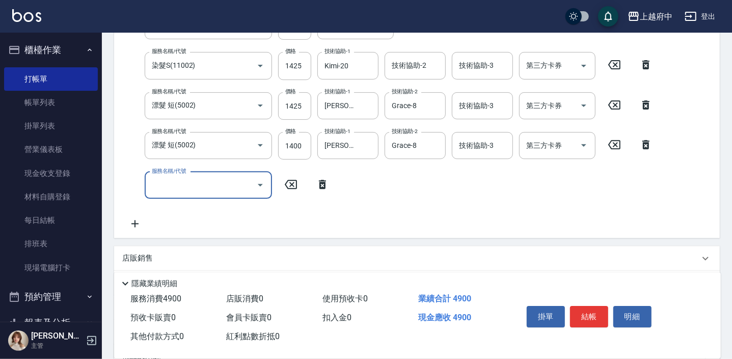
scroll to position [237, 0]
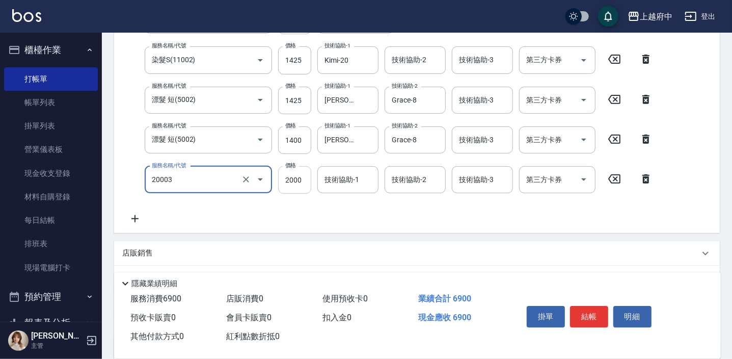
click at [300, 177] on input "2000" at bounding box center [294, 180] width 33 height 28
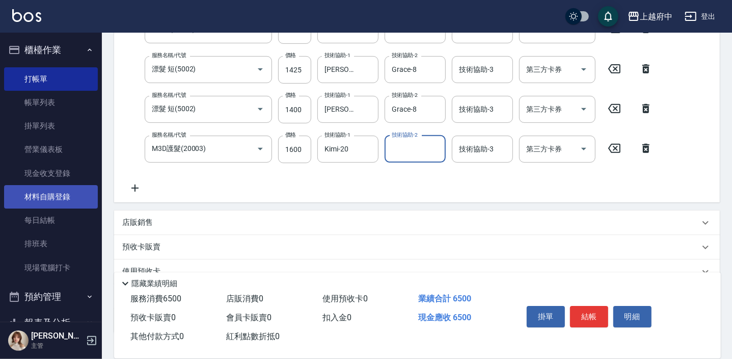
scroll to position [283, 0]
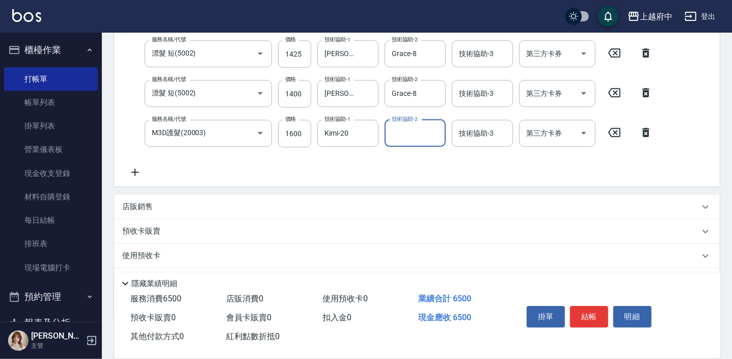
click at [199, 204] on div "店販銷售" at bounding box center [410, 206] width 577 height 11
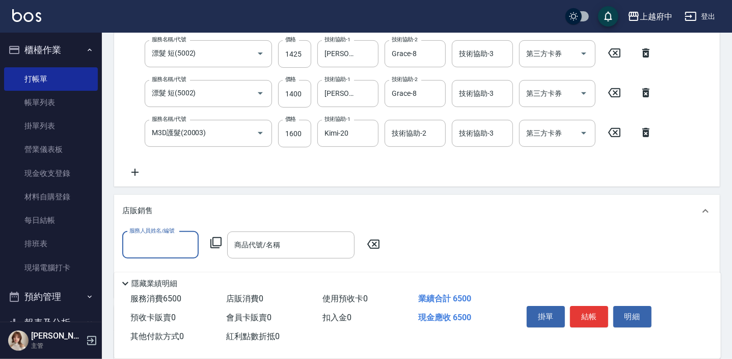
scroll to position [0, 0]
click at [164, 263] on div "Jun -2" at bounding box center [160, 270] width 76 height 17
click at [251, 249] on input "商品代號/名稱" at bounding box center [291, 245] width 118 height 18
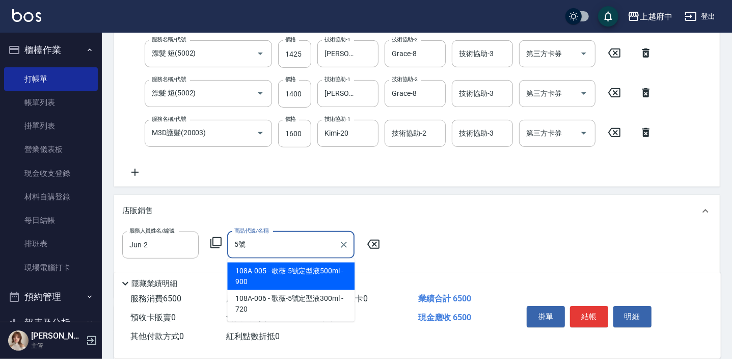
click at [314, 297] on span "108A-006 - 歌薇-5號定型液300ml - 720" at bounding box center [290, 304] width 127 height 28
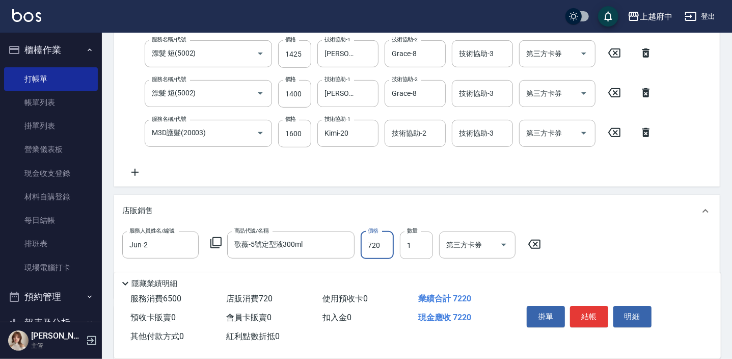
click at [376, 239] on input "720" at bounding box center [377, 245] width 33 height 28
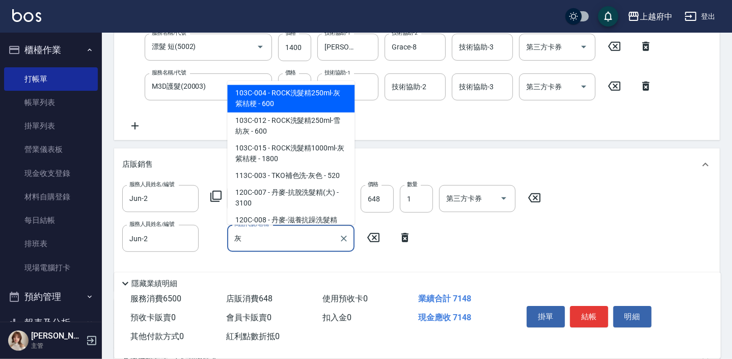
click at [277, 125] on span "103C-012 - ROCK洗髮精250ml-雪紡灰 - 600" at bounding box center [290, 127] width 127 height 28
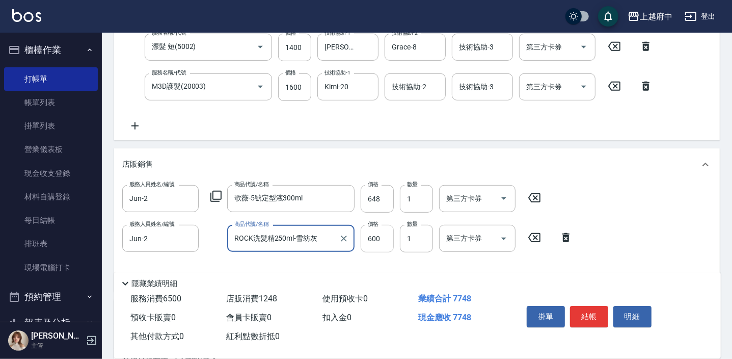
click at [369, 246] on input "600" at bounding box center [377, 239] width 33 height 28
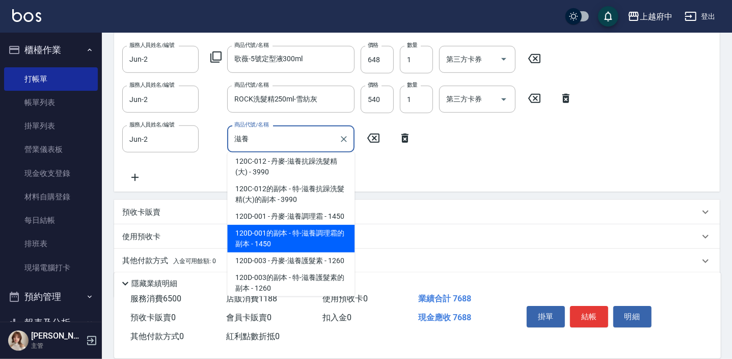
scroll to position [222, 0]
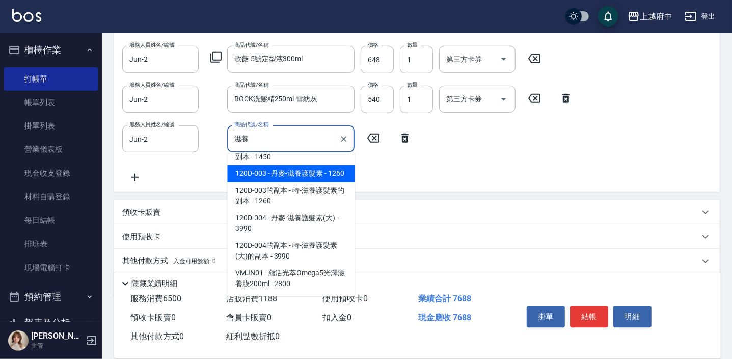
click at [316, 165] on span "120D-003 - 丹麥-滋養護髮素 - 1260" at bounding box center [290, 173] width 127 height 17
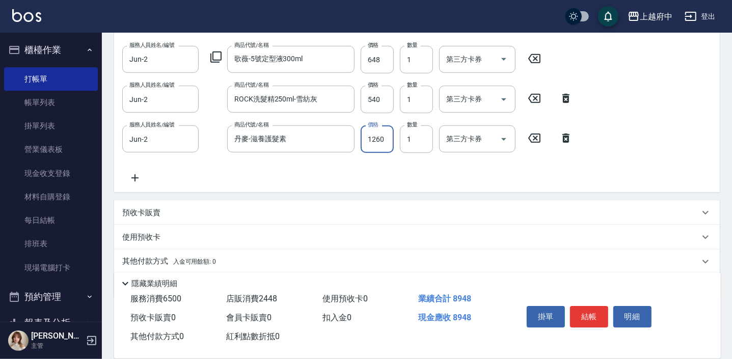
click at [382, 142] on input "1260" at bounding box center [377, 139] width 33 height 28
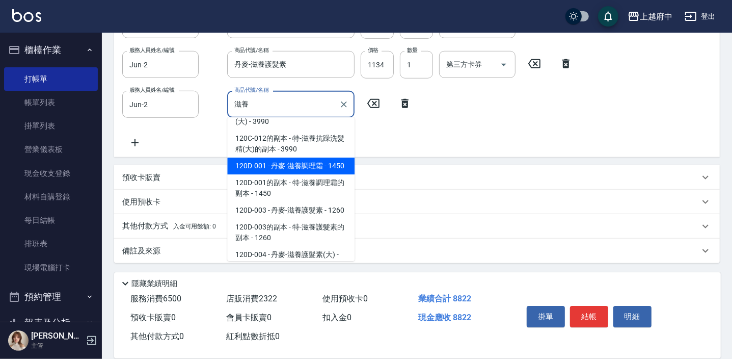
scroll to position [4, 0]
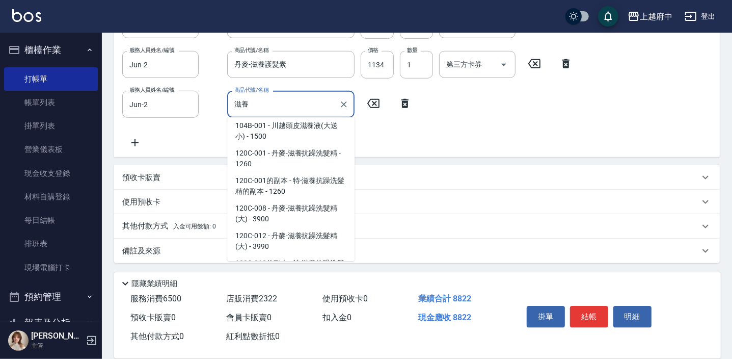
click at [321, 175] on span "120C-001的副本 - 特-滋養抗躁洗髮精的副本 - 1260" at bounding box center [290, 186] width 127 height 28
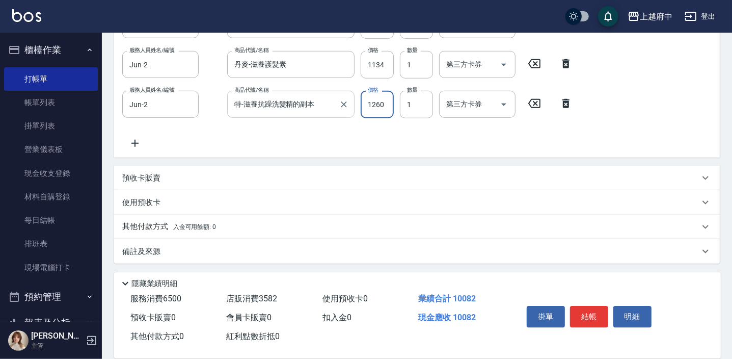
click at [320, 112] on input "特-滋養抗躁洗髮精的副本" at bounding box center [283, 104] width 103 height 18
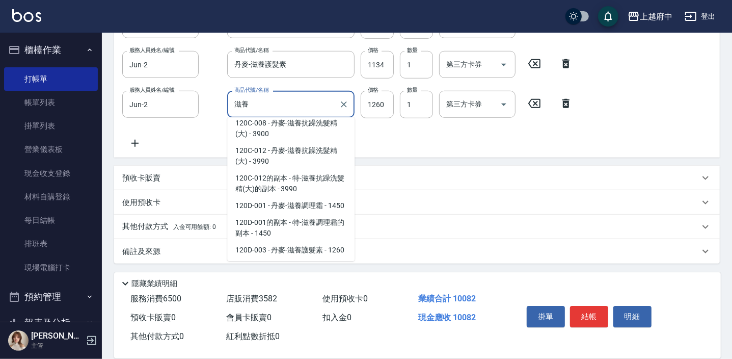
scroll to position [92, 0]
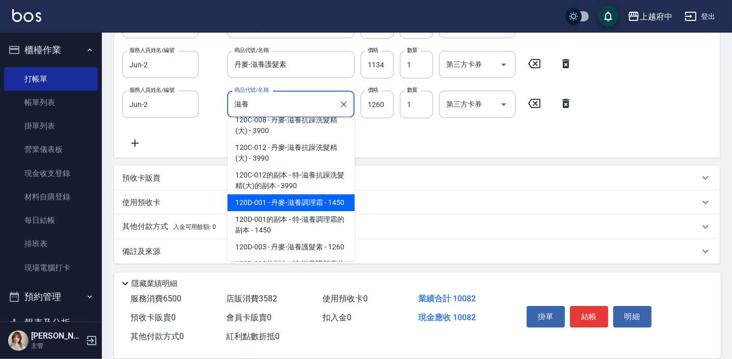
drag, startPoint x: 309, startPoint y: 225, endPoint x: 303, endPoint y: 204, distance: 21.6
click at [303, 204] on ul "104B-001 - 川越頭皮滋養液(大送小) - 1500 120C-001 - 丹麥-滋養抗躁洗髮精 - 1260 120C-001的副本 - 特-滋養抗…" at bounding box center [290, 189] width 127 height 144
click at [303, 204] on span "120D-001 - 丹麥-滋養調理霜 - 1450" at bounding box center [290, 202] width 127 height 17
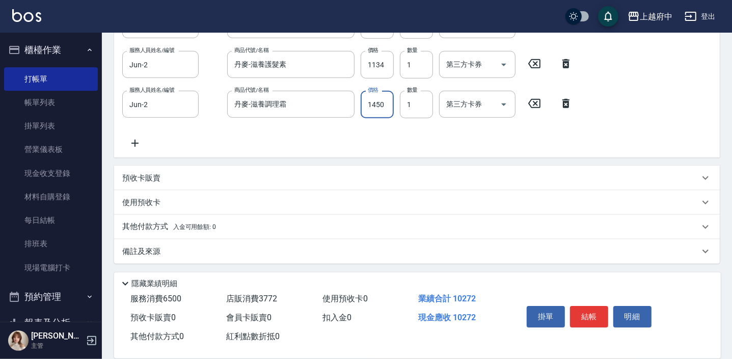
click at [382, 108] on input "1450" at bounding box center [377, 105] width 33 height 28
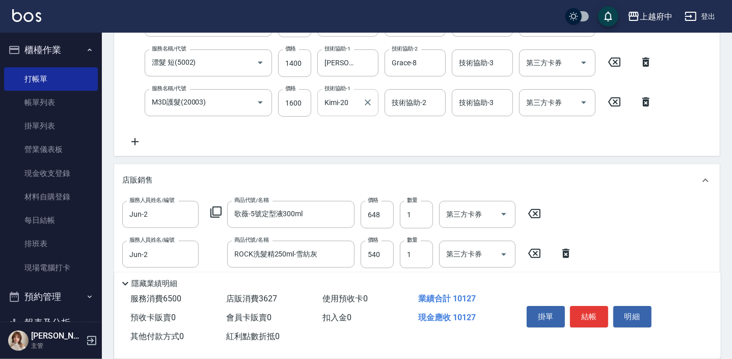
scroll to position [311, 0]
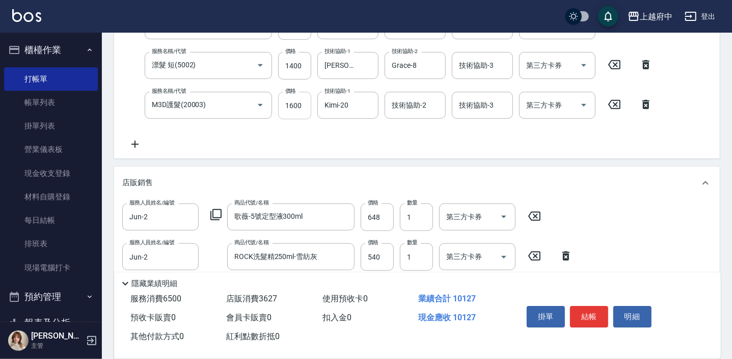
click at [301, 106] on div "服務名稱/代號 有機洗髮(200) 服務名稱/代號 價格 400 價格 洗-1 [PERSON_NAME]-26 洗-1 洗-2 洗-2 第三方卡券 第三方卡…" at bounding box center [390, 22] width 536 height 258
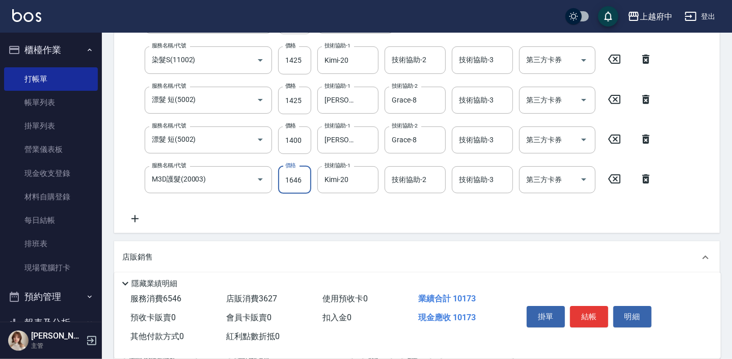
click at [290, 236] on div "項目消費 服務名稱/代號 有機洗髮(200) 服務名稱/代號 價格 400 價格 洗-1 [PERSON_NAME]-26 洗-1 洗-2 洗-2 第三方卡券…" at bounding box center [417, 249] width 606 height 639
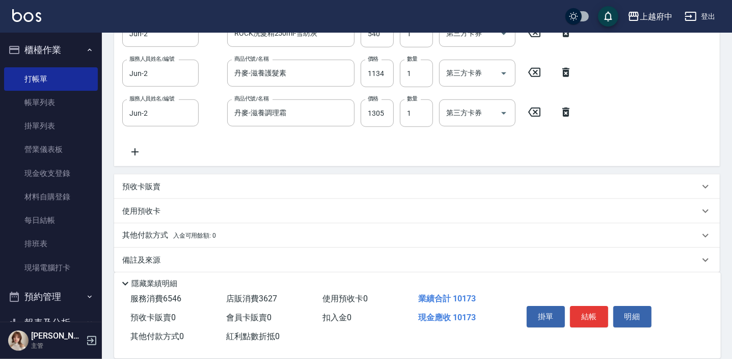
scroll to position [544, 0]
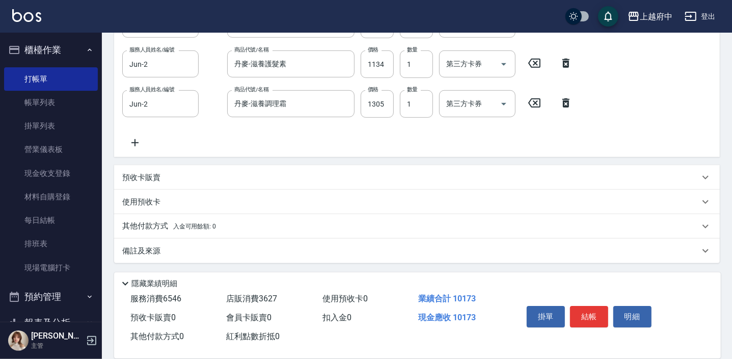
click at [192, 229] on span "入金可用餘額: 0" at bounding box center [194, 226] width 43 height 7
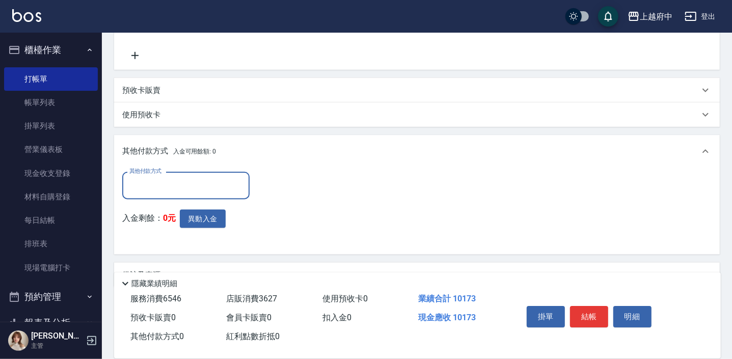
scroll to position [636, 0]
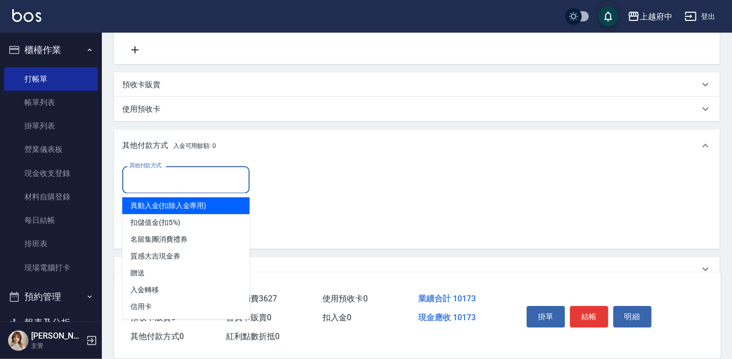
click at [172, 180] on input "其他付款方式" at bounding box center [186, 180] width 118 height 18
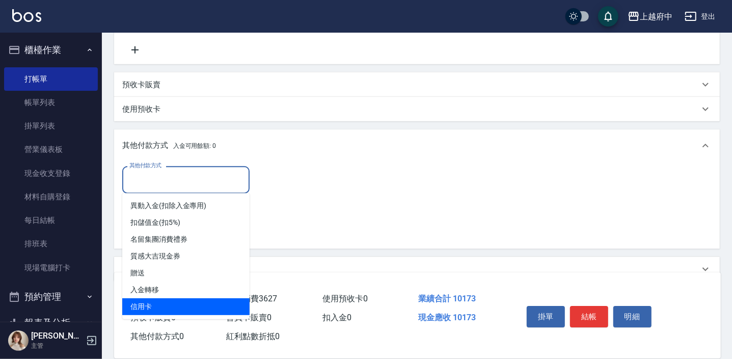
click at [152, 305] on span "信用卡" at bounding box center [185, 306] width 127 height 17
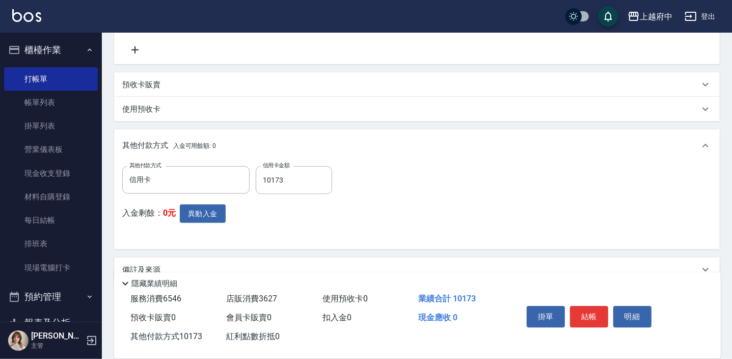
click at [594, 313] on button "結帳" at bounding box center [589, 316] width 38 height 21
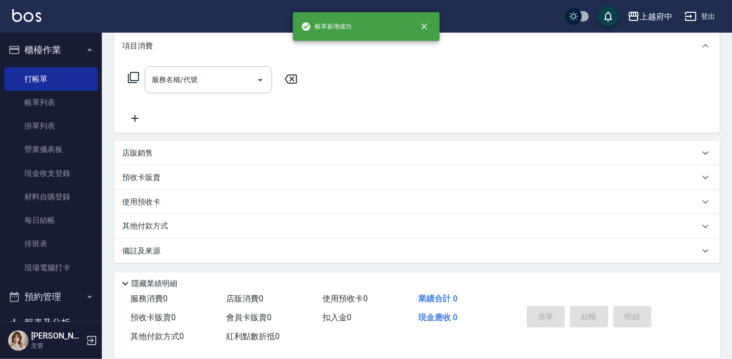
scroll to position [0, 0]
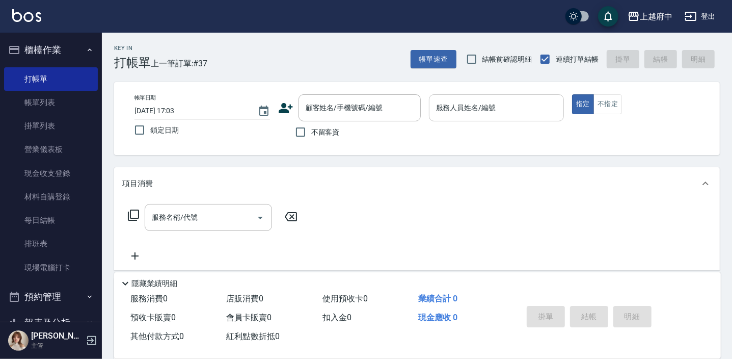
drag, startPoint x: 337, startPoint y: 131, endPoint x: 519, endPoint y: 111, distance: 182.5
click at [338, 131] on span "不留客資" at bounding box center [325, 132] width 29 height 11
click at [311, 131] on input "不留客資" at bounding box center [300, 131] width 21 height 21
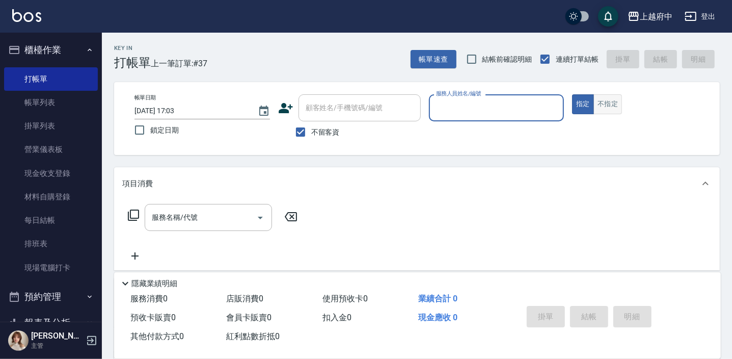
click at [606, 105] on button "不指定" at bounding box center [607, 104] width 29 height 20
click at [517, 117] on div "服務人員姓名/編號" at bounding box center [497, 107] width 136 height 27
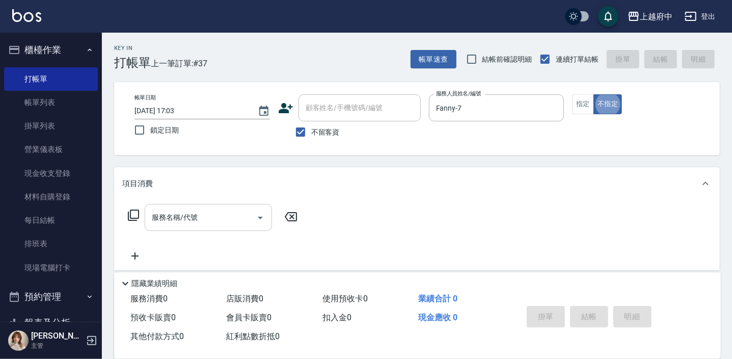
click at [220, 209] on input "服務名稱/代號" at bounding box center [200, 217] width 103 height 18
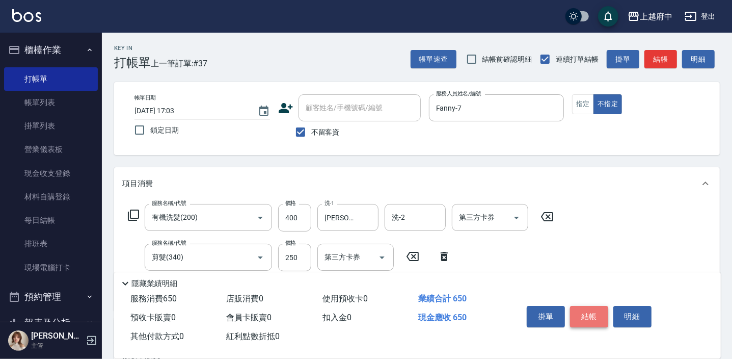
click at [585, 313] on button "結帳" at bounding box center [589, 316] width 38 height 21
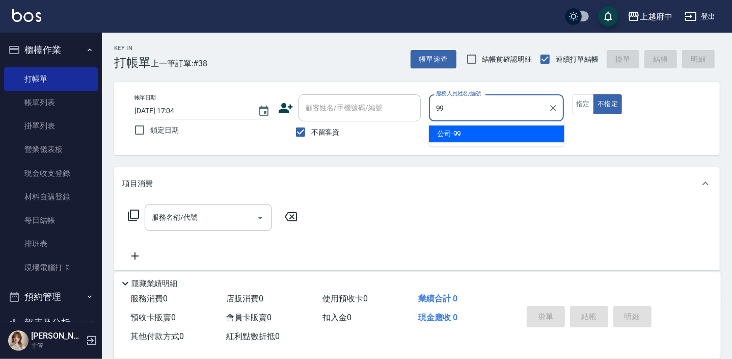
click at [529, 130] on div "公司 -99" at bounding box center [497, 133] width 136 height 17
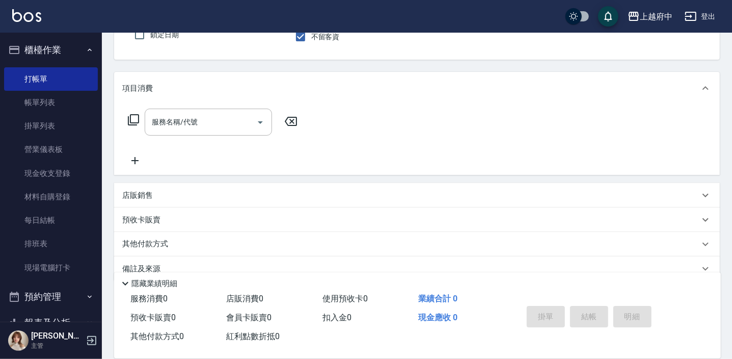
scroll to position [113, 0]
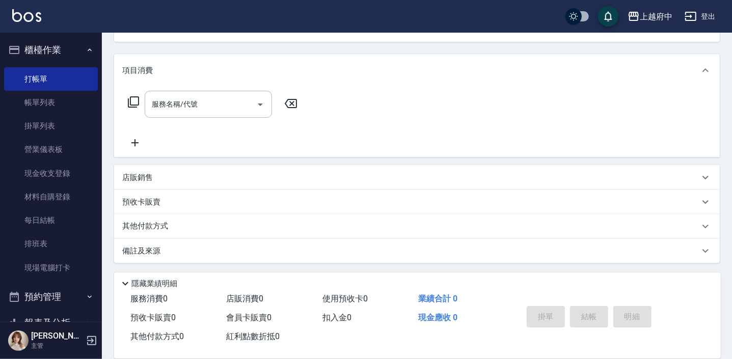
click at [179, 179] on div "店販銷售" at bounding box center [410, 177] width 577 height 11
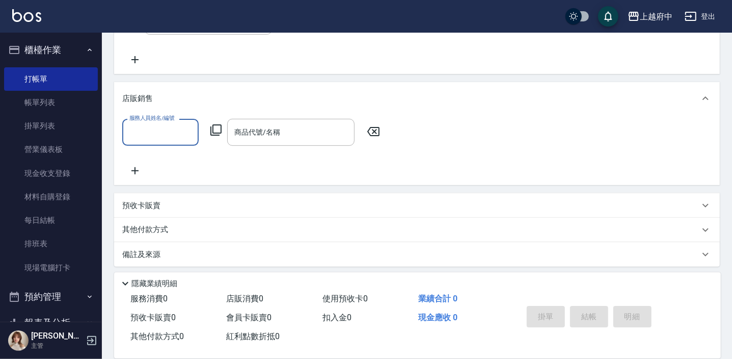
scroll to position [200, 0]
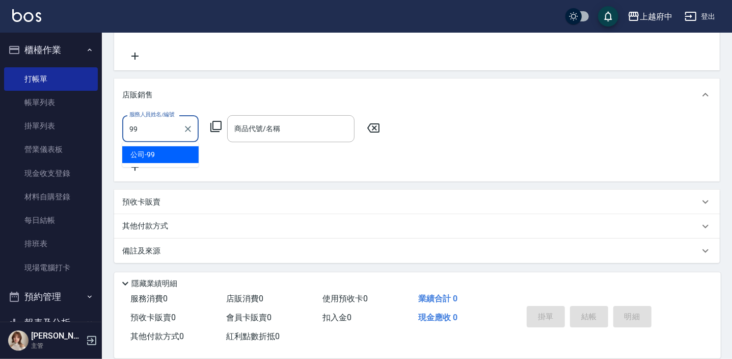
click at [173, 154] on div "公司 -99" at bounding box center [160, 154] width 76 height 17
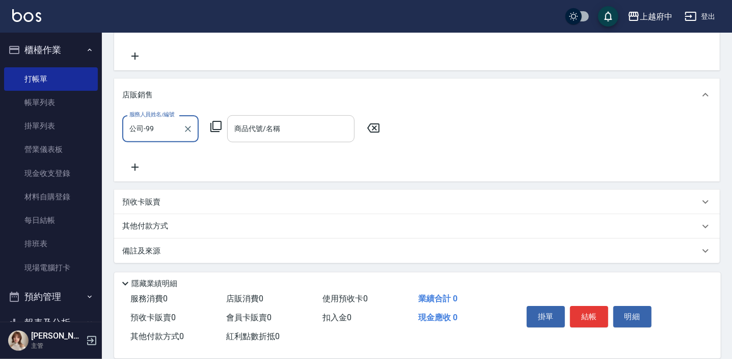
click at [244, 125] on div "商品代號/名稱 商品代號/名稱" at bounding box center [290, 128] width 127 height 27
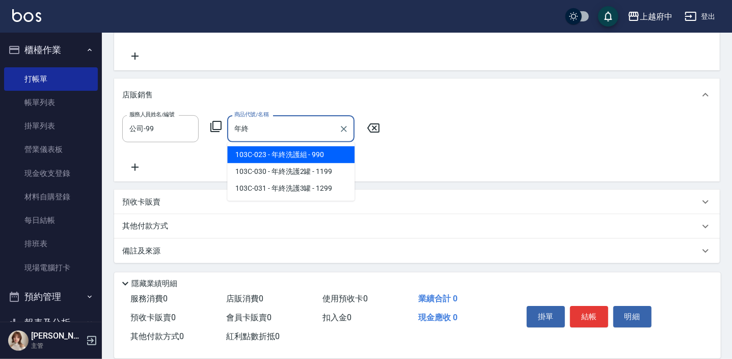
click at [328, 160] on span "103C-023 - 年終洗護組 - 990" at bounding box center [290, 154] width 127 height 17
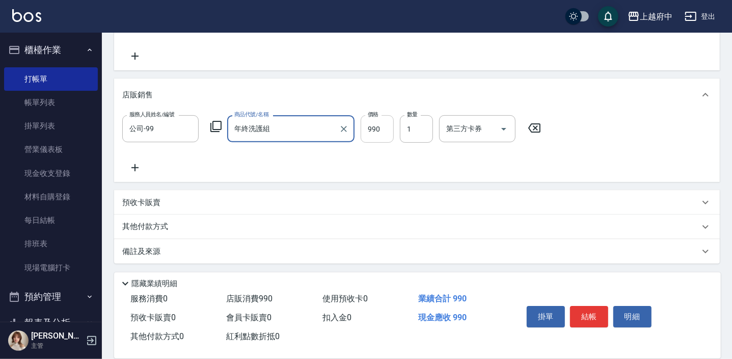
click at [376, 124] on input "990" at bounding box center [377, 129] width 33 height 28
click at [589, 315] on button "結帳" at bounding box center [589, 316] width 38 height 21
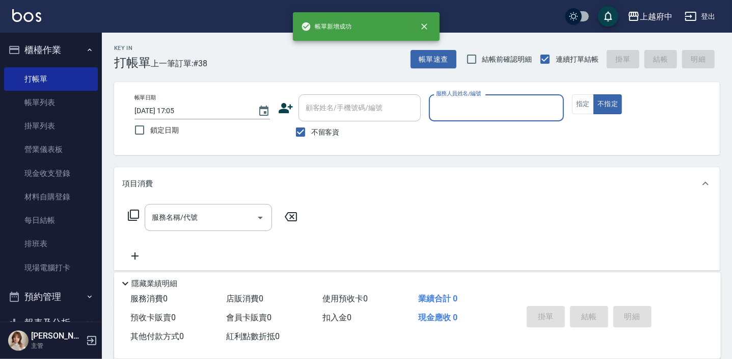
scroll to position [0, 0]
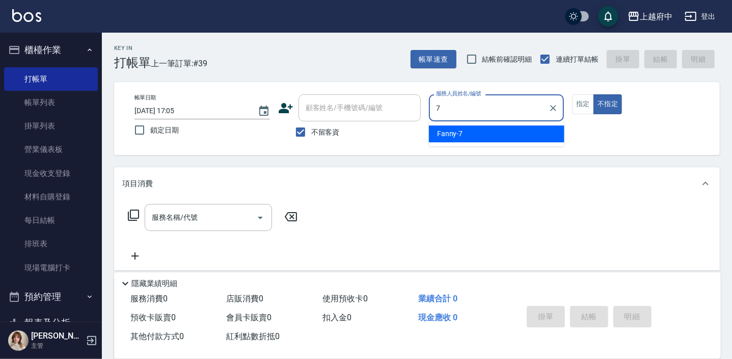
click at [478, 134] on div "Fanny -7" at bounding box center [497, 133] width 136 height 17
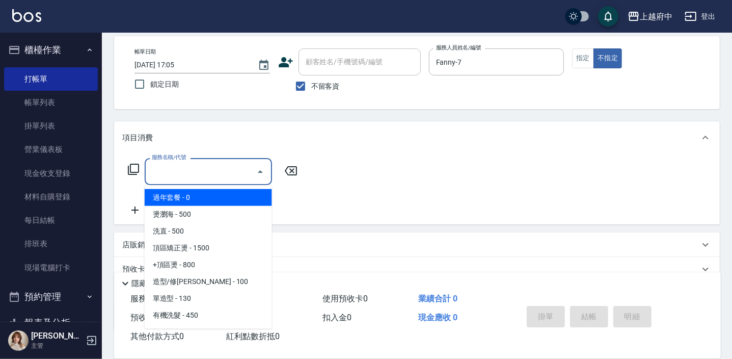
click at [222, 175] on input "服務名稱/代號" at bounding box center [200, 171] width 103 height 18
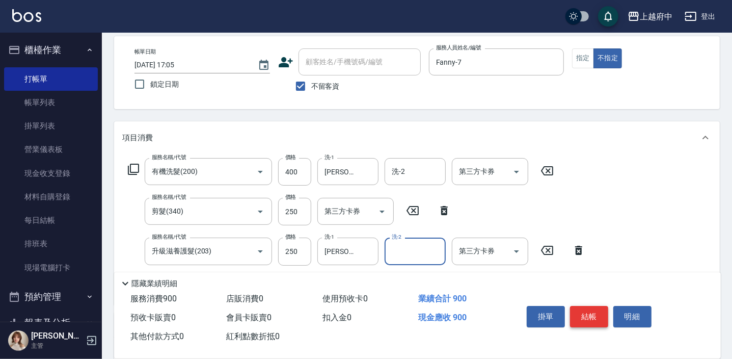
click at [598, 318] on button "結帳" at bounding box center [589, 316] width 38 height 21
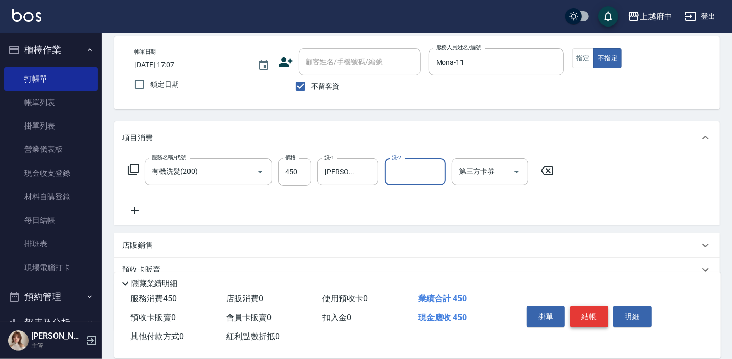
click at [591, 317] on button "結帳" at bounding box center [589, 316] width 38 height 21
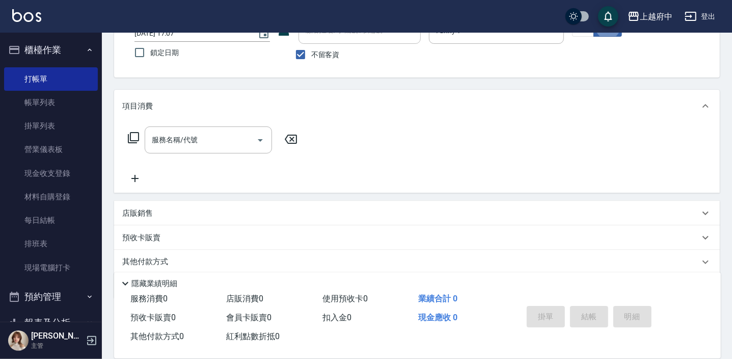
scroll to position [92, 0]
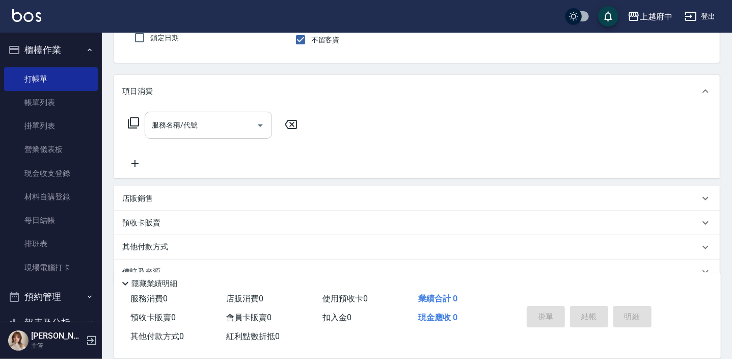
click at [188, 116] on input "服務名稱/代號" at bounding box center [200, 125] width 103 height 18
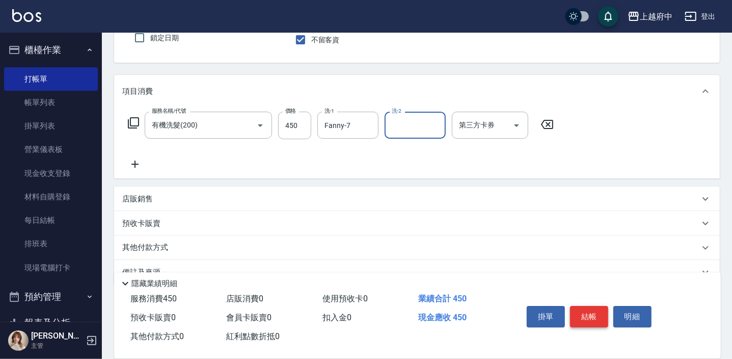
click at [587, 315] on button "結帳" at bounding box center [589, 316] width 38 height 21
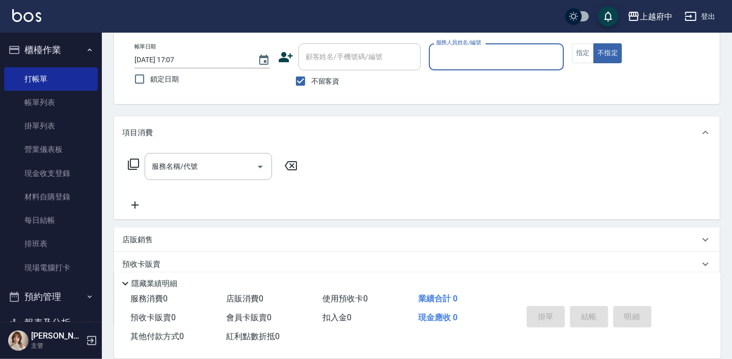
scroll to position [0, 0]
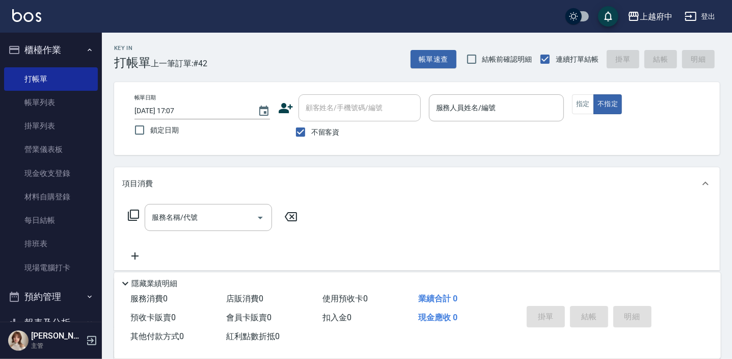
click at [324, 134] on span "不留客資" at bounding box center [325, 132] width 29 height 11
click at [311, 134] on input "不留客資" at bounding box center [300, 131] width 21 height 21
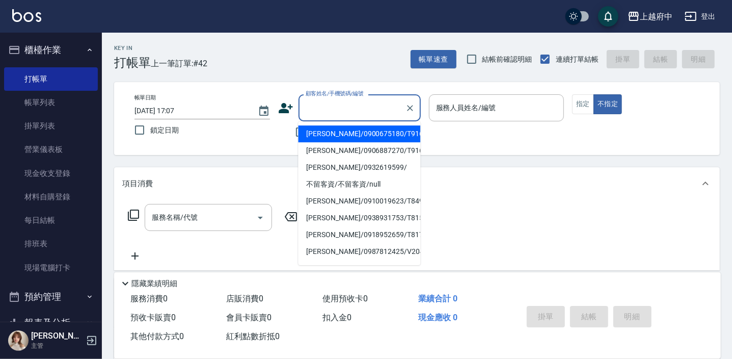
click at [334, 115] on input "顧客姓名/手機號碼/編號" at bounding box center [352, 108] width 98 height 18
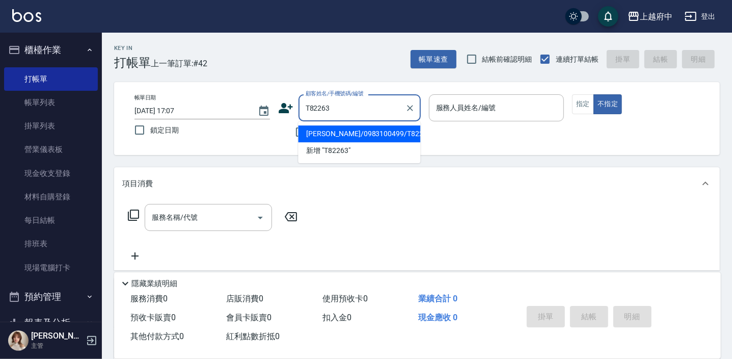
click at [349, 134] on li "[PERSON_NAME]/0983100499/T82263" at bounding box center [359, 133] width 122 height 17
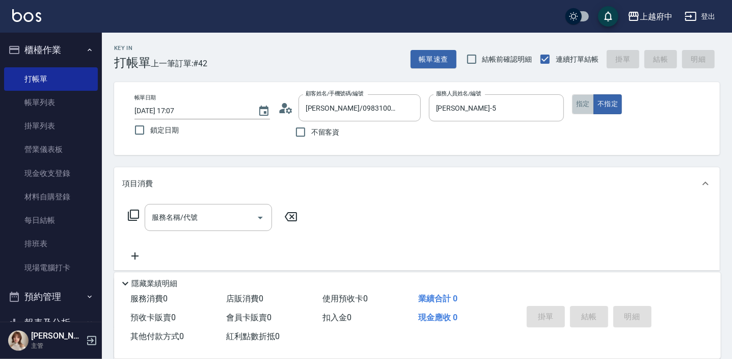
click at [585, 109] on button "指定" at bounding box center [583, 104] width 22 height 20
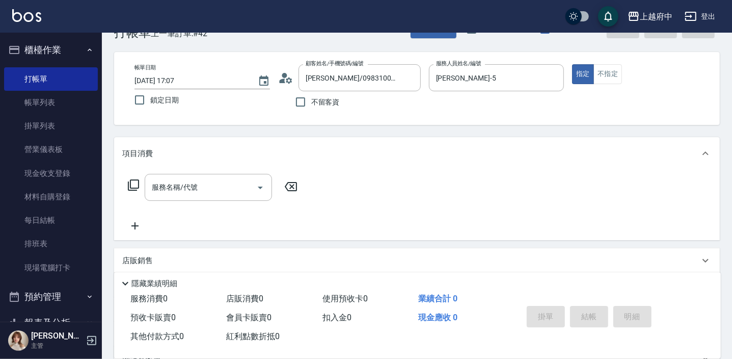
scroll to position [46, 0]
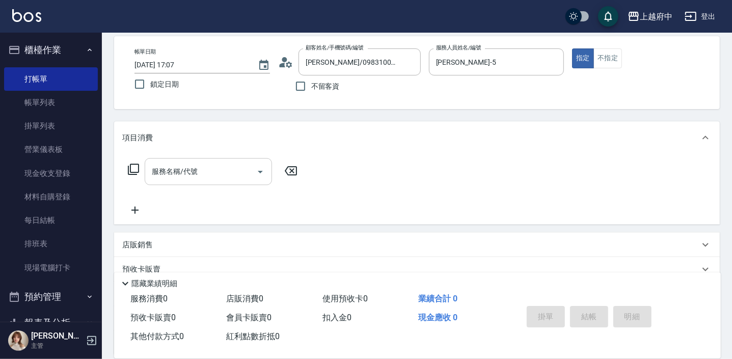
click at [192, 170] on div "服務名稱/代號 服務名稱/代號" at bounding box center [208, 171] width 127 height 27
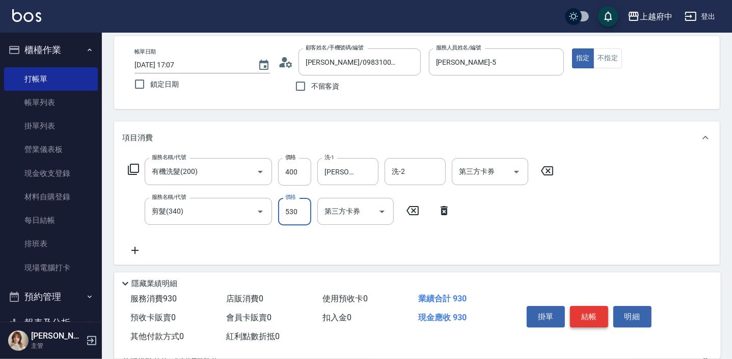
click at [590, 314] on button "結帳" at bounding box center [589, 316] width 38 height 21
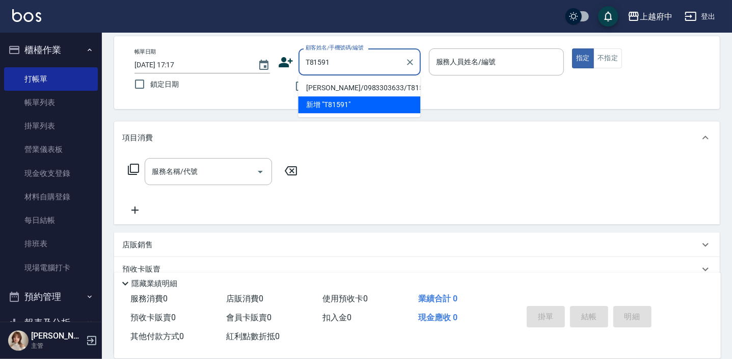
click at [367, 82] on li "[PERSON_NAME]/0983303633/T81591" at bounding box center [359, 87] width 122 height 17
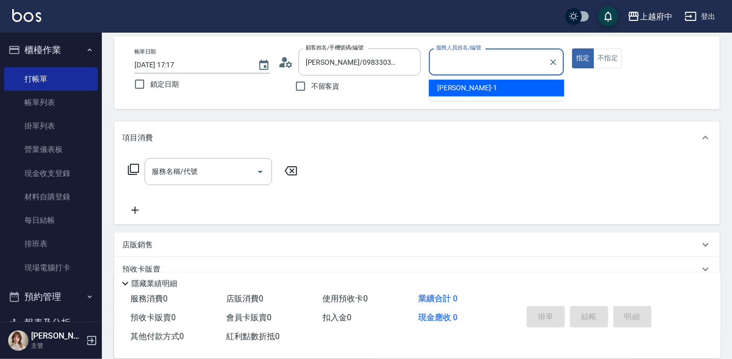
click at [529, 102] on div "帳單日期 [DATE] 17:17 鎖定日期 顧客姓名/手機號碼/編號 [PERSON_NAME]/0983303633/T81591 顧客姓名/手機號碼/編…" at bounding box center [417, 72] width 606 height 73
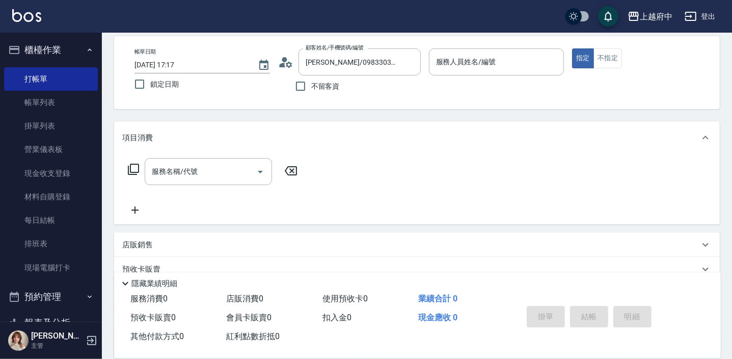
click at [527, 90] on div "帳單日期 [DATE] 17:17 鎖定日期 顧客姓名/手機號碼/編號 [PERSON_NAME]/0983303633/T81591 顧客姓名/手機號碼/編…" at bounding box center [416, 72] width 581 height 48
click at [466, 58] on div "服務人員姓名/編號 服務人員姓名/編號" at bounding box center [497, 61] width 136 height 27
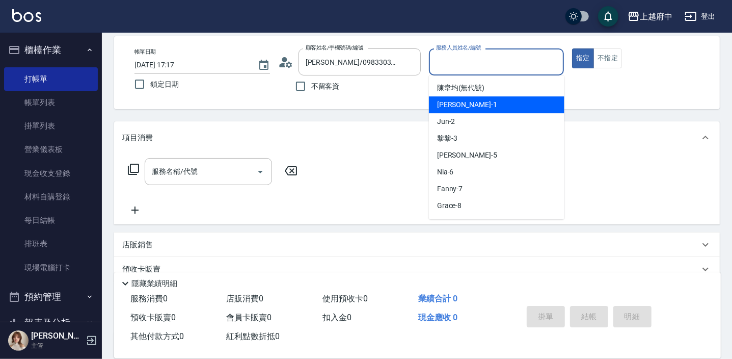
click at [467, 103] on div "[PERSON_NAME] -1" at bounding box center [497, 104] width 136 height 17
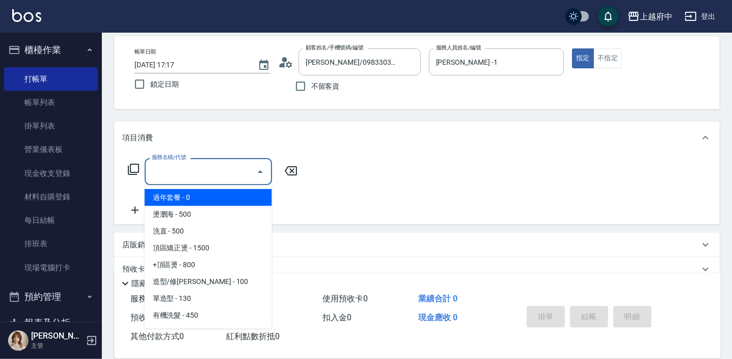
click at [201, 165] on input "服務名稱/代號" at bounding box center [200, 171] width 103 height 18
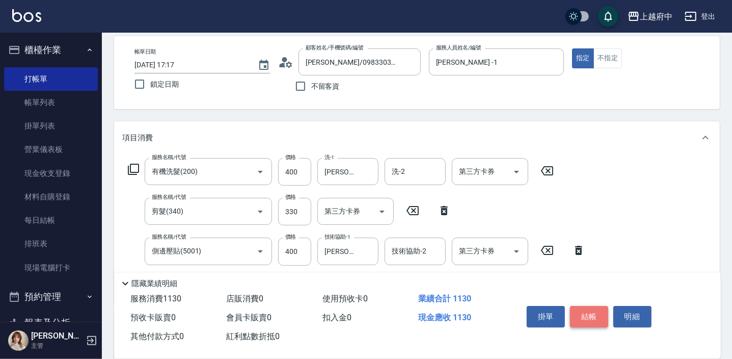
click at [593, 312] on button "結帳" at bounding box center [589, 316] width 38 height 21
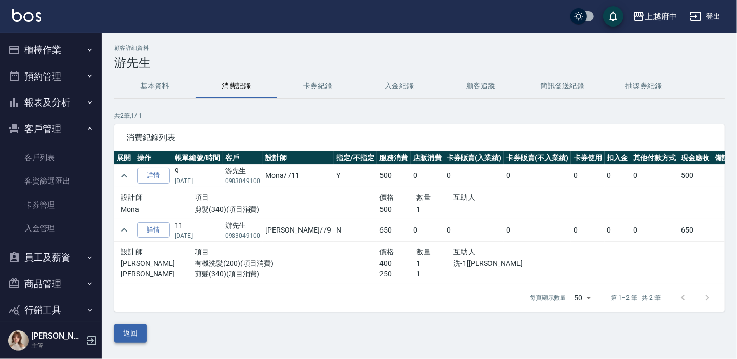
click at [140, 333] on button "返回" at bounding box center [130, 332] width 33 height 19
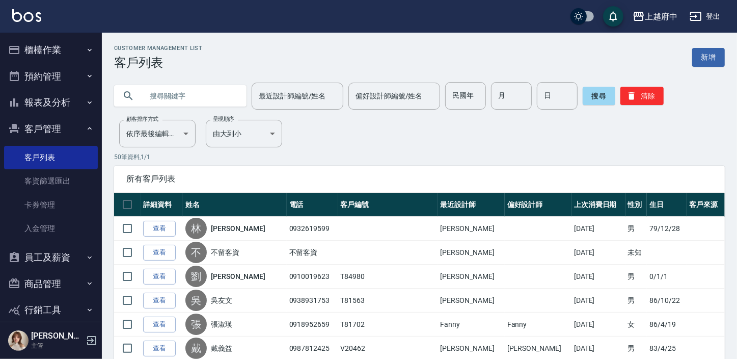
click at [199, 97] on input "text" at bounding box center [191, 96] width 96 height 28
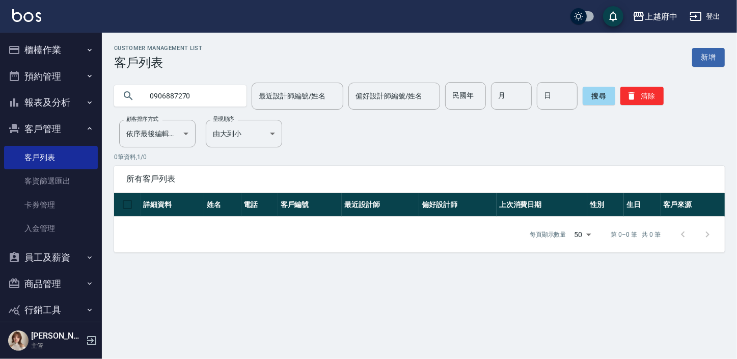
click at [264, 61] on div "Customer Management List 客戶列表 新增" at bounding box center [419, 57] width 611 height 25
click at [198, 101] on input "0906887270" at bounding box center [191, 96] width 96 height 28
type input "0983100499"
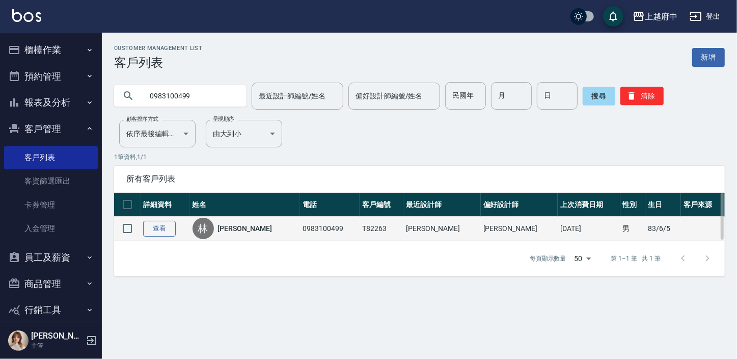
click at [154, 227] on link "查看" at bounding box center [159, 229] width 33 height 16
